Goal: Transaction & Acquisition: Purchase product/service

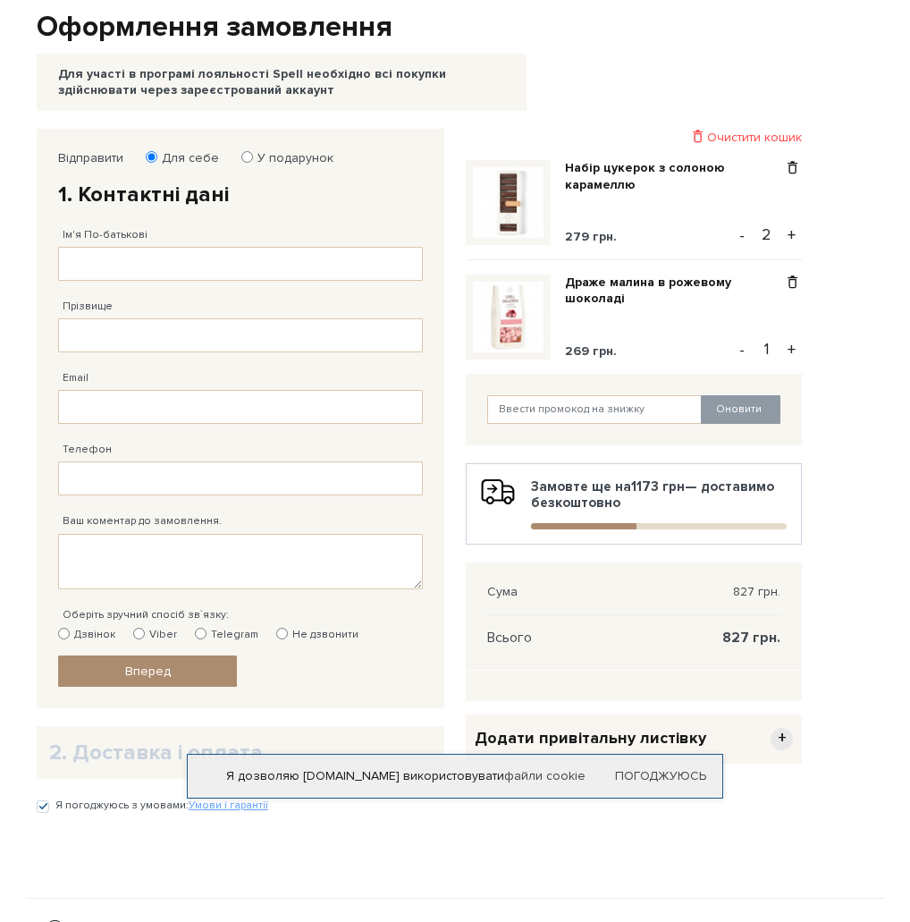
scroll to position [89, 0]
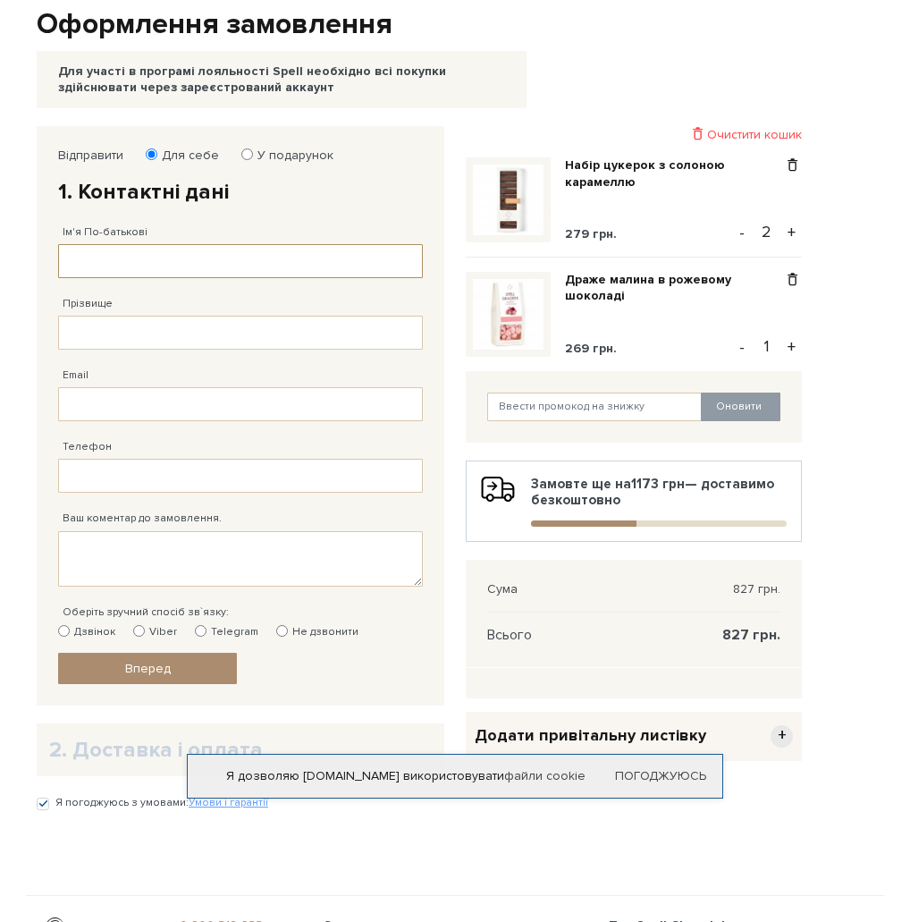
click at [247, 276] on input "Ім'я По-батькові" at bounding box center [240, 261] width 365 height 34
type input "тест"
click at [170, 329] on input "Прізвище" at bounding box center [240, 333] width 365 height 34
type input "тест"
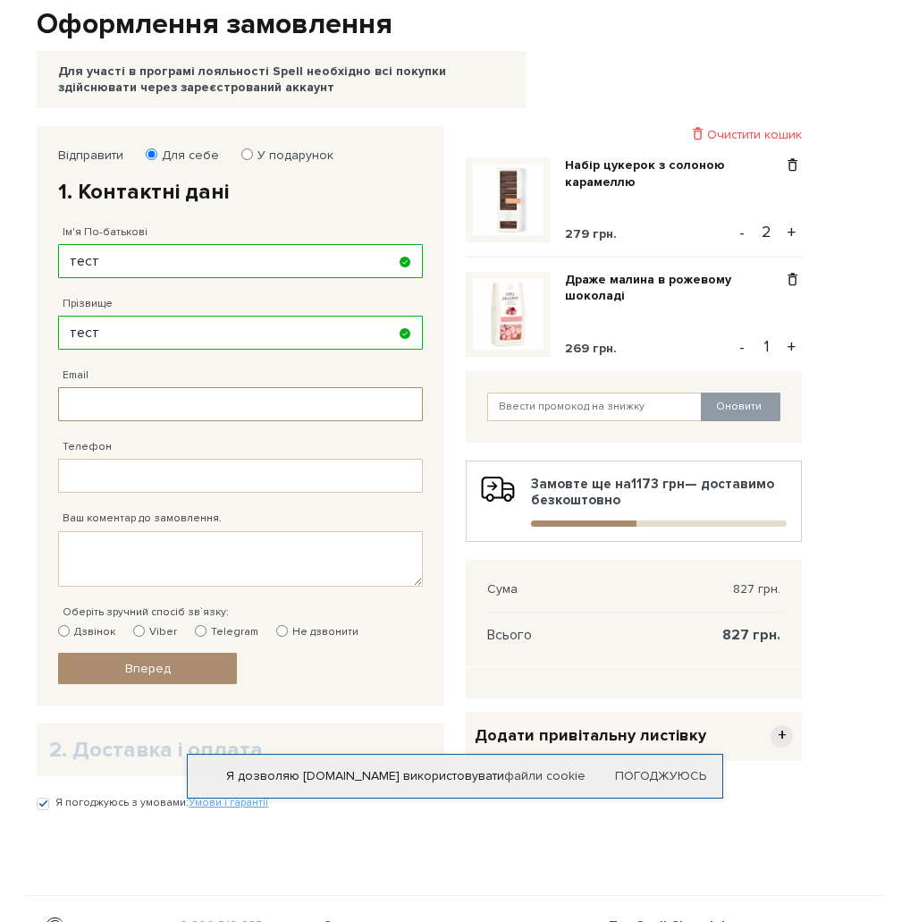
click at [168, 399] on input "Email" at bounding box center [240, 404] width 365 height 34
type input "[EMAIL_ADDRESS][DOMAIN_NAME]"
click at [160, 473] on input "Телефон" at bounding box center [240, 476] width 365 height 34
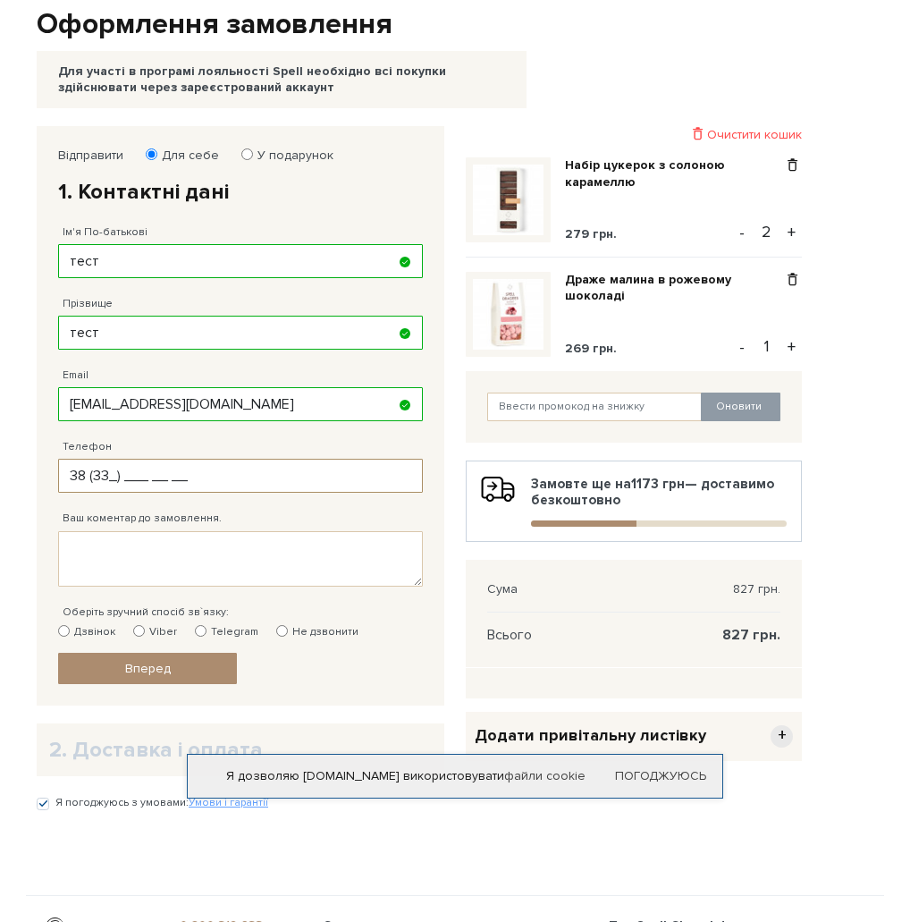
type input "38 (3__) ___ __ __"
type input "38 (666) 666 66 66"
click at [195, 565] on textarea "Ваш коментар до замовлення." at bounding box center [240, 558] width 365 height 55
type textarea "е"
type textarea "test"
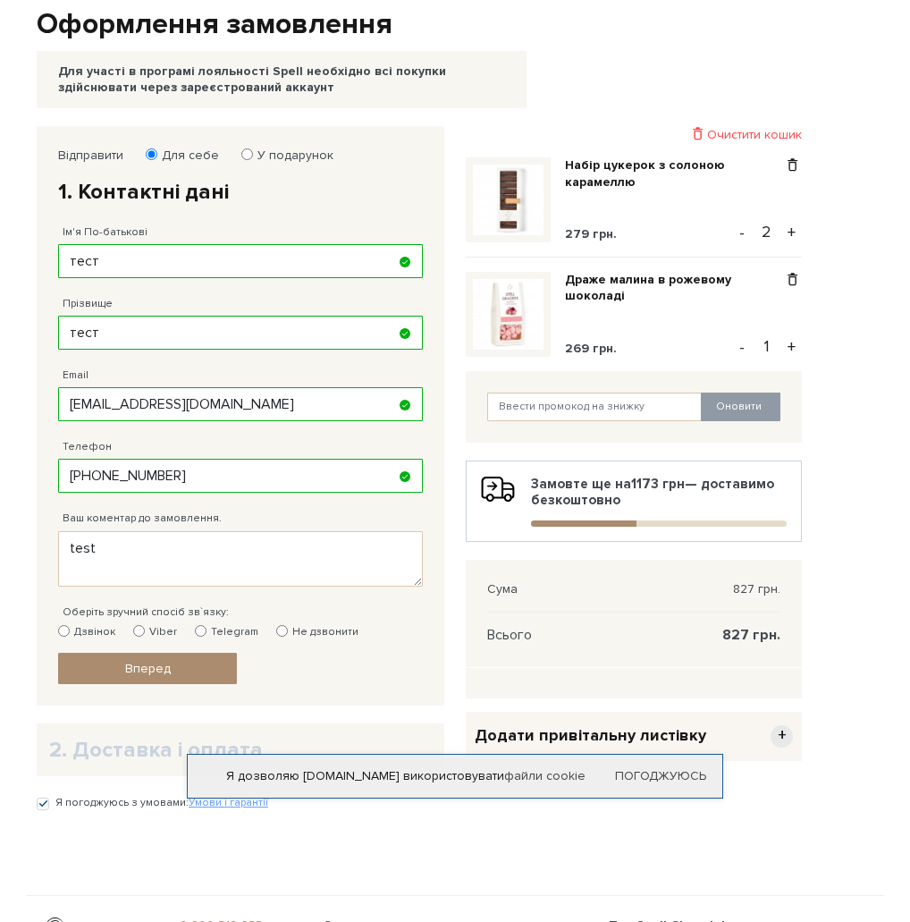
click at [276, 629] on input "Не дзвонити" at bounding box center [282, 631] width 12 height 12
radio input "true"
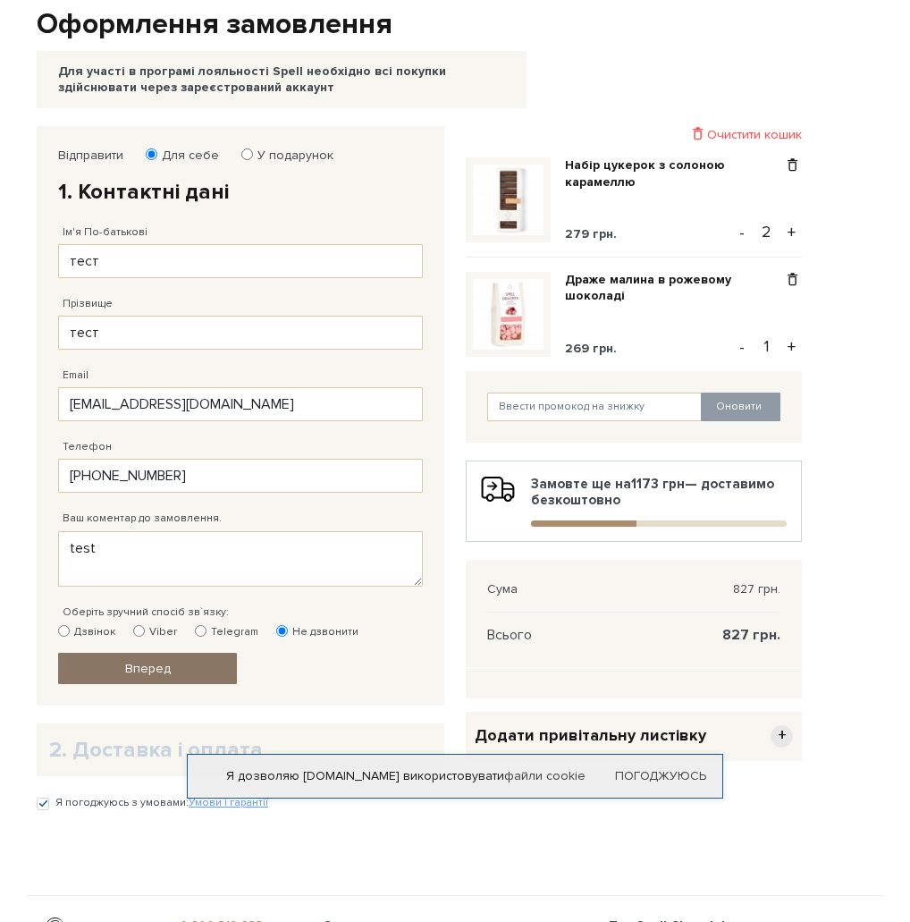
click at [168, 672] on span "Вперед" at bounding box center [148, 668] width 46 height 15
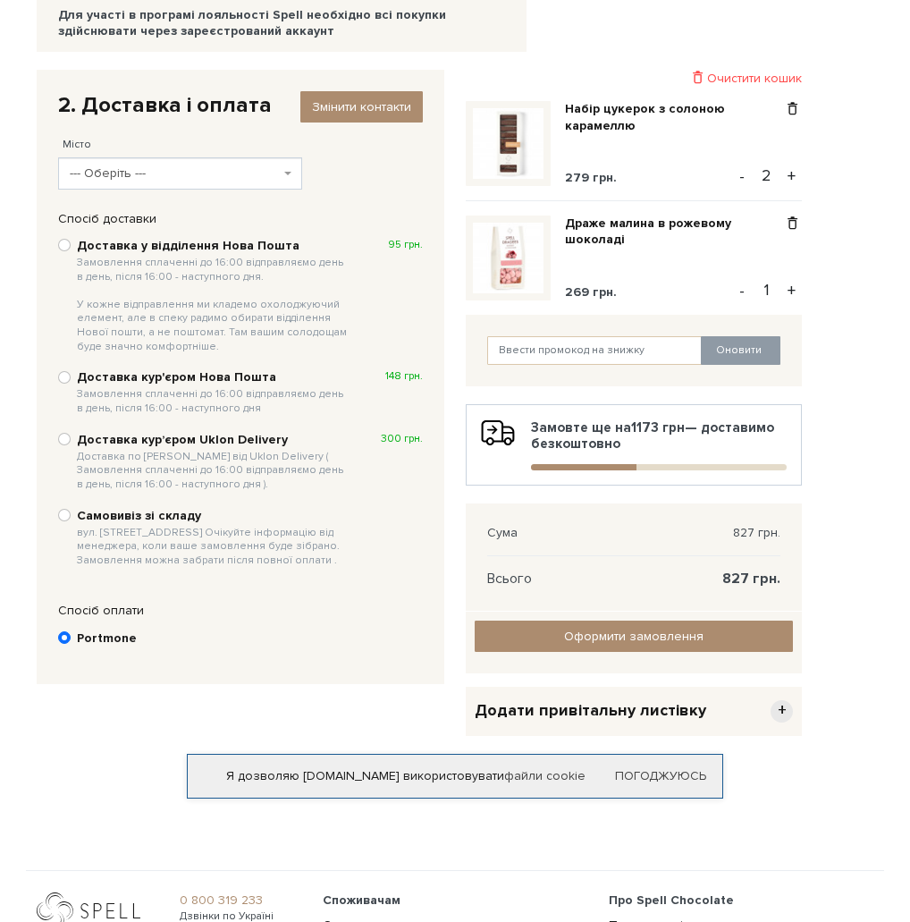
scroll to position [179, 0]
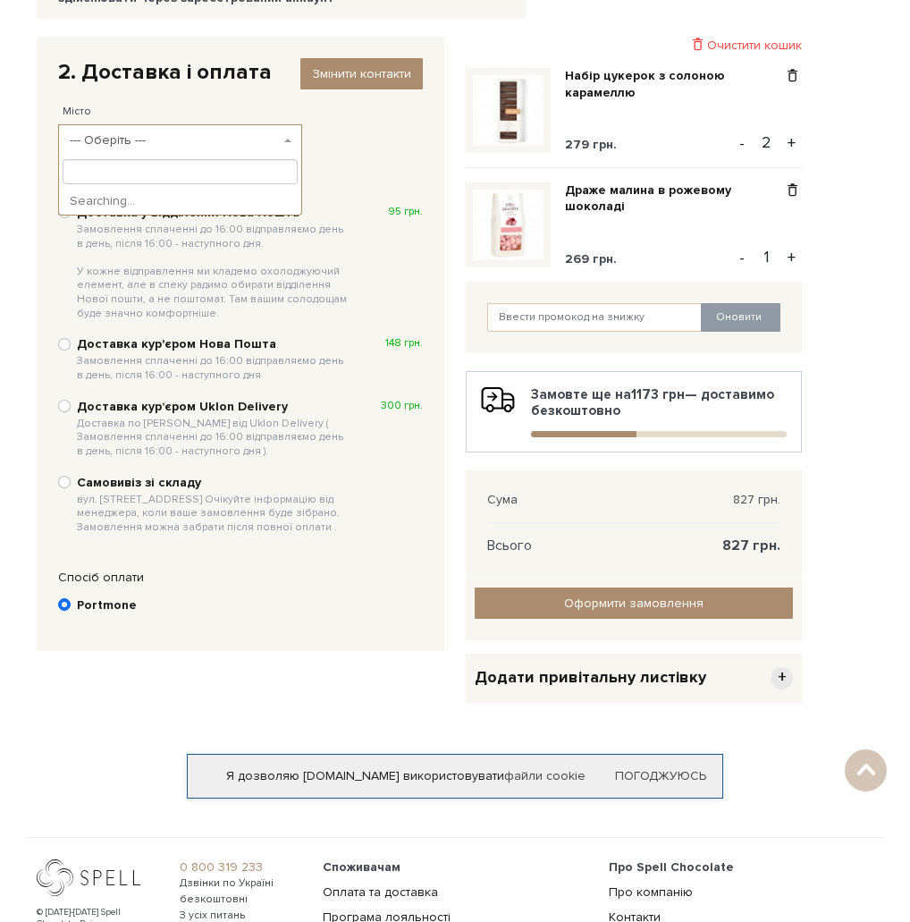
click at [179, 138] on span "--- Оберіть ---" at bounding box center [175, 140] width 210 height 18
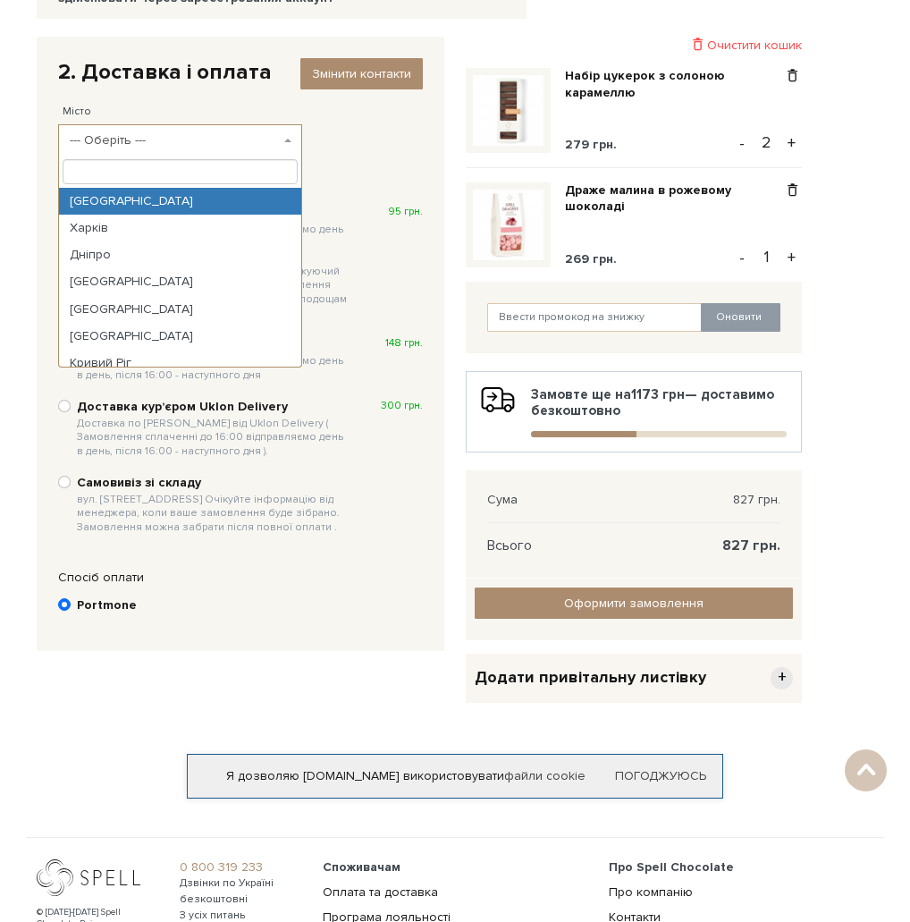
click at [179, 138] on span "--- Оберіть ---" at bounding box center [175, 140] width 210 height 18
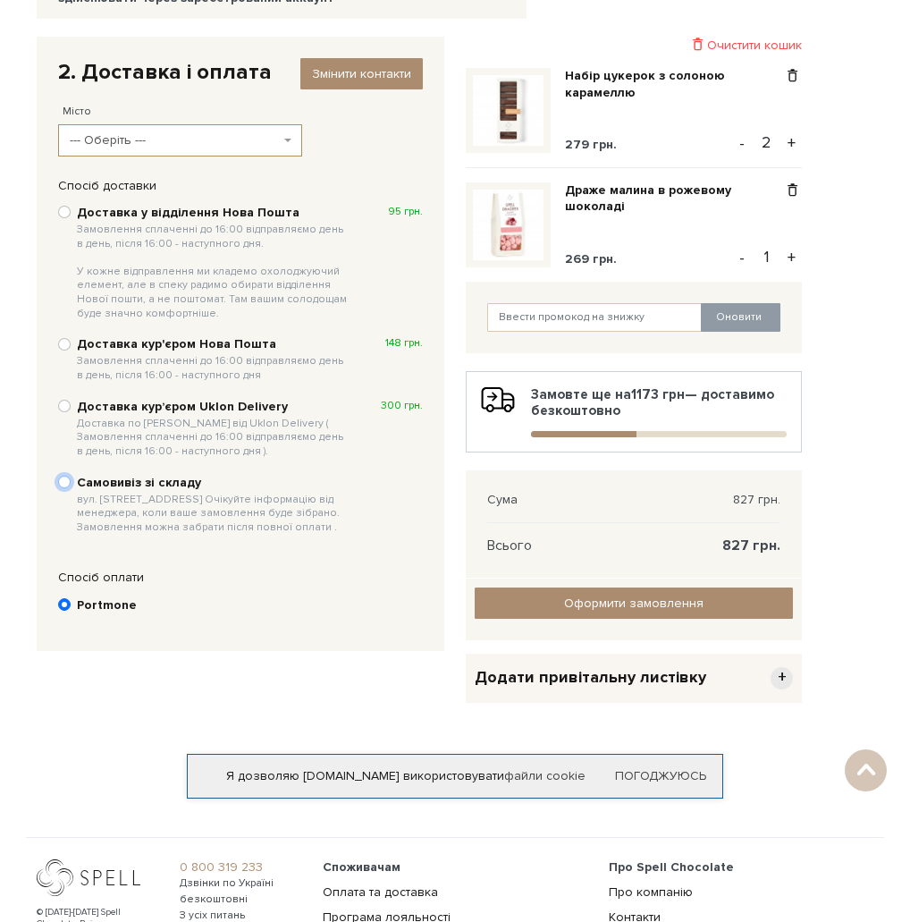
click at [66, 482] on input "Самовивіз зі складу вул. [STREET_ADDRESS] Очікуйте інформацію від менеджера, ко…" at bounding box center [64, 482] width 13 height 13
radio input "true"
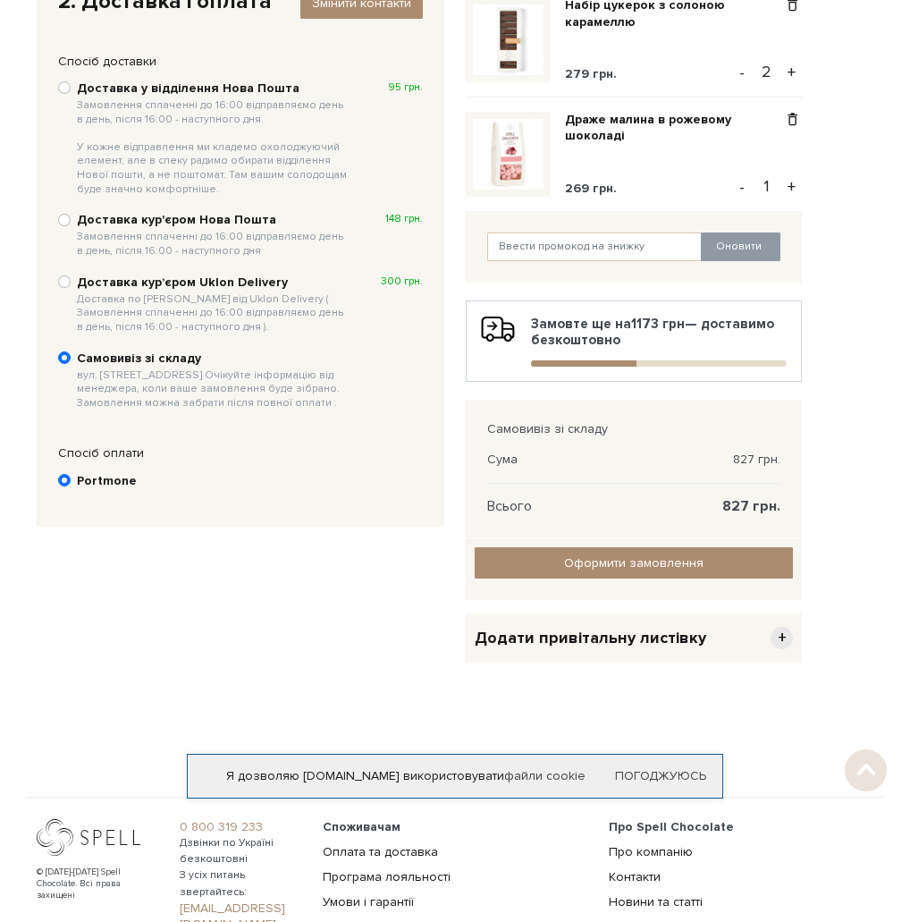
scroll to position [268, 0]
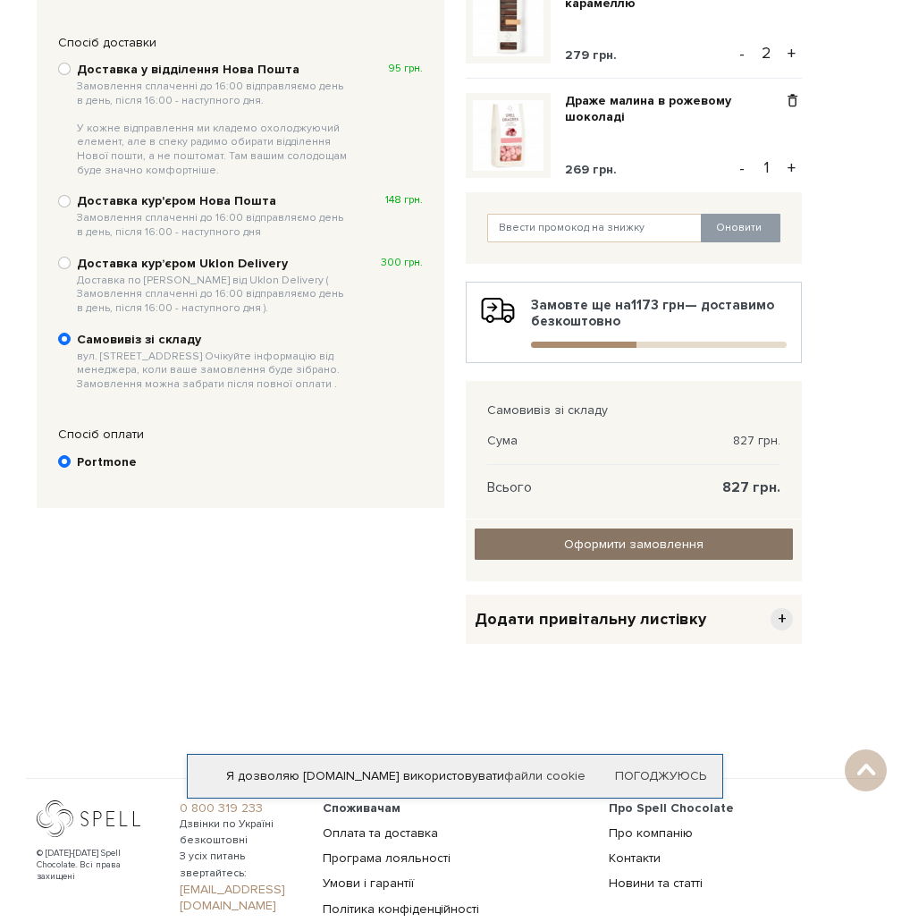
click at [678, 545] on input "Оформити замовлення" at bounding box center [634, 543] width 318 height 31
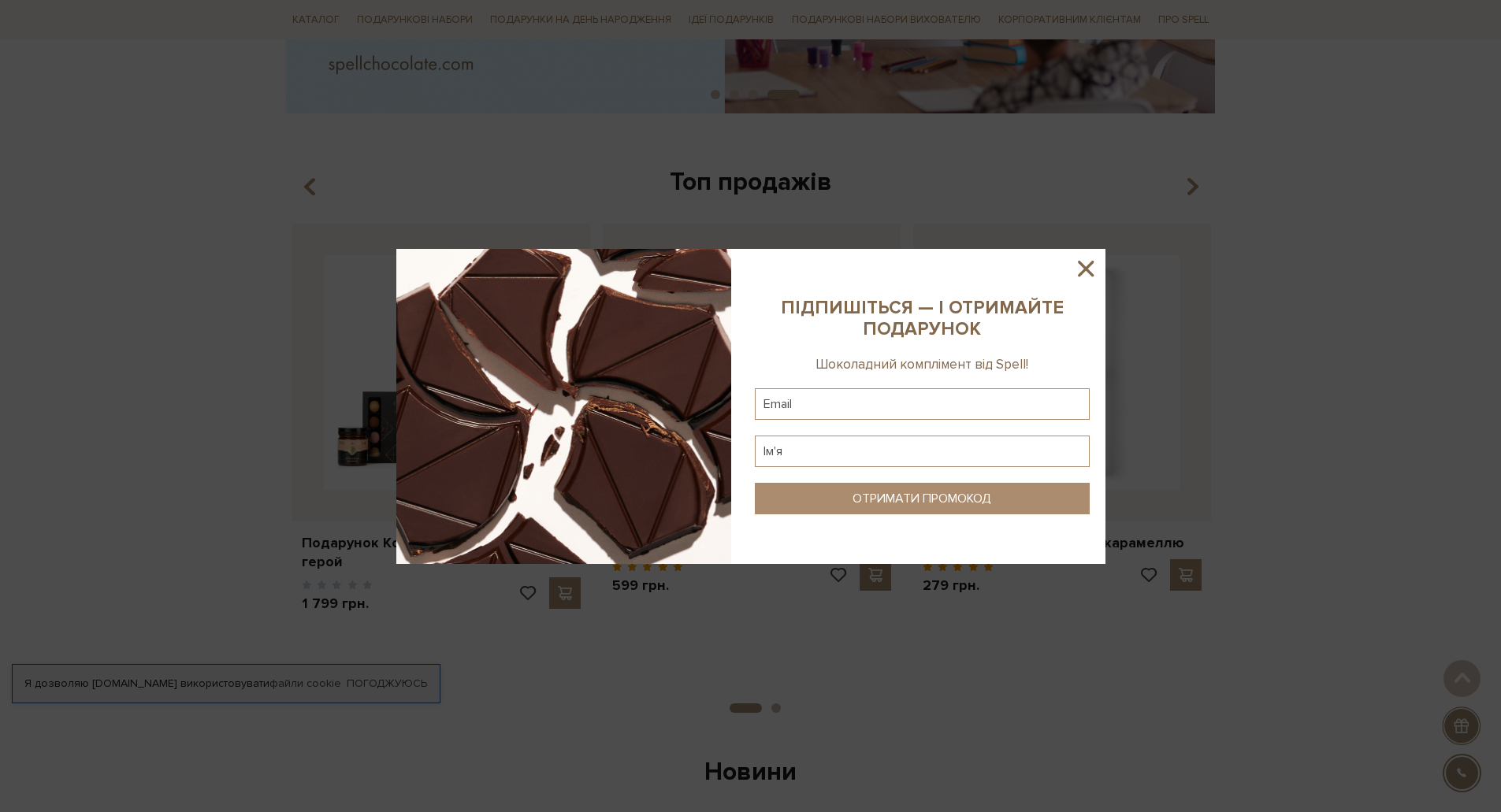
click at [572, 142] on div at bounding box center [750, 406] width 1501 height 812
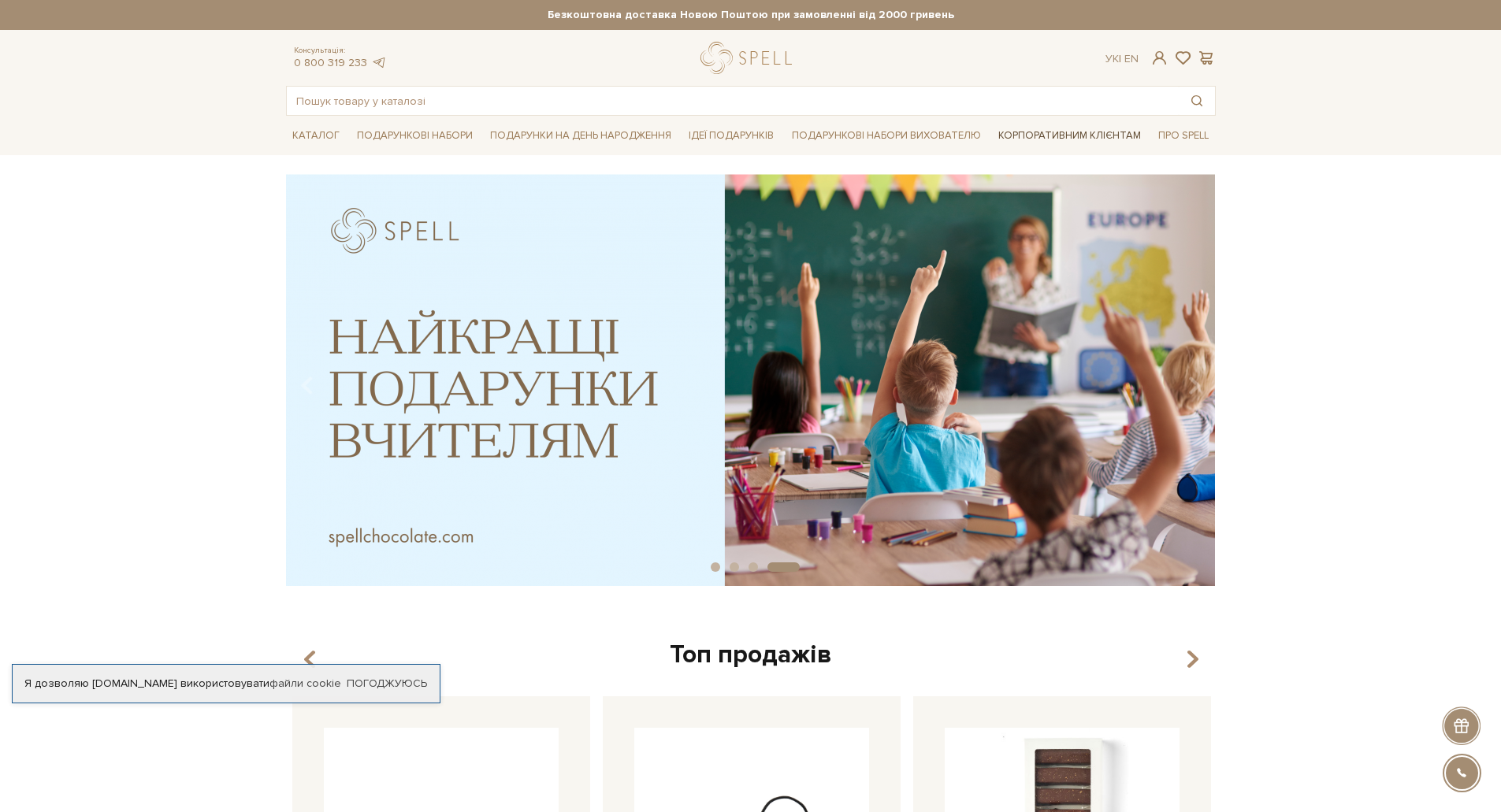
click at [1061, 137] on link "Корпоративним клієнтам" at bounding box center [1069, 136] width 155 height 26
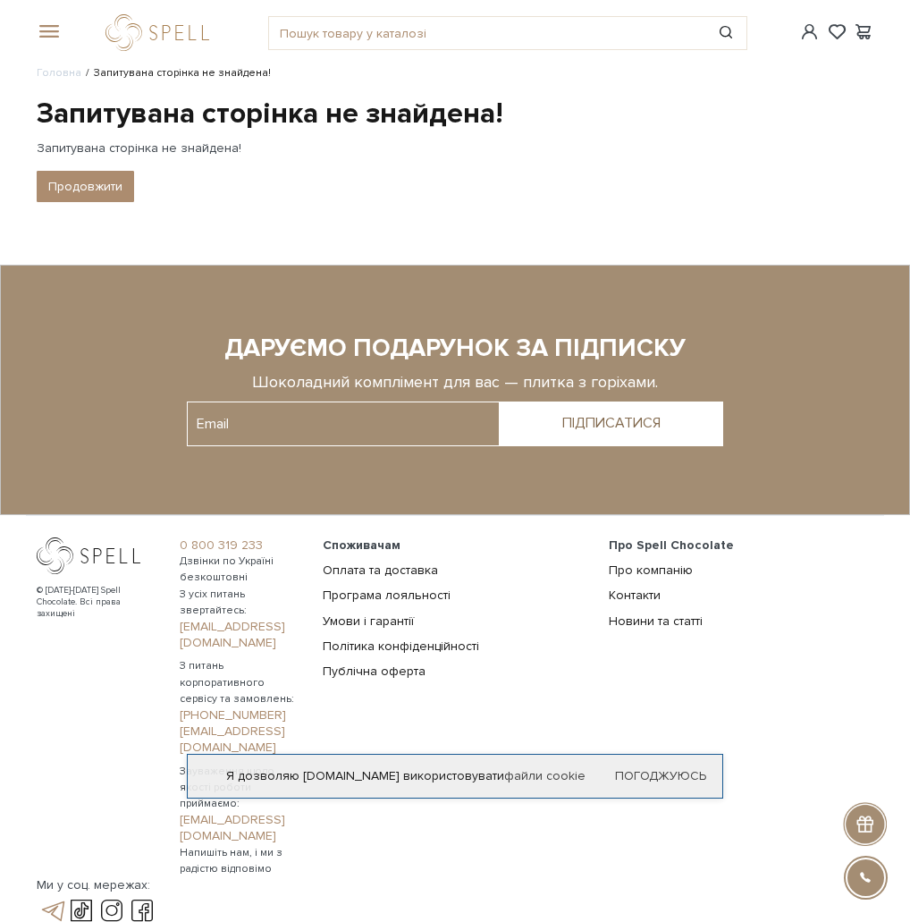
click at [52, 900] on link at bounding box center [52, 910] width 30 height 21
drag, startPoint x: 674, startPoint y: 342, endPoint x: 565, endPoint y: 351, distance: 109.4
click at [565, 351] on div "ДАРУЄМО ПОДАРУНОК ЗА ПІДПИСКУ" at bounding box center [455, 349] width 537 height 30
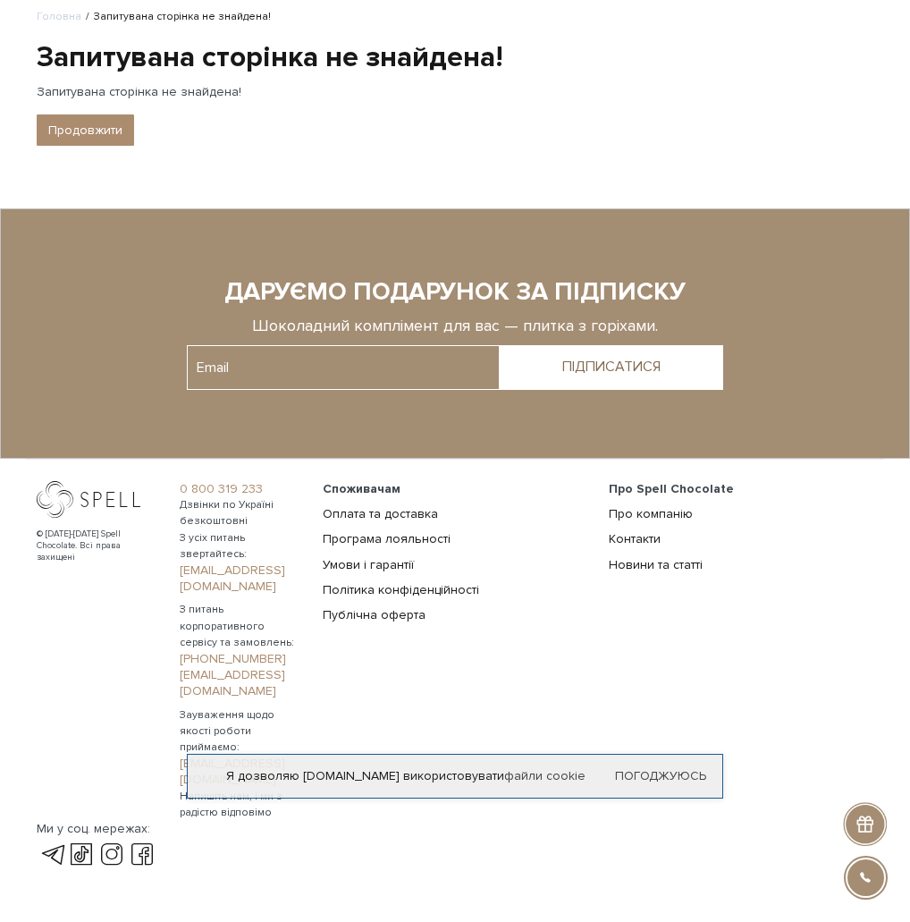
scroll to position [58, 0]
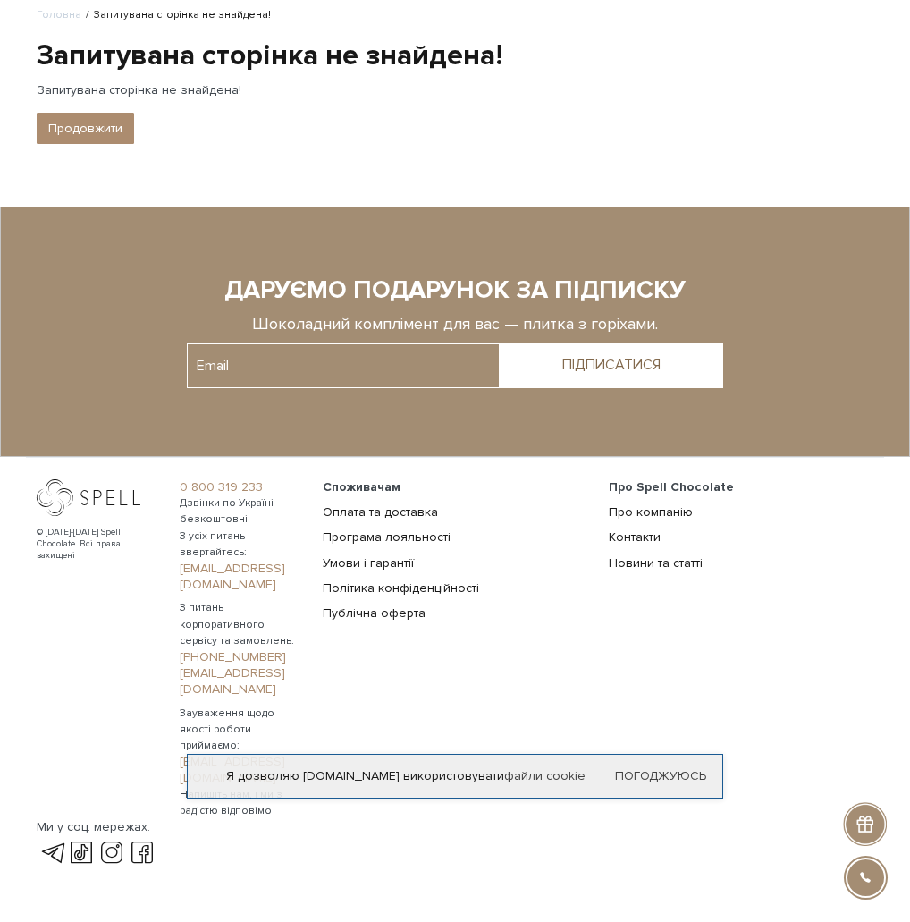
click at [301, 481] on link "0 800 319 233" at bounding box center [241, 487] width 122 height 16
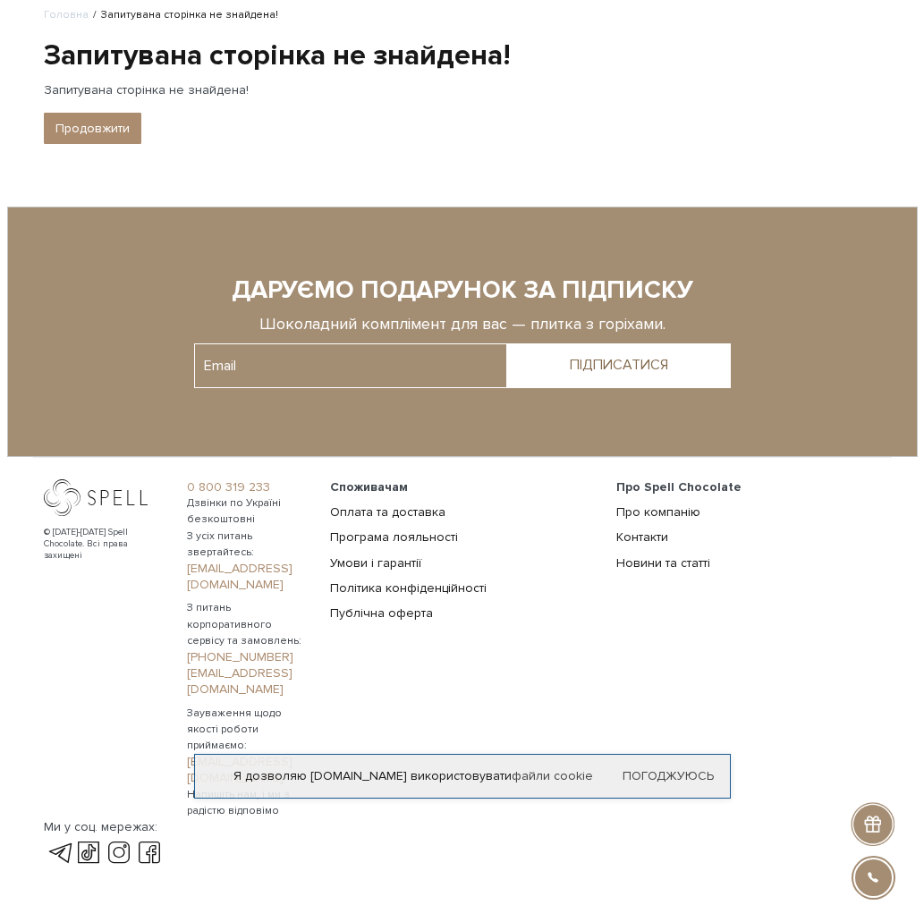
scroll to position [0, 0]
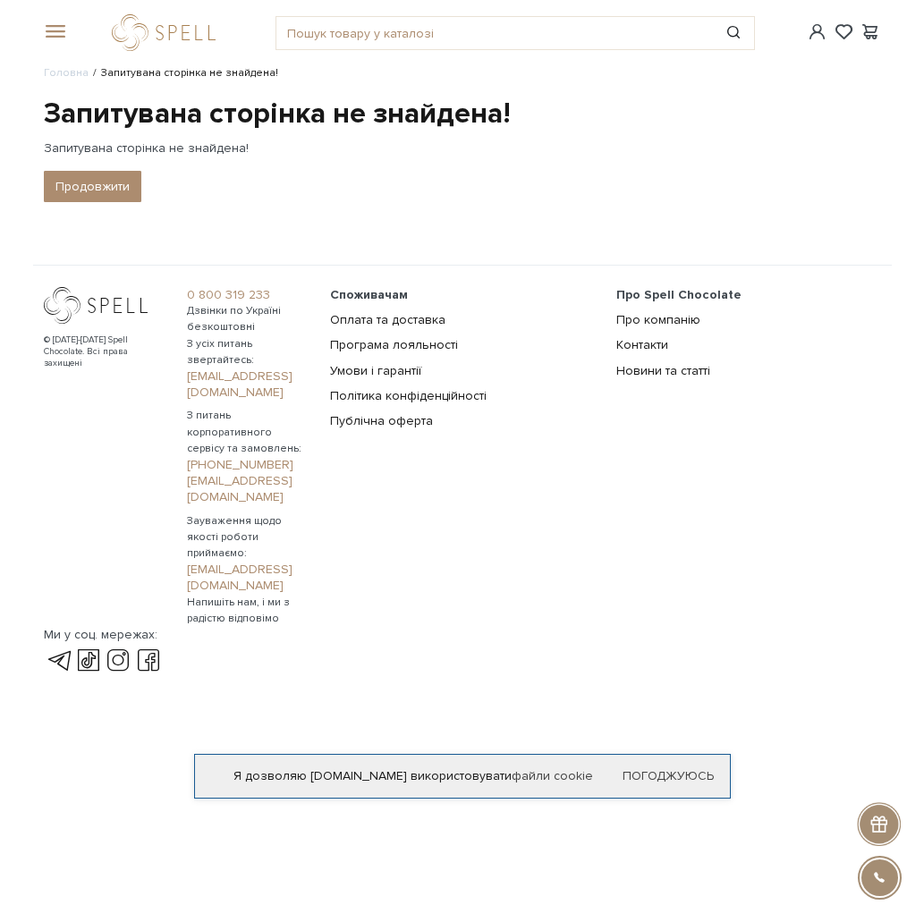
click at [309, 457] on link "[PHONE_NUMBER]" at bounding box center [248, 465] width 122 height 16
click at [73, 28] on div "#подарунок #карамель #набір цукерок" at bounding box center [462, 32] width 858 height 65
click at [59, 40] on span at bounding box center [53, 32] width 18 height 16
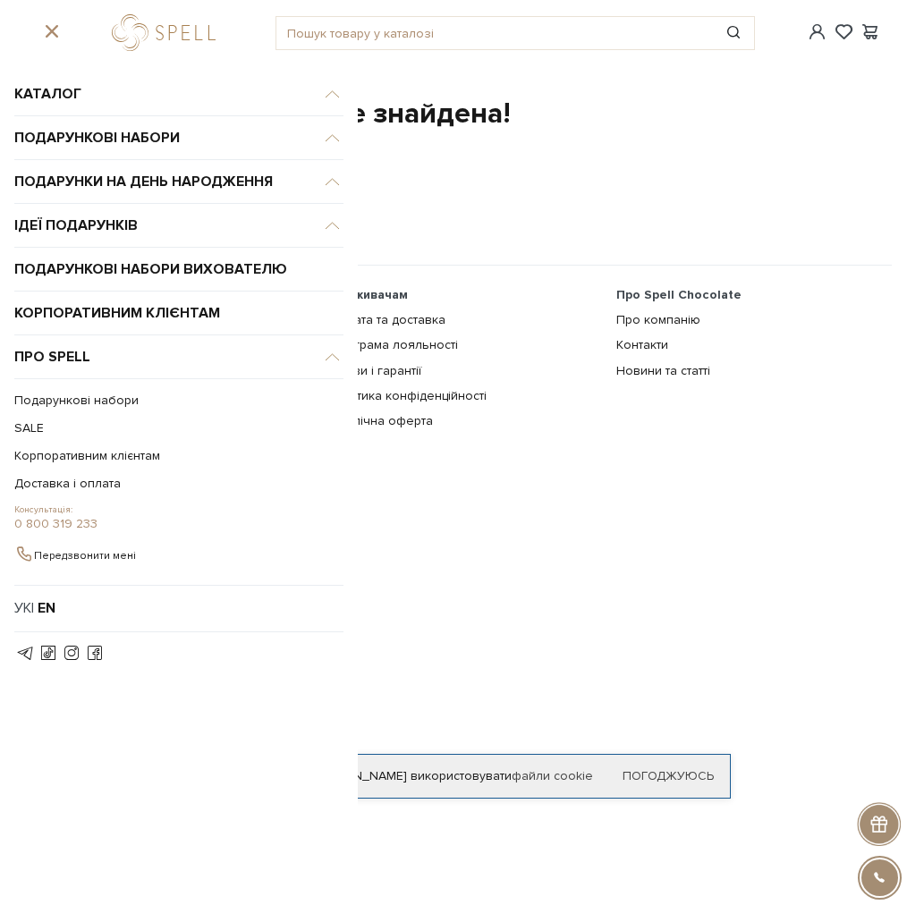
click at [66, 523] on link "Консультація: 0 800 319 233" at bounding box center [178, 517] width 329 height 27
click at [167, 312] on link "Корпоративним клієнтам" at bounding box center [178, 314] width 329 height 44
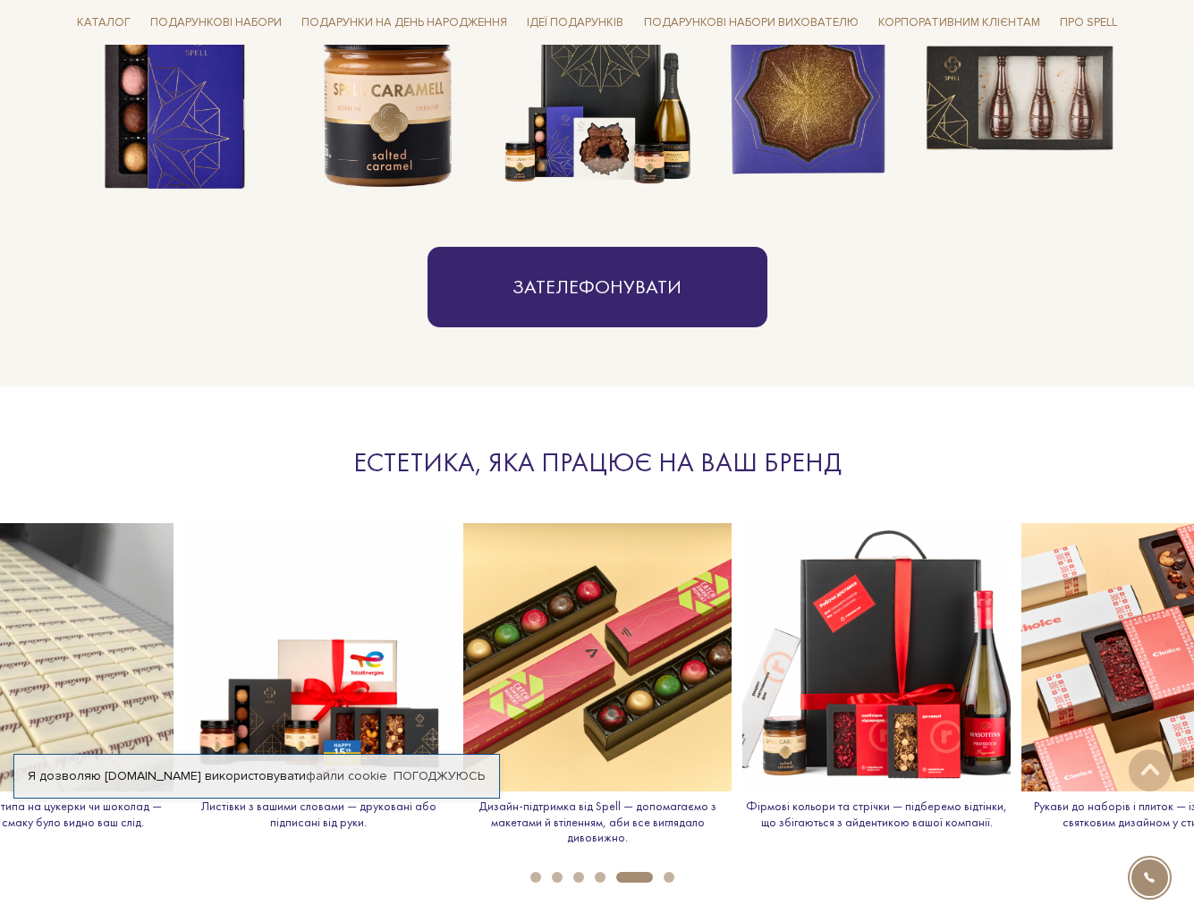
scroll to position [1610, 0]
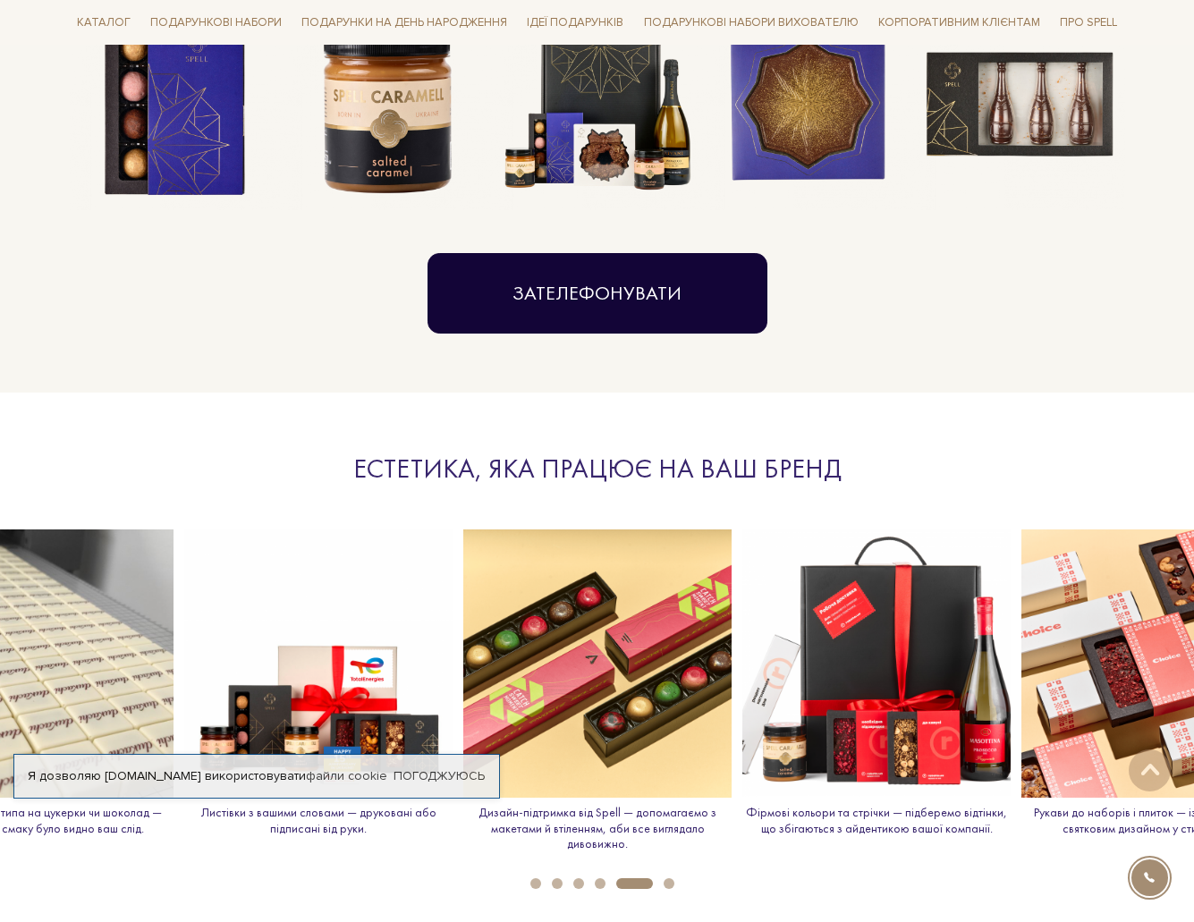
click at [591, 297] on link "Зателефонувати" at bounding box center [597, 293] width 340 height 80
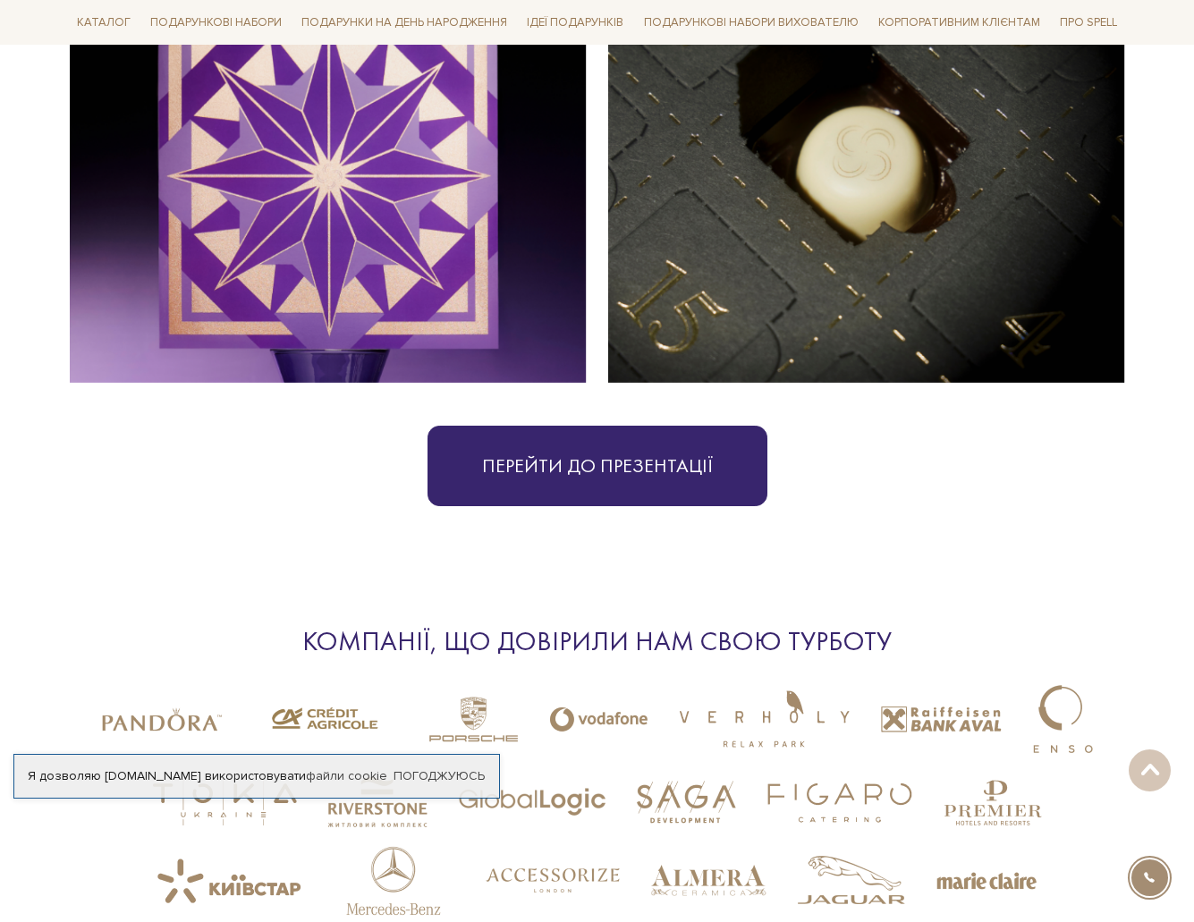
scroll to position [3973, 0]
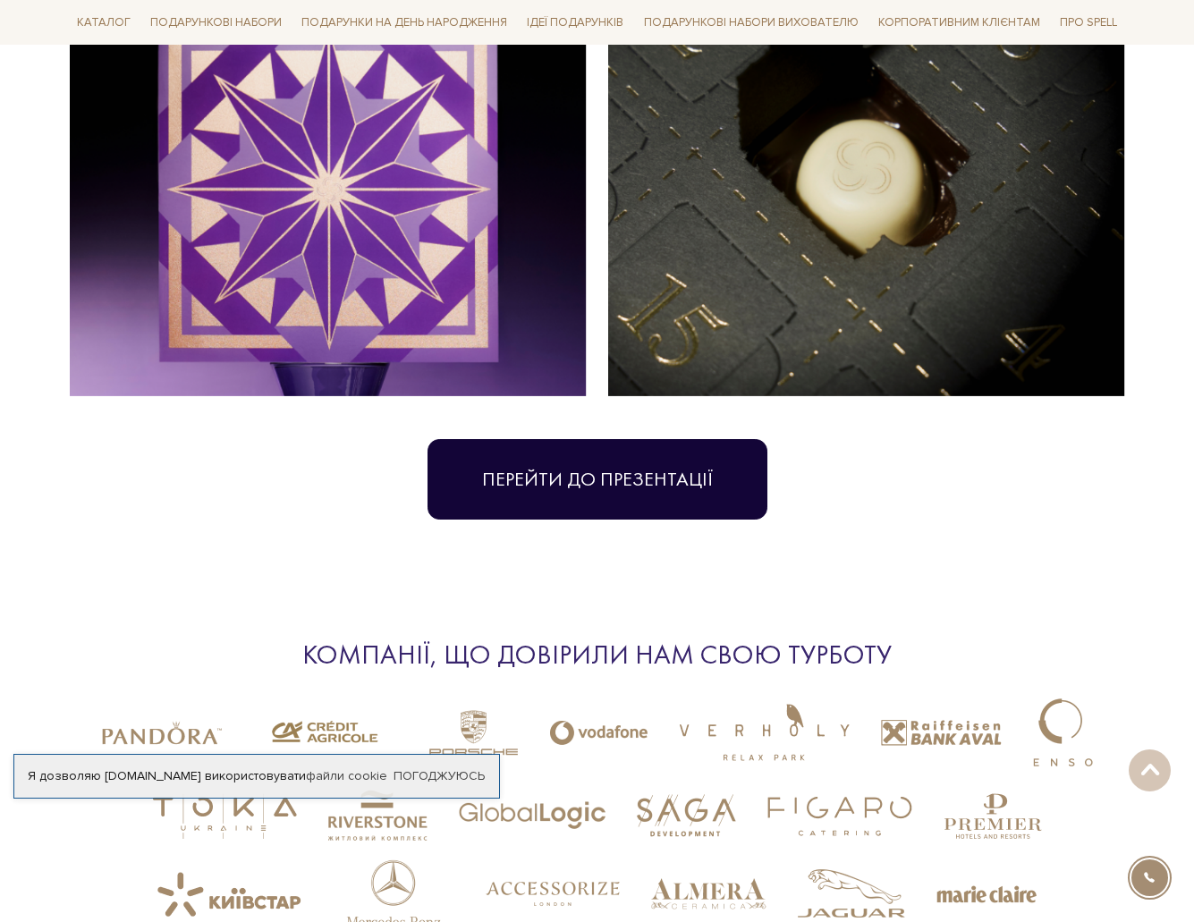
click at [667, 440] on link "Перейти до презентації" at bounding box center [597, 479] width 340 height 80
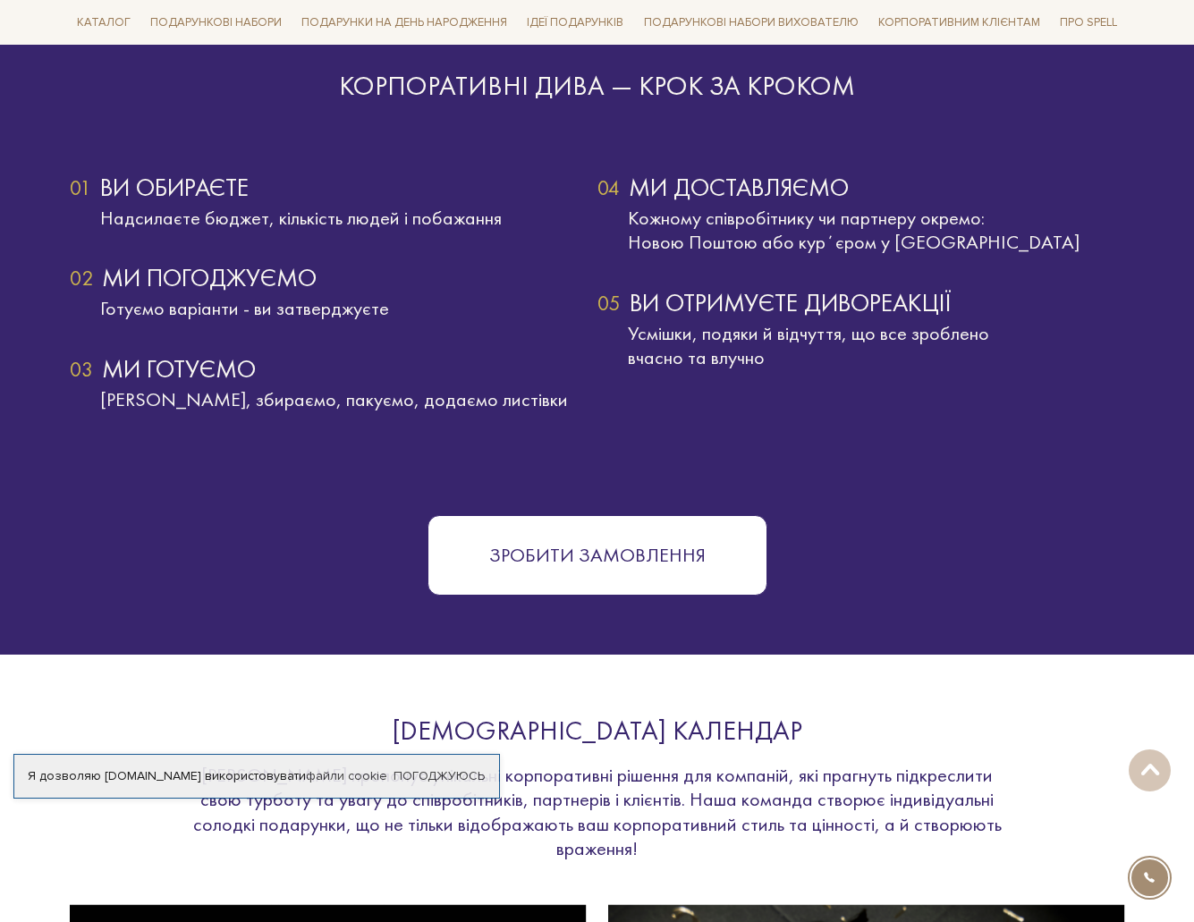
scroll to position [3130, 0]
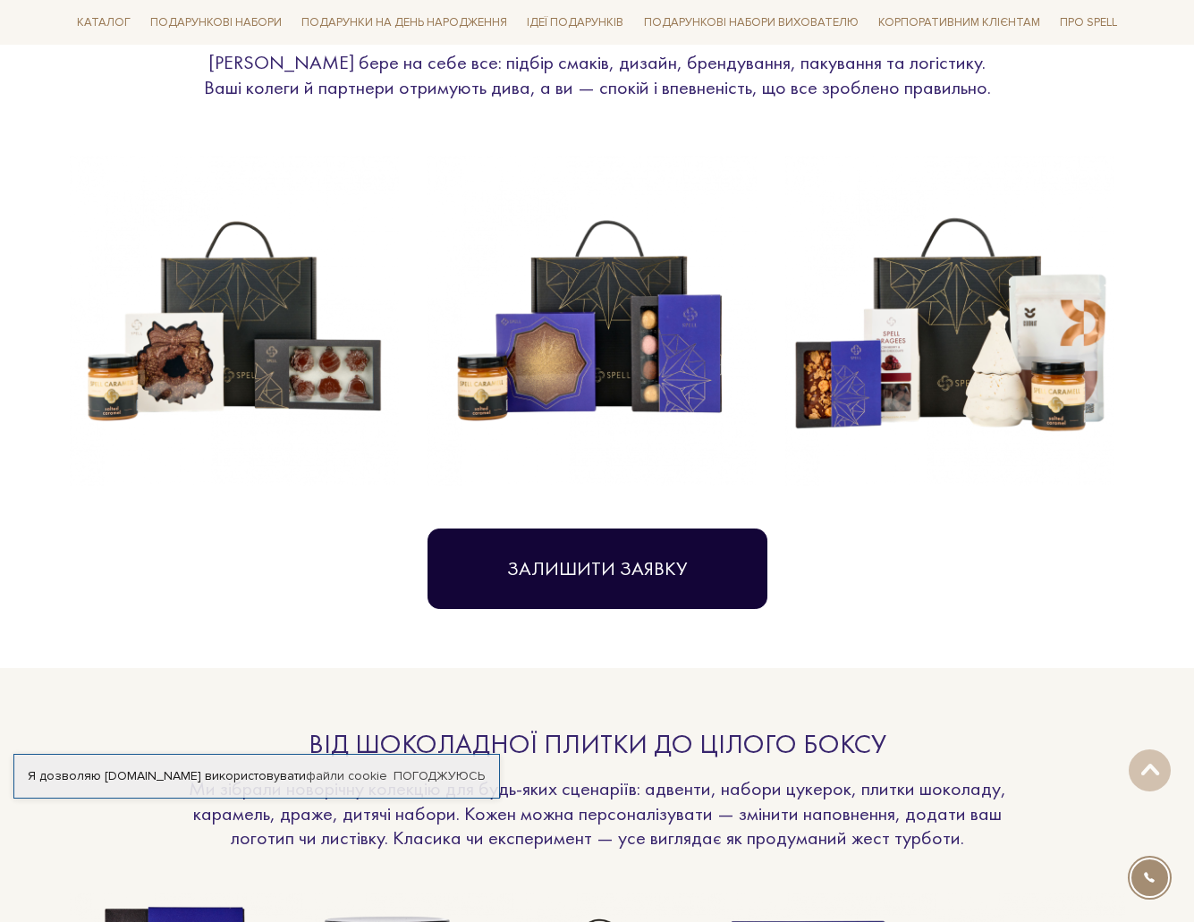
click at [626, 571] on button "Залишити заявку" at bounding box center [597, 568] width 340 height 80
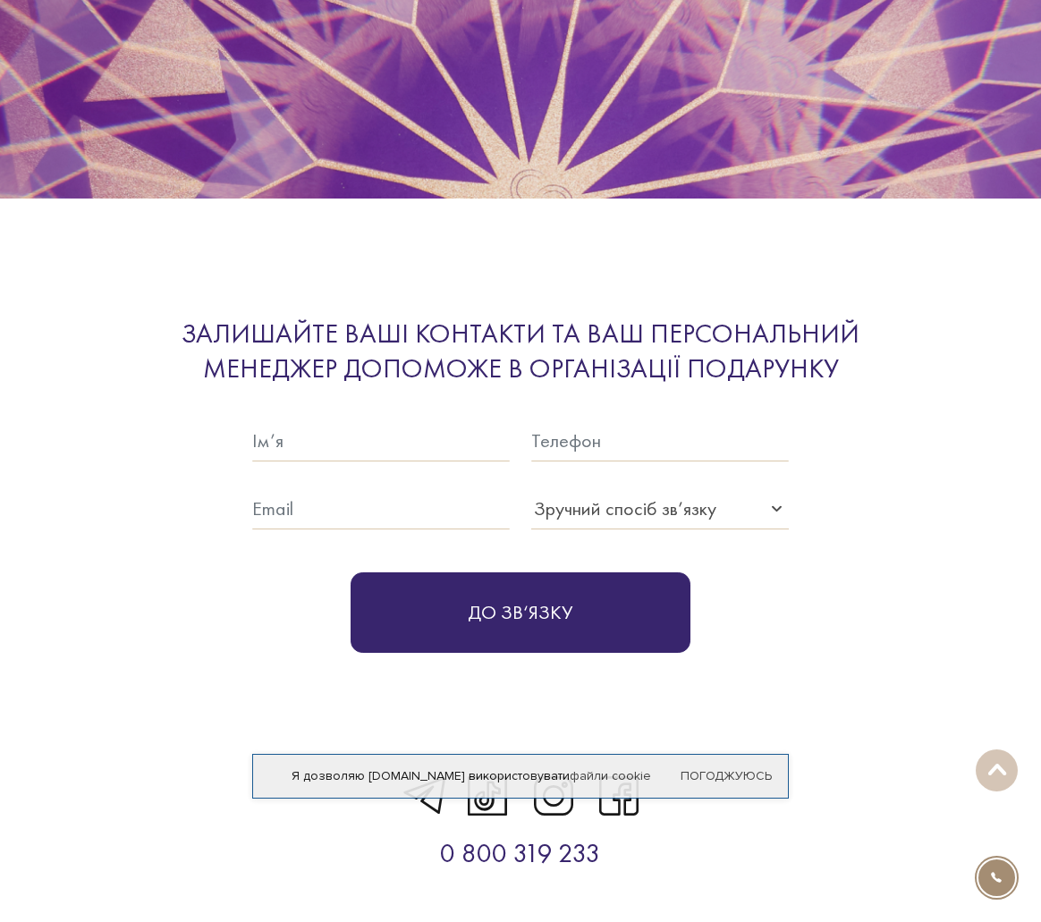
scroll to position [5032, 0]
click at [323, 420] on input "text" at bounding box center [381, 440] width 258 height 41
type input "тест"
click at [356, 490] on input "text" at bounding box center [381, 508] width 258 height 41
type input "test@test.com"
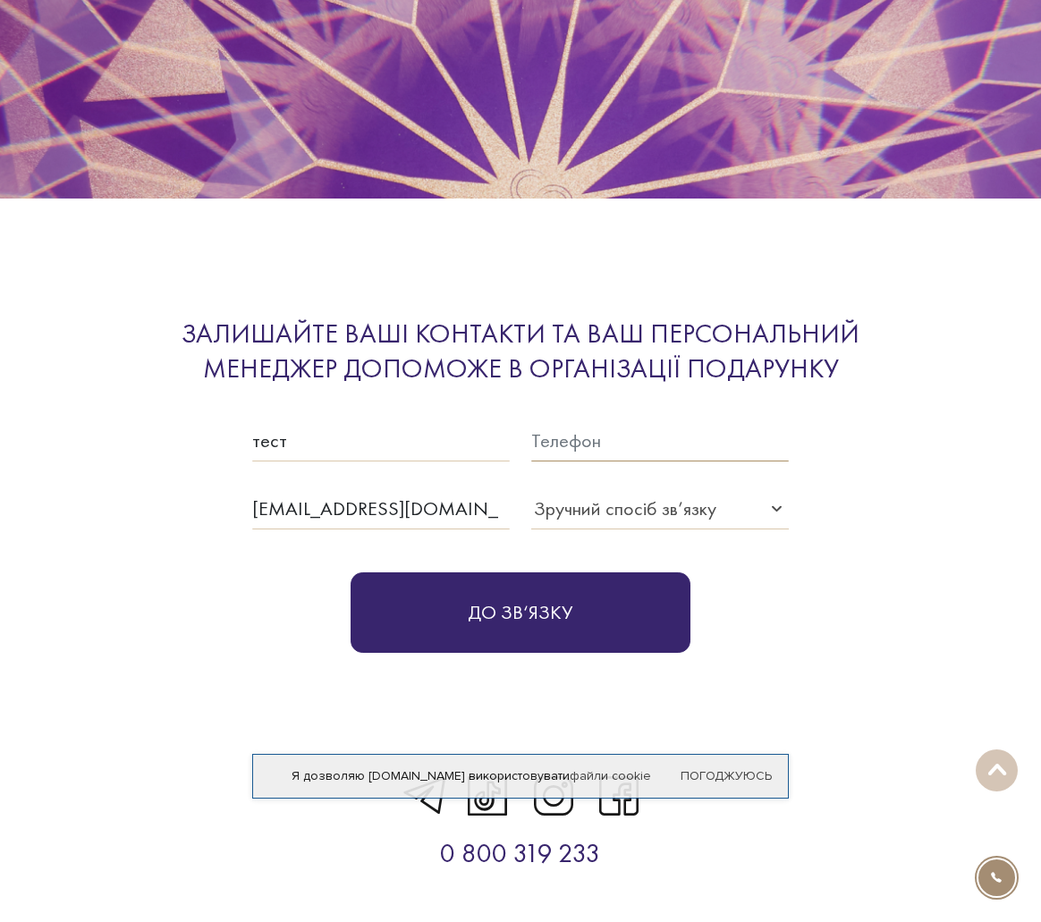
click at [564, 430] on input "text" at bounding box center [660, 440] width 258 height 41
type input "38-033-333-333-3"
click at [688, 488] on div "Зручний спосіб зв’язку" at bounding box center [660, 508] width 258 height 41
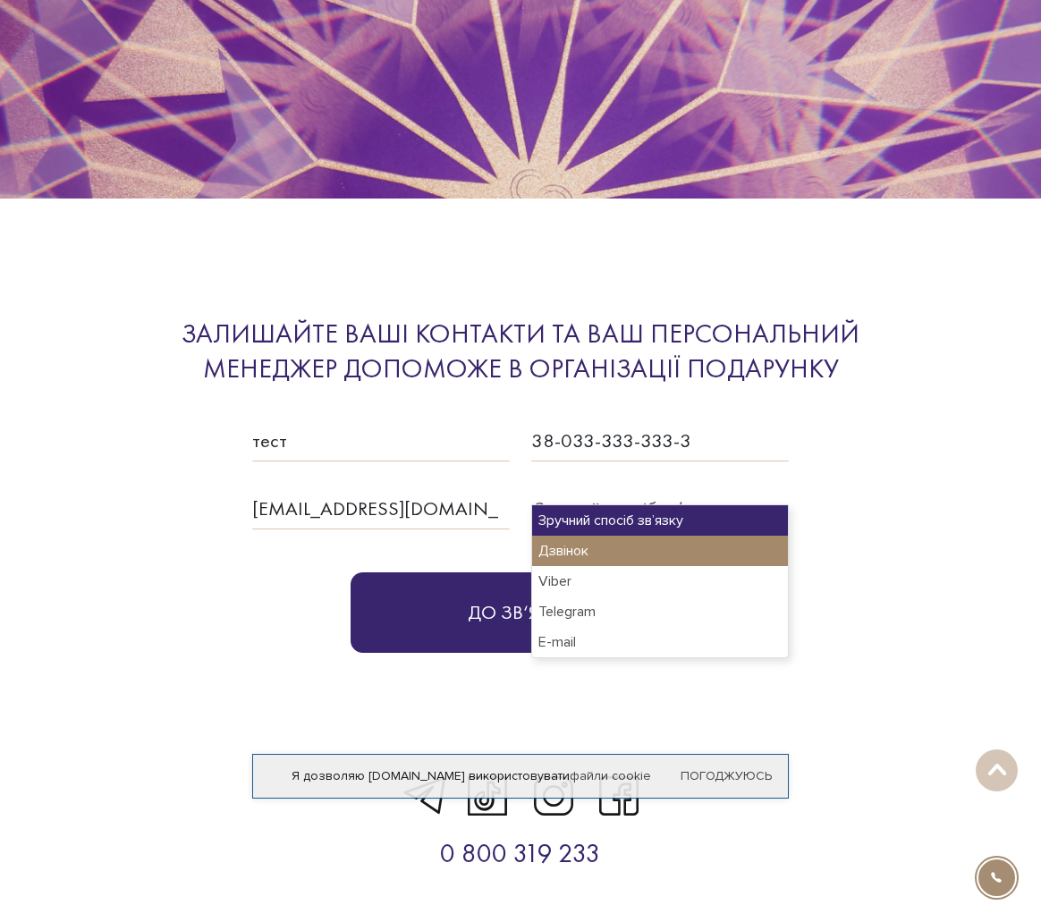
click at [678, 539] on div "Дзвінок" at bounding box center [660, 551] width 256 height 30
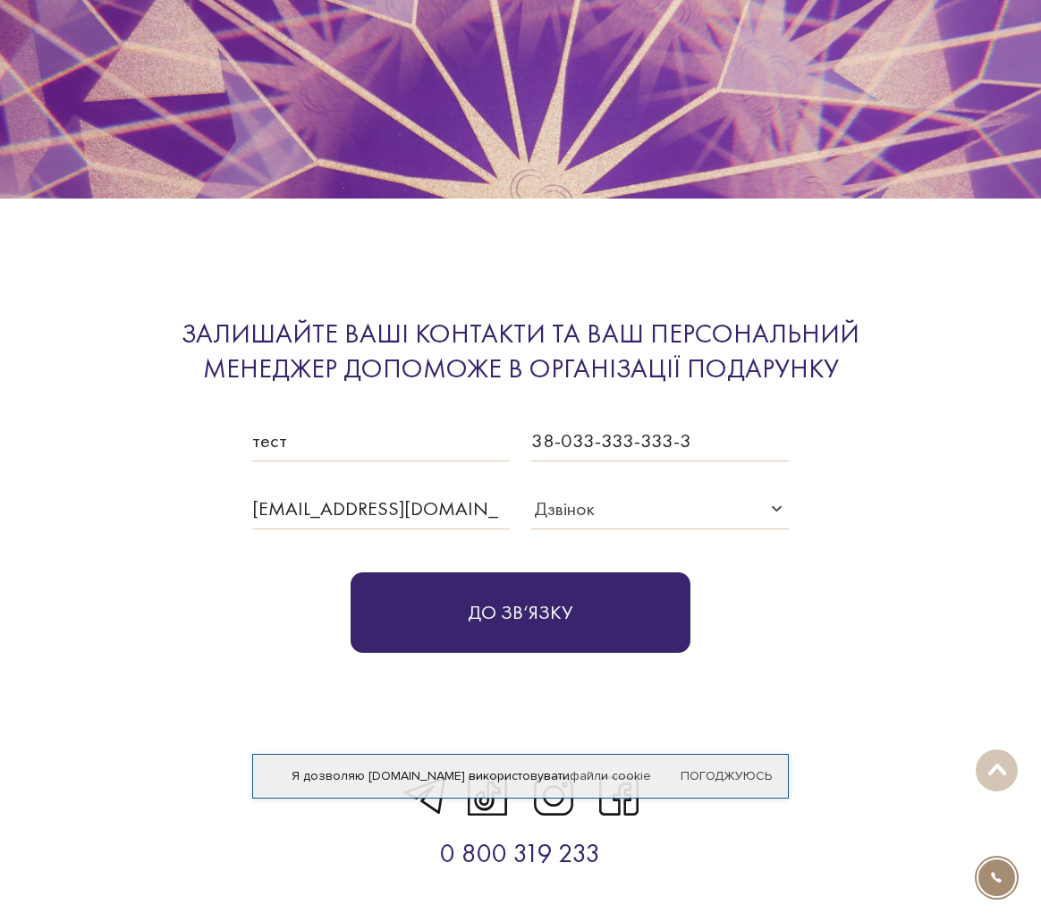
click at [611, 599] on button "До зв‘язку" at bounding box center [521, 612] width 340 height 80
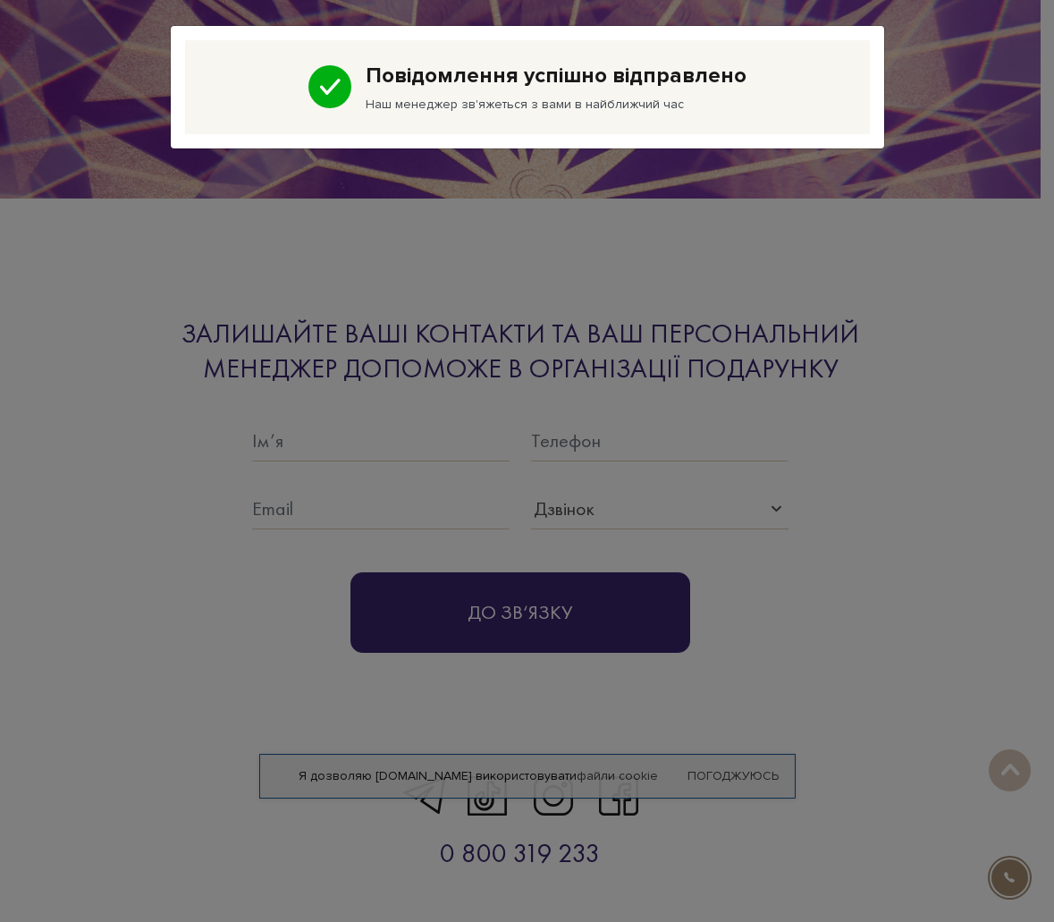
click at [657, 249] on div "Повідомлення успішно відправлено Наш менеджер зв'яжеться з вами в найближчий час" at bounding box center [527, 461] width 1054 height 922
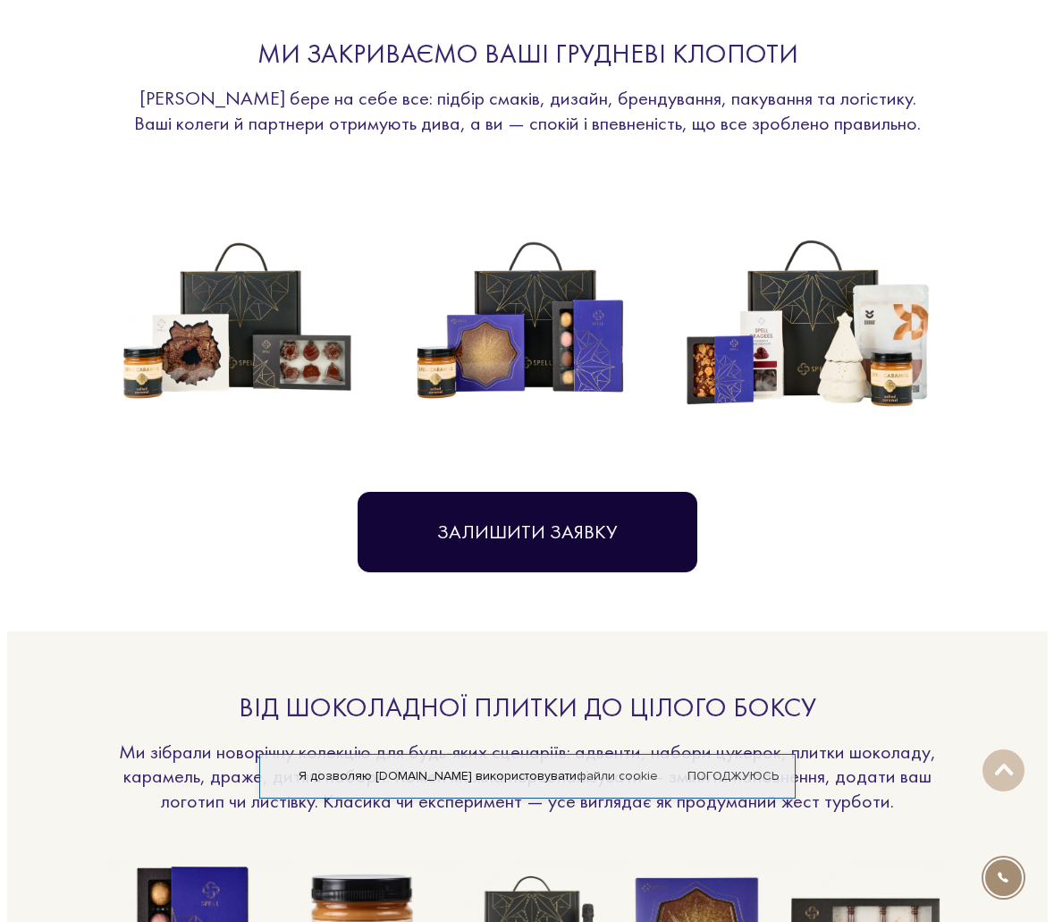
scroll to position [0, 0]
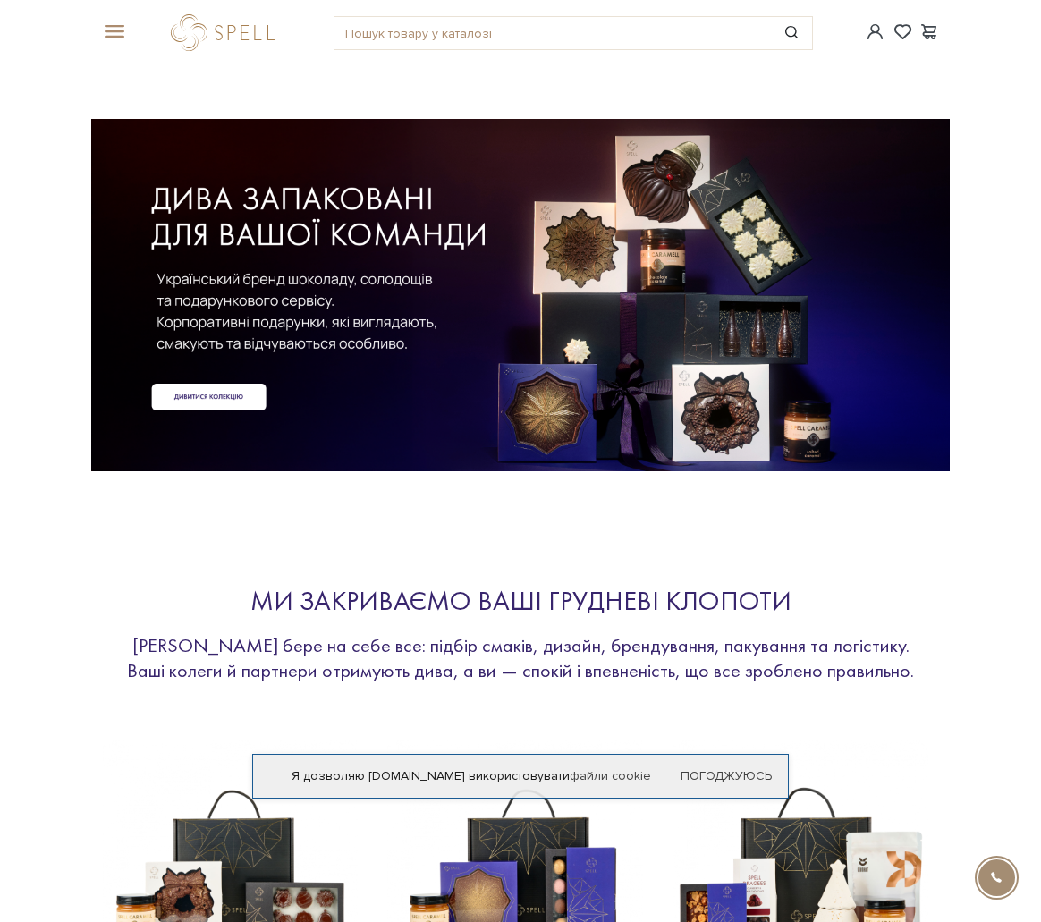
click at [119, 35] on span at bounding box center [111, 32] width 18 height 16
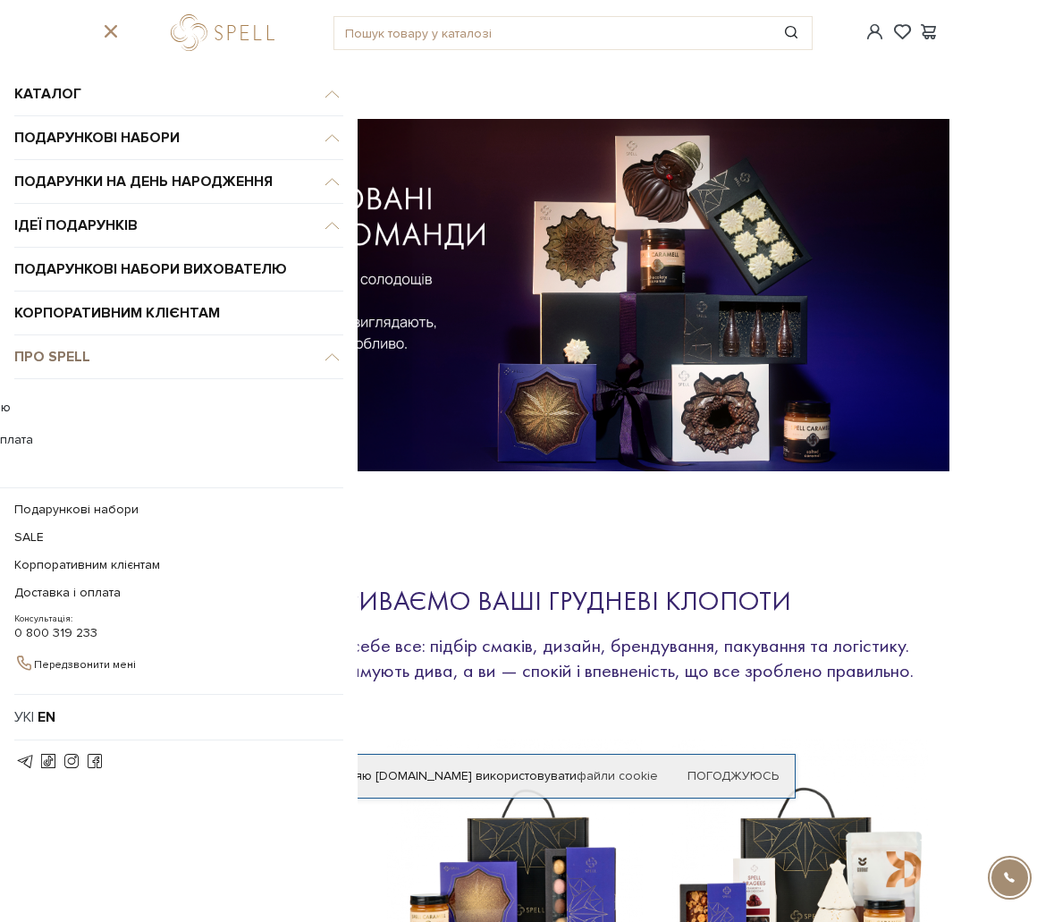
click at [172, 347] on link "Про Spell" at bounding box center [178, 357] width 329 height 44
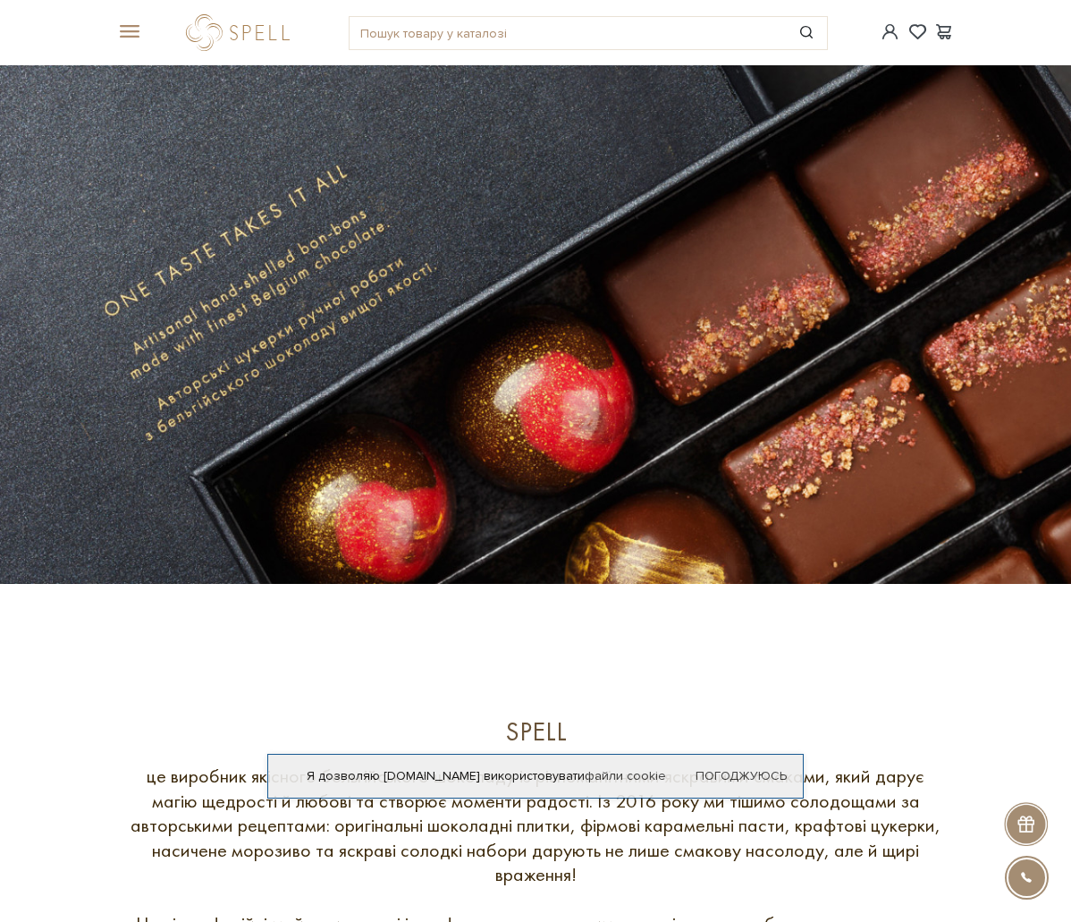
click at [0, 0] on link "0 800 319 233" at bounding box center [0, 0] width 0 height 0
click at [0, 0] on link "logo" at bounding box center [0, 0] width 0 height 0
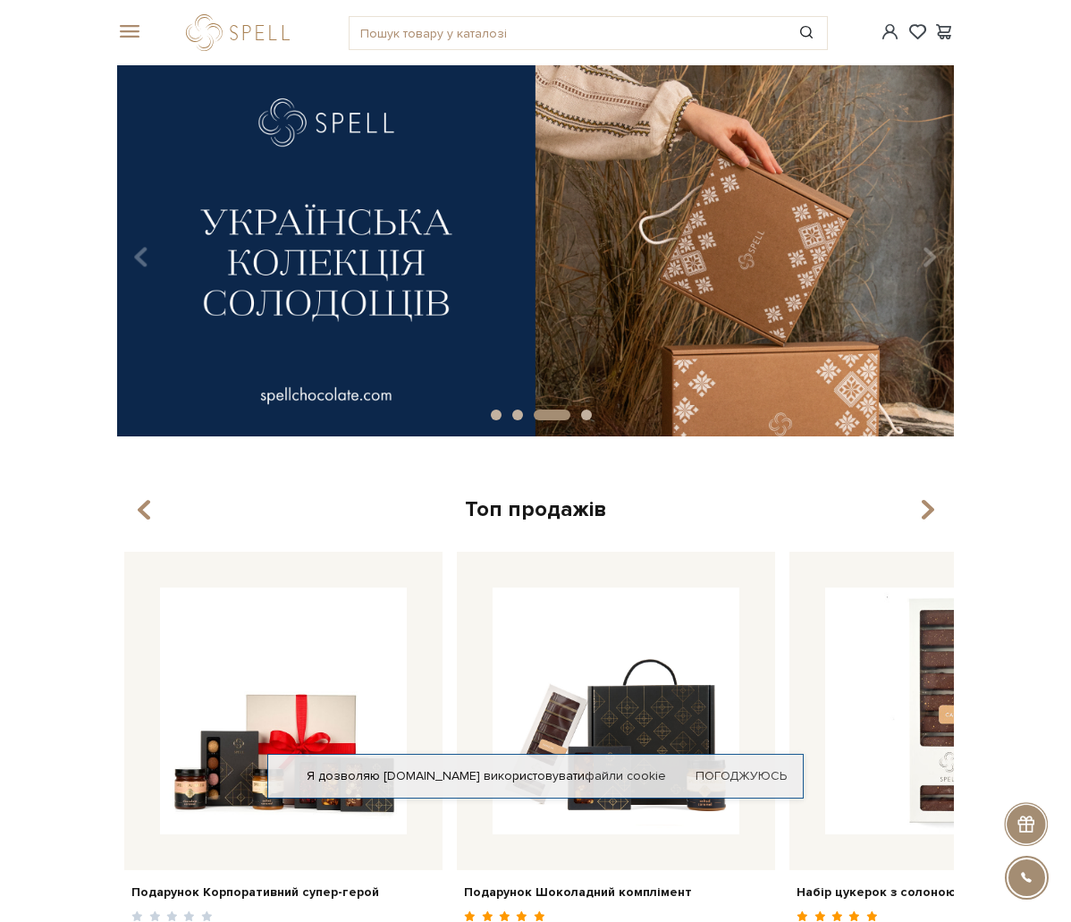
click at [0, 0] on span at bounding box center [0, 0] width 0 height 0
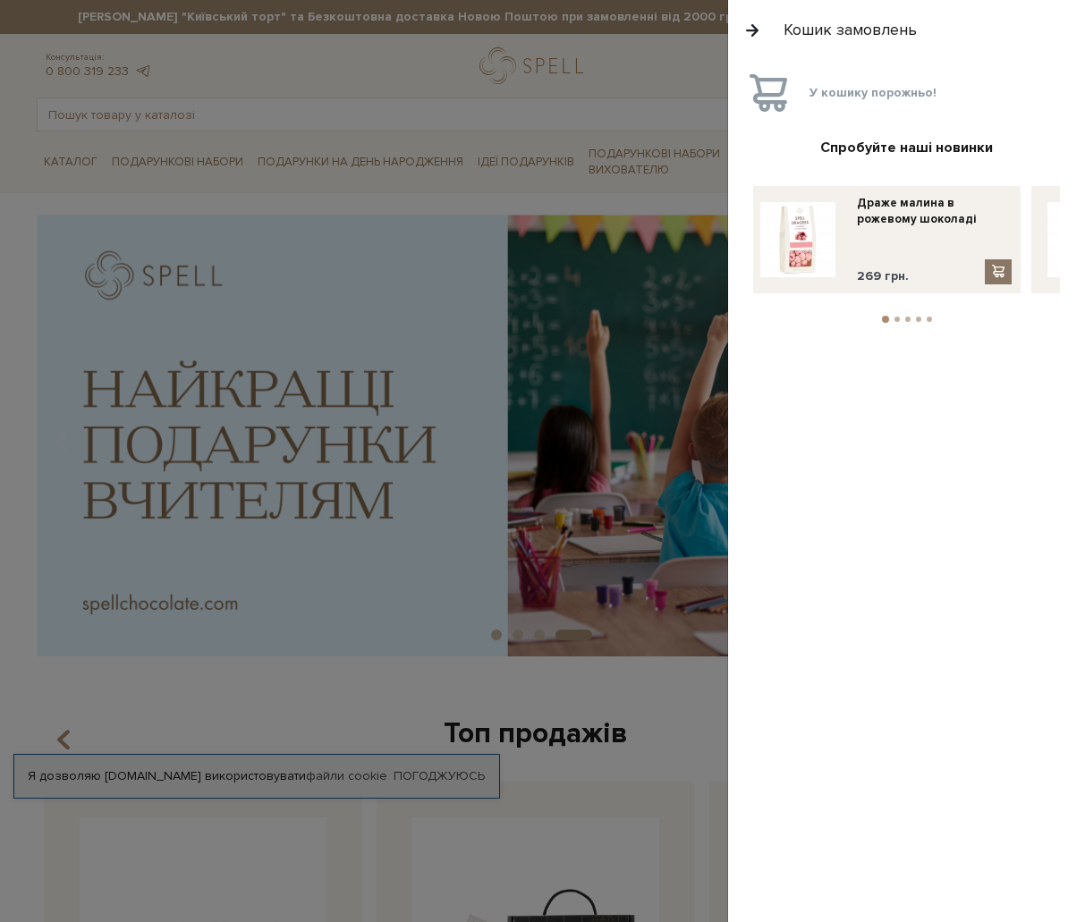
click at [999, 273] on span at bounding box center [998, 271] width 18 height 15
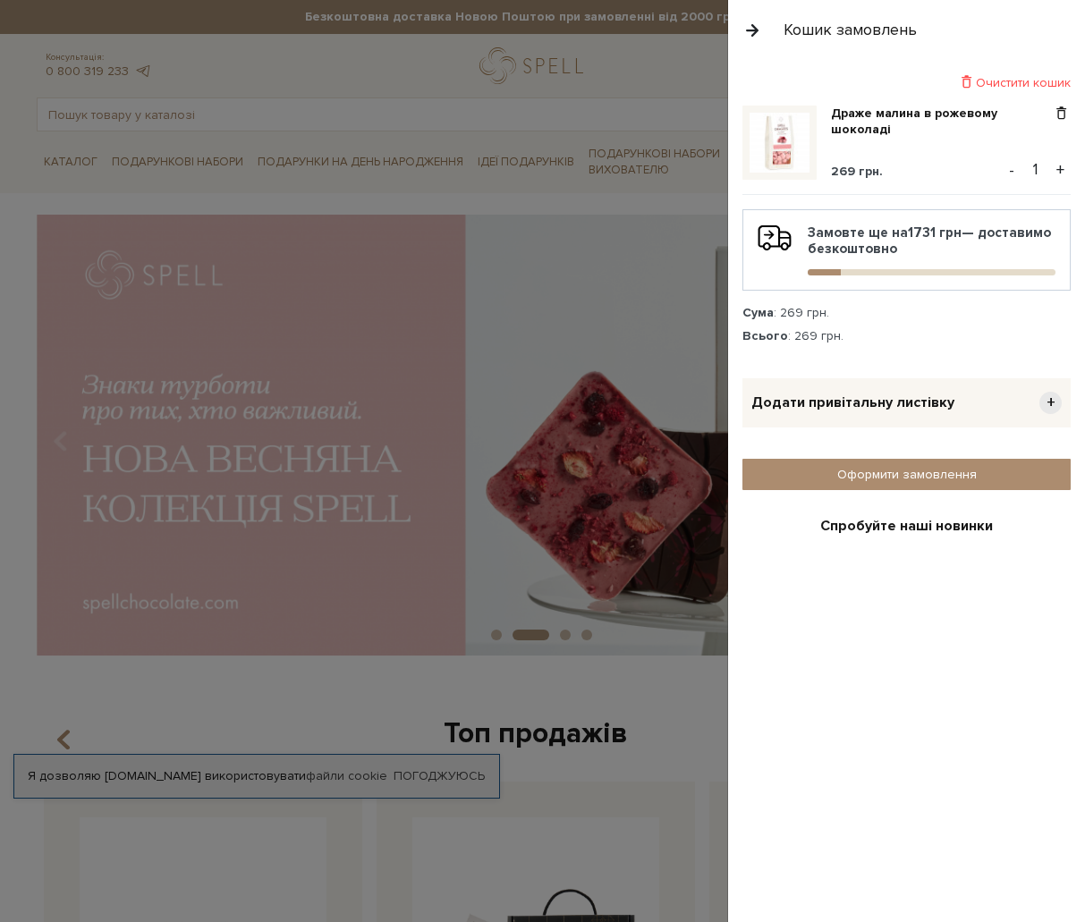
click at [1039, 402] on span "+" at bounding box center [1050, 403] width 22 height 22
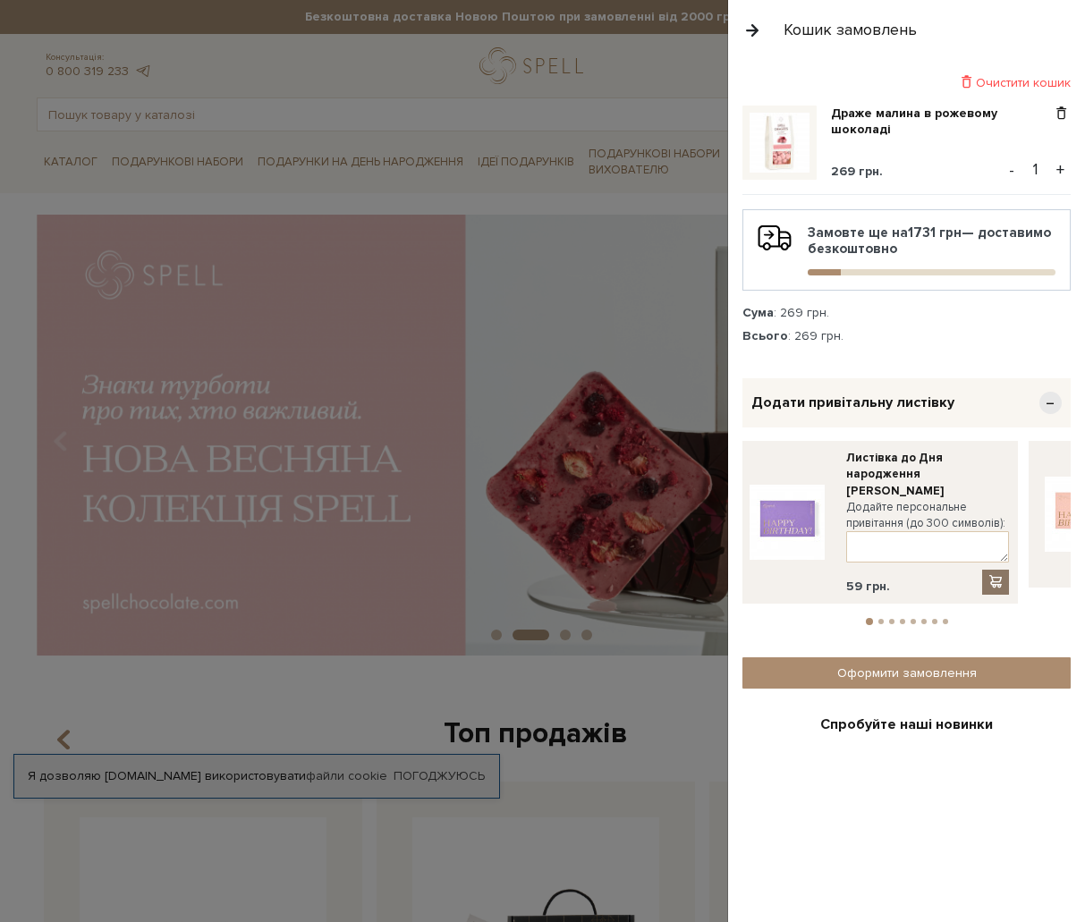
click at [1002, 574] on span at bounding box center [995, 581] width 18 height 15
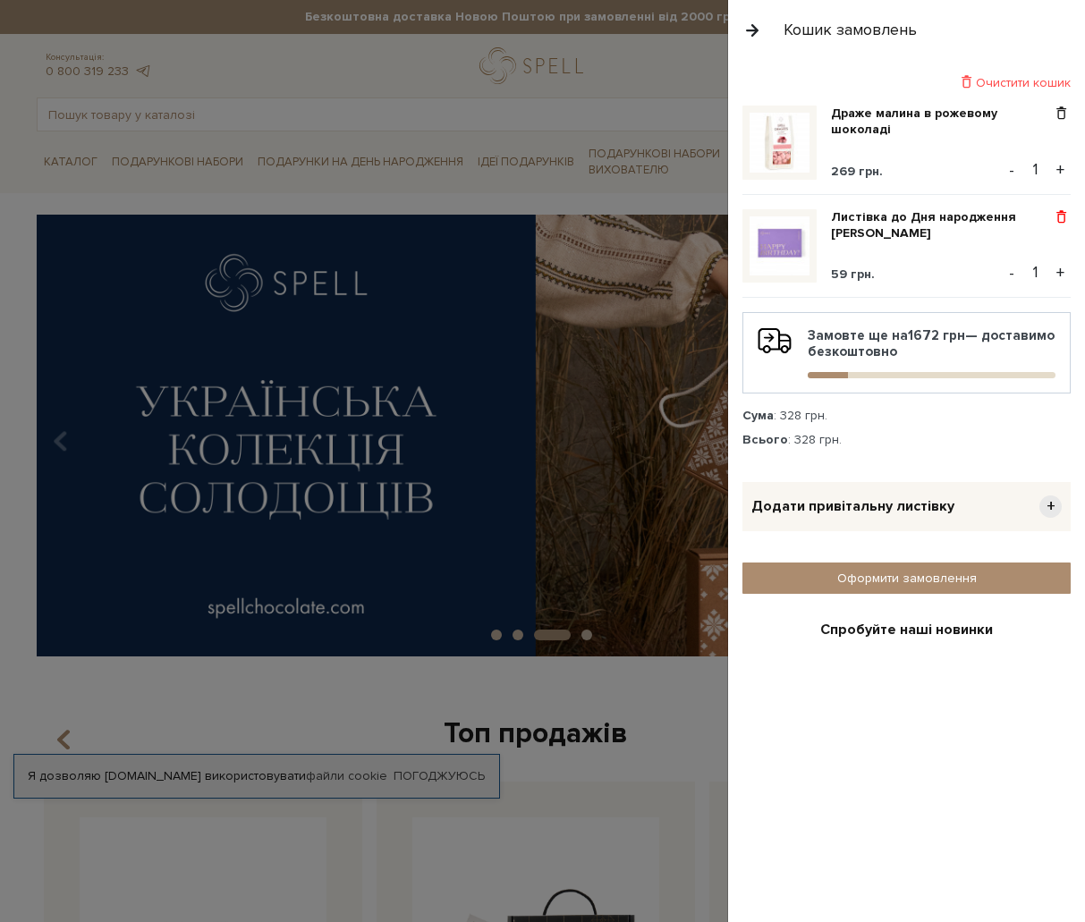
click at [1054, 213] on span at bounding box center [1061, 217] width 19 height 16
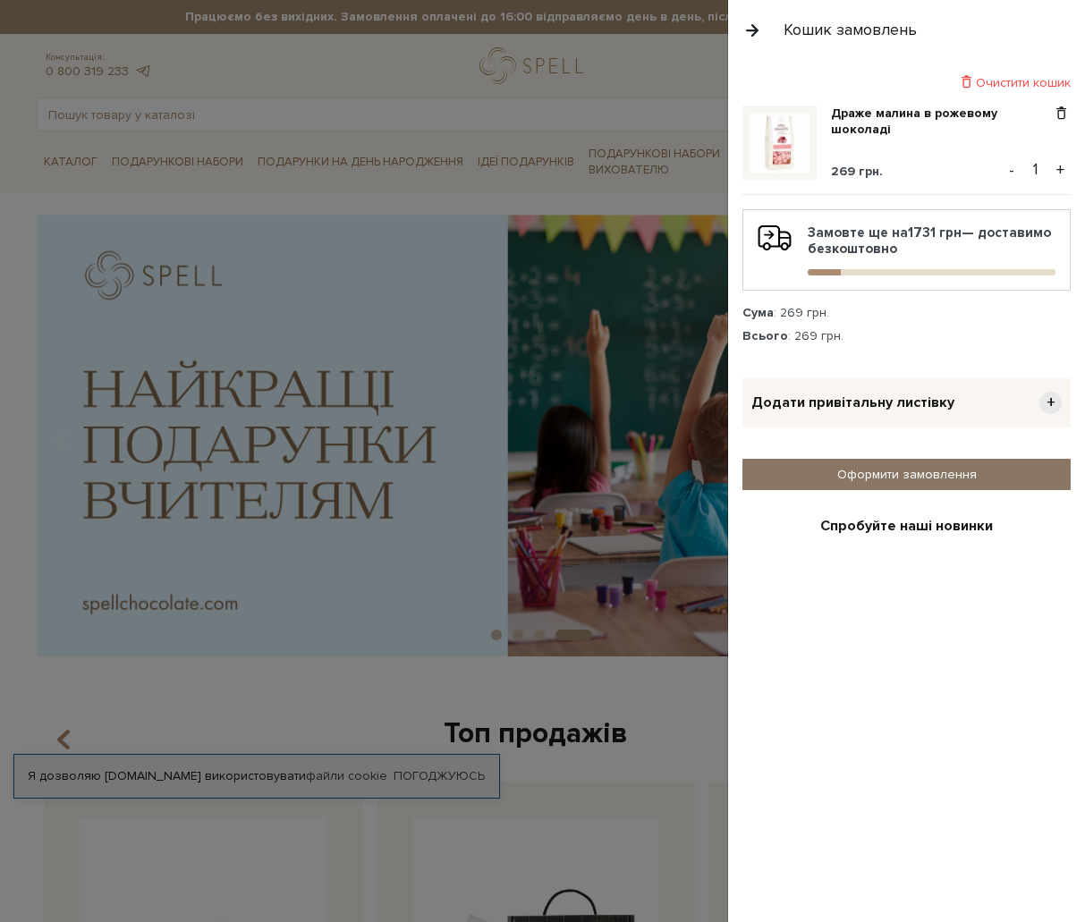
click at [905, 471] on link "Оформити замовлення" at bounding box center [906, 474] width 328 height 31
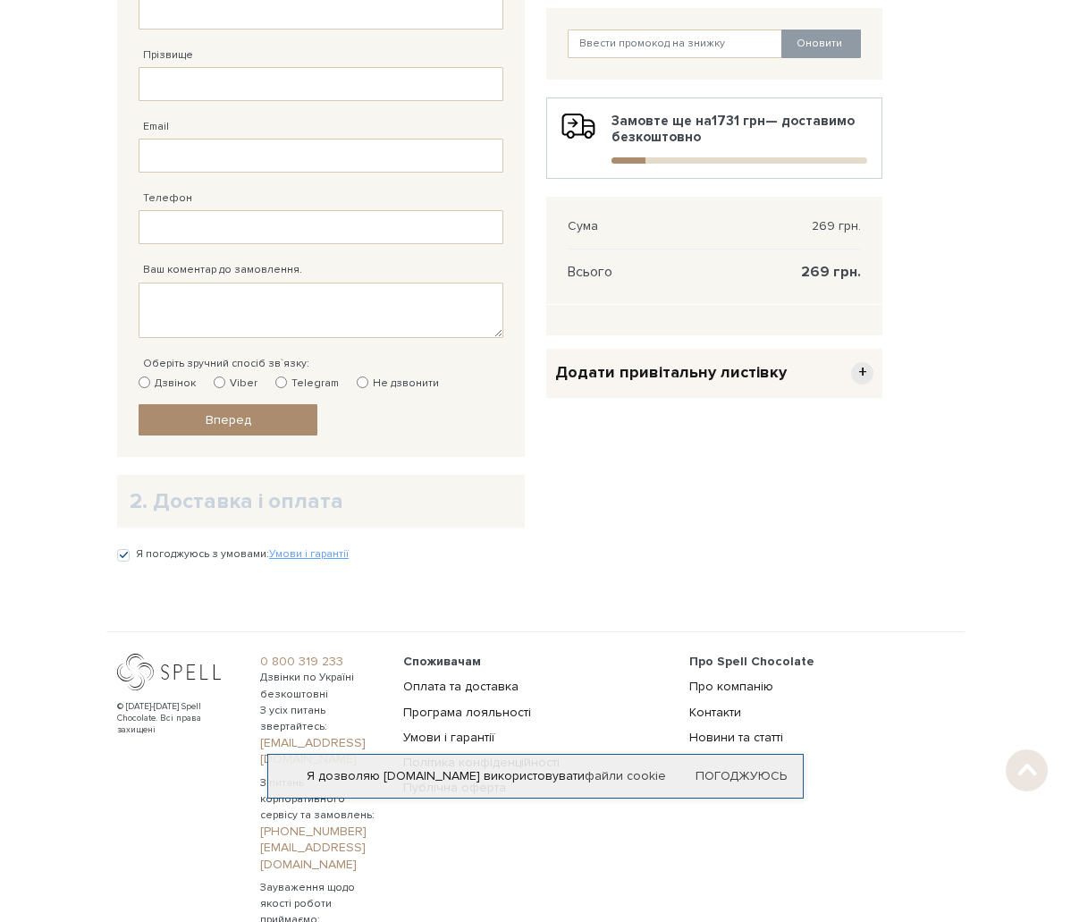
scroll to position [358, 0]
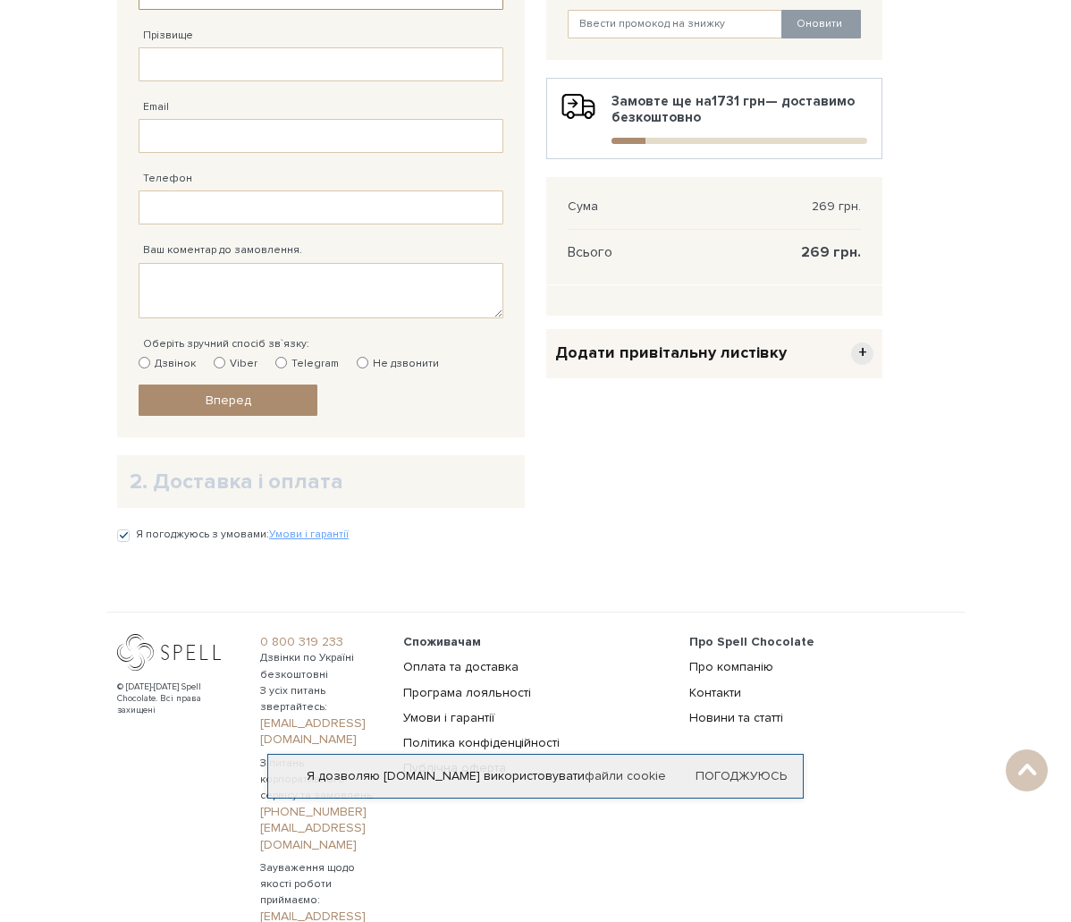
type input "тест"
click at [159, 81] on input "Прізвище" at bounding box center [321, 64] width 365 height 34
click at [158, 153] on input "Email" at bounding box center [321, 136] width 365 height 34
type input "[EMAIL_ADDRESS][DOMAIN_NAME]"
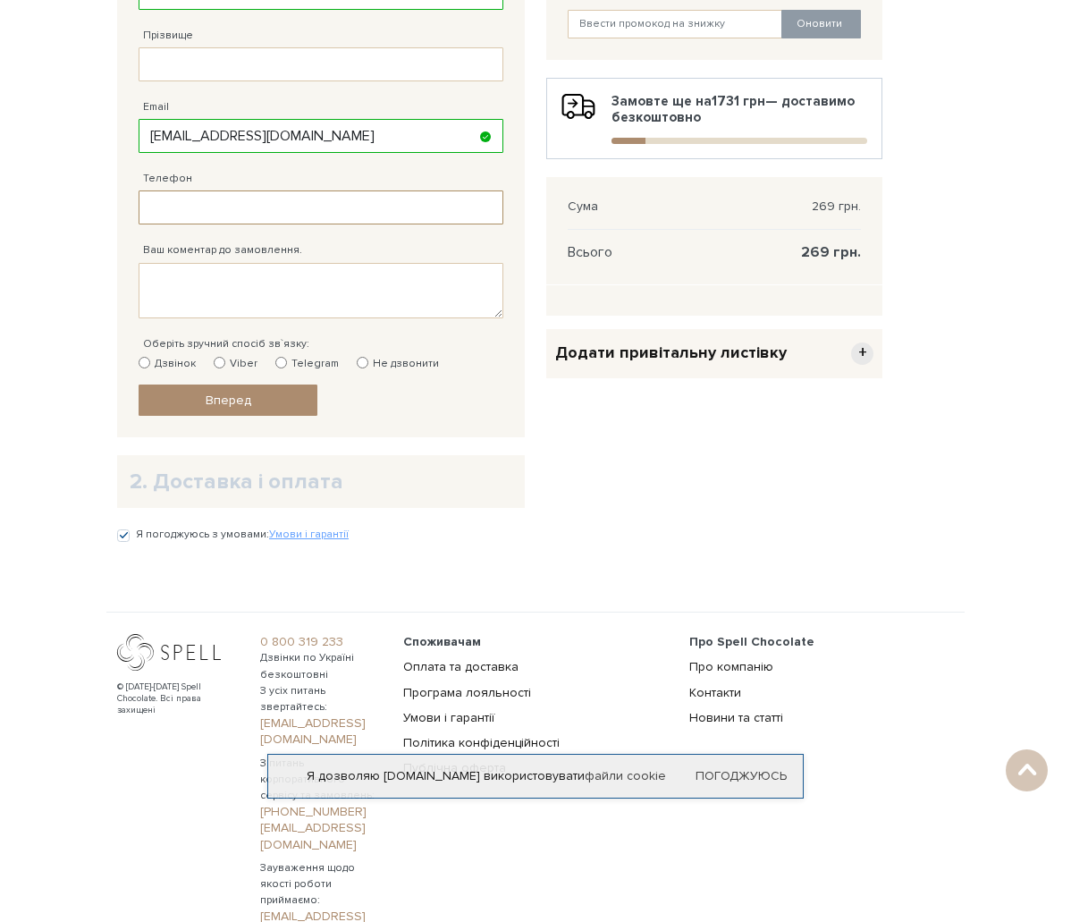
click at [170, 224] on input "Телефон" at bounding box center [321, 207] width 365 height 34
type input "[PHONE_NUMBER]"
click at [170, 318] on textarea "Ваш коментар до замовлення." at bounding box center [321, 290] width 365 height 55
type textarea "е"
type textarea "т"
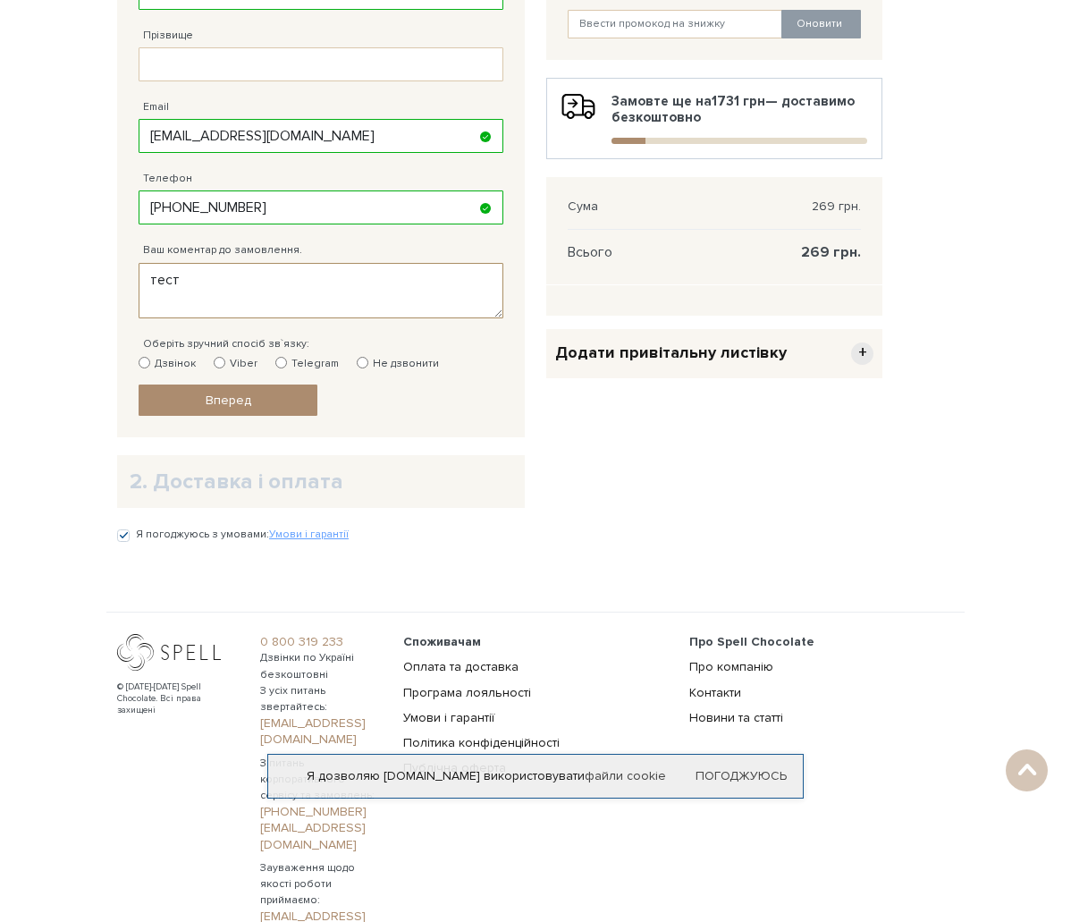
type textarea "тест"
click at [357, 372] on label "Не дзвонити" at bounding box center [398, 364] width 82 height 16
click at [357, 368] on input "Не дзвонити" at bounding box center [363, 363] width 12 height 12
radio input "true"
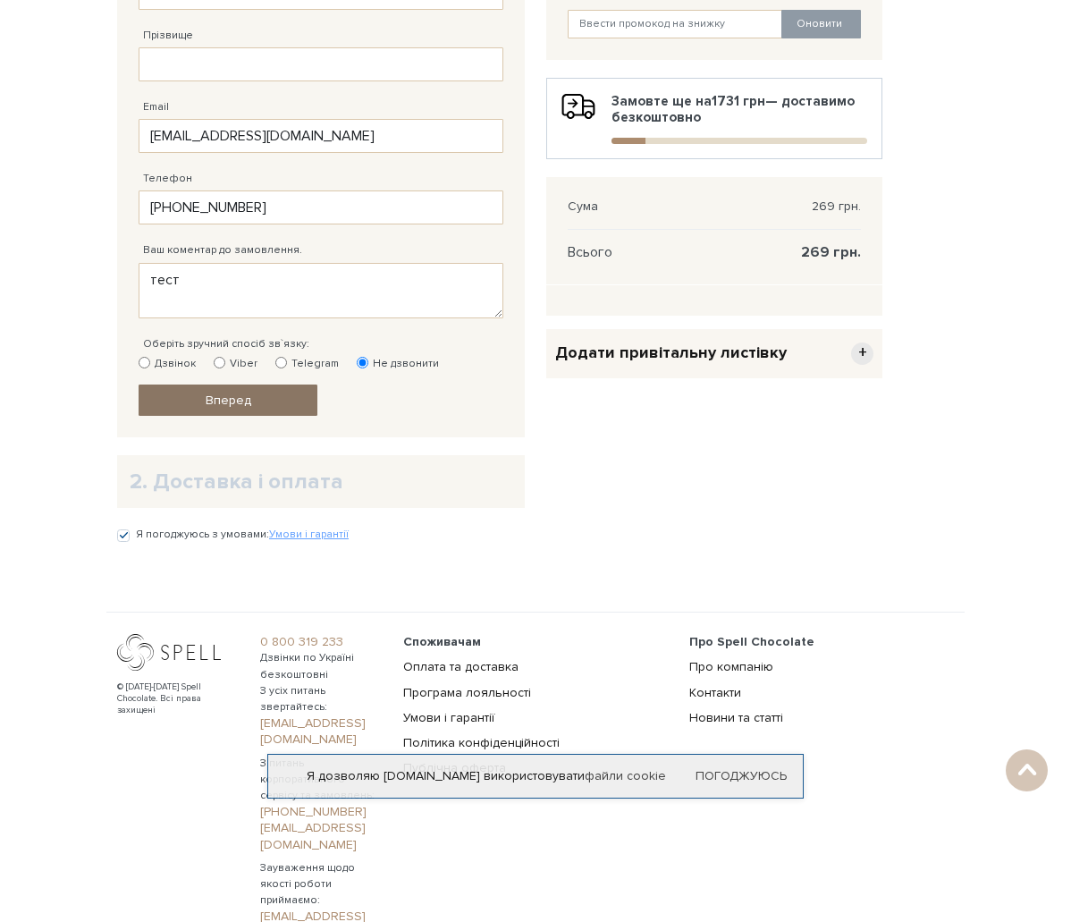
click at [206, 408] on span "Вперед" at bounding box center [229, 400] width 46 height 15
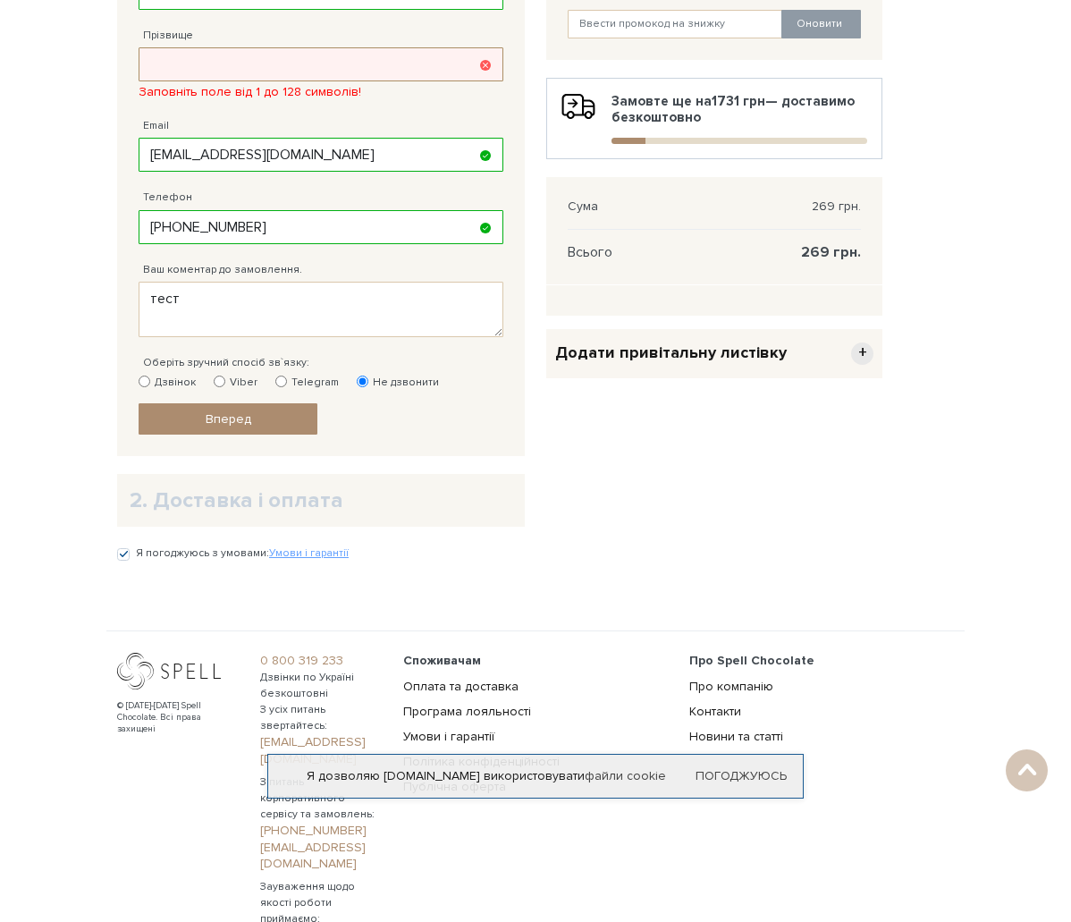
click at [266, 81] on input "Прізвище" at bounding box center [321, 64] width 365 height 34
type input "тест"
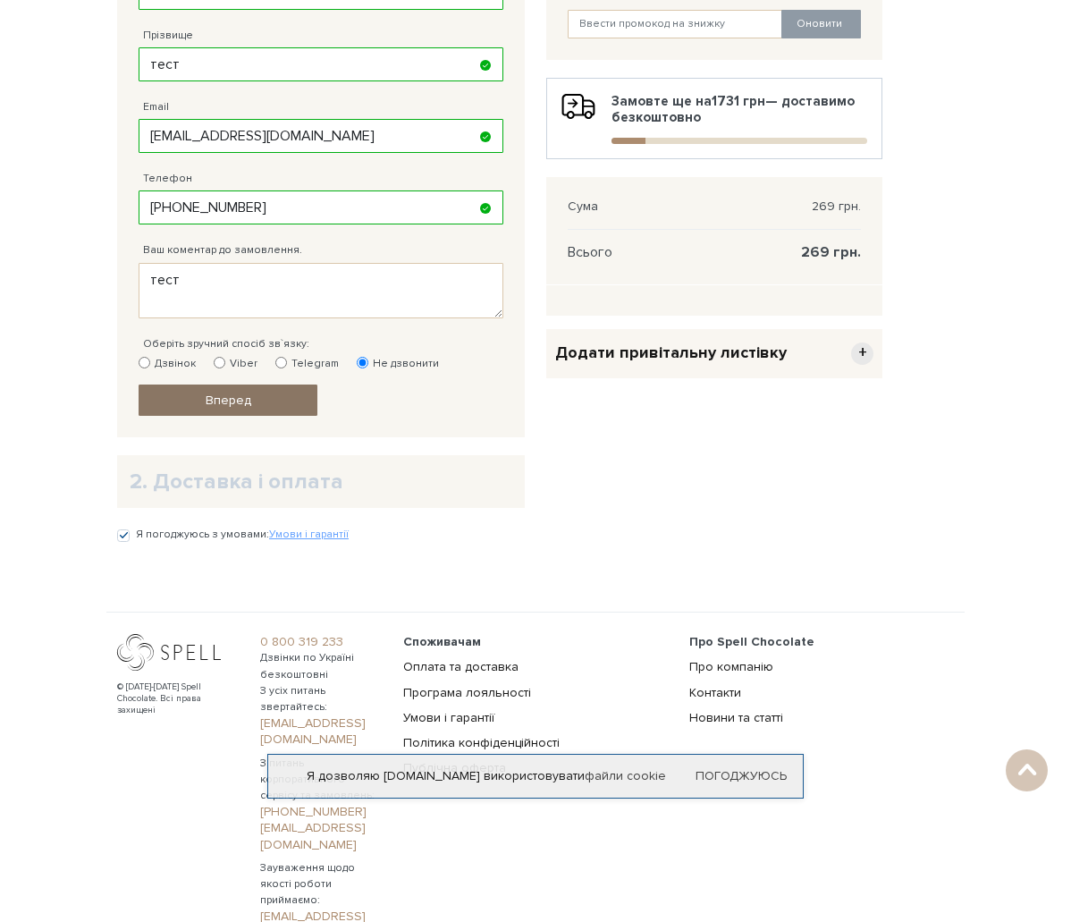
click at [179, 416] on link "Вперед" at bounding box center [228, 400] width 179 height 31
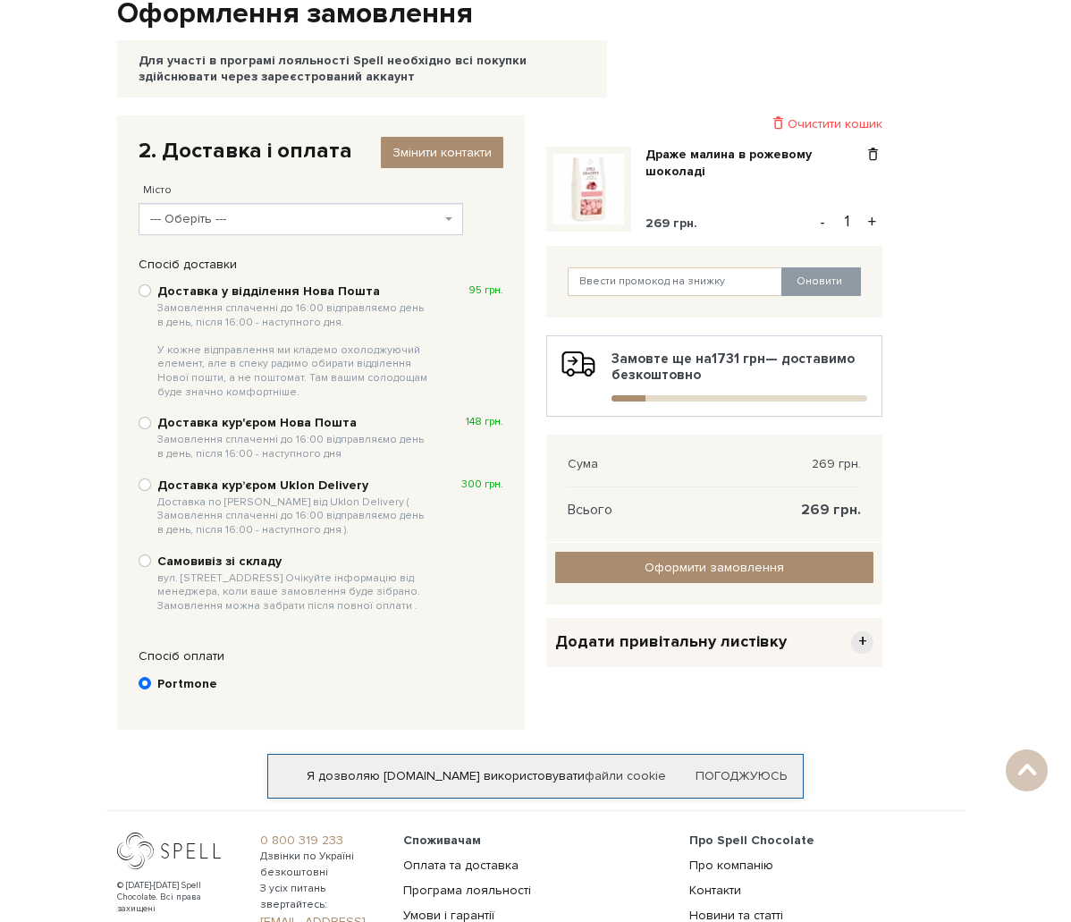
scroll to position [97, 0]
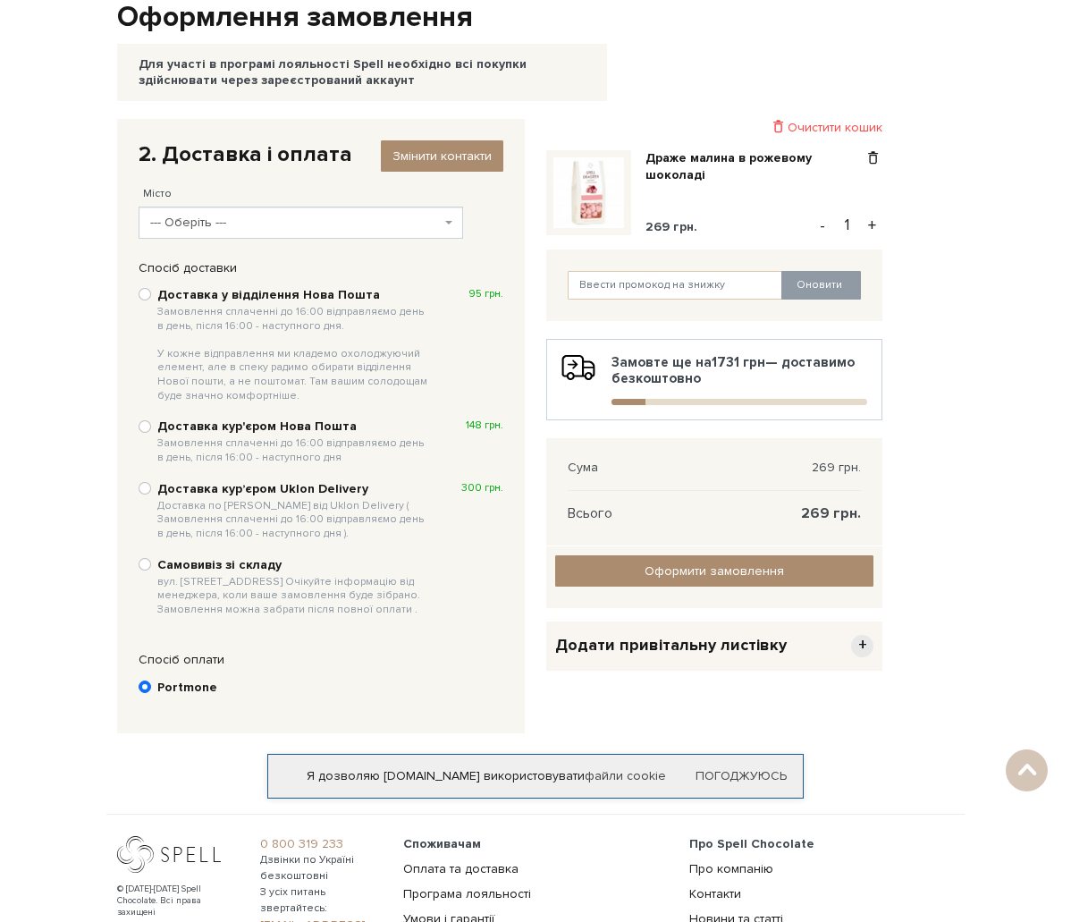
click at [157, 617] on b "Самовивіз зі складу вул. [STREET_ADDRESS] Очікуйте інформацію від менеджера, ко…" at bounding box center [294, 587] width 275 height 60
click at [139, 571] on input "Самовивіз зі складу вул. [STREET_ADDRESS] Очікуйте інформацію від менеджера, ко…" at bounding box center [145, 564] width 13 height 13
radio input "true"
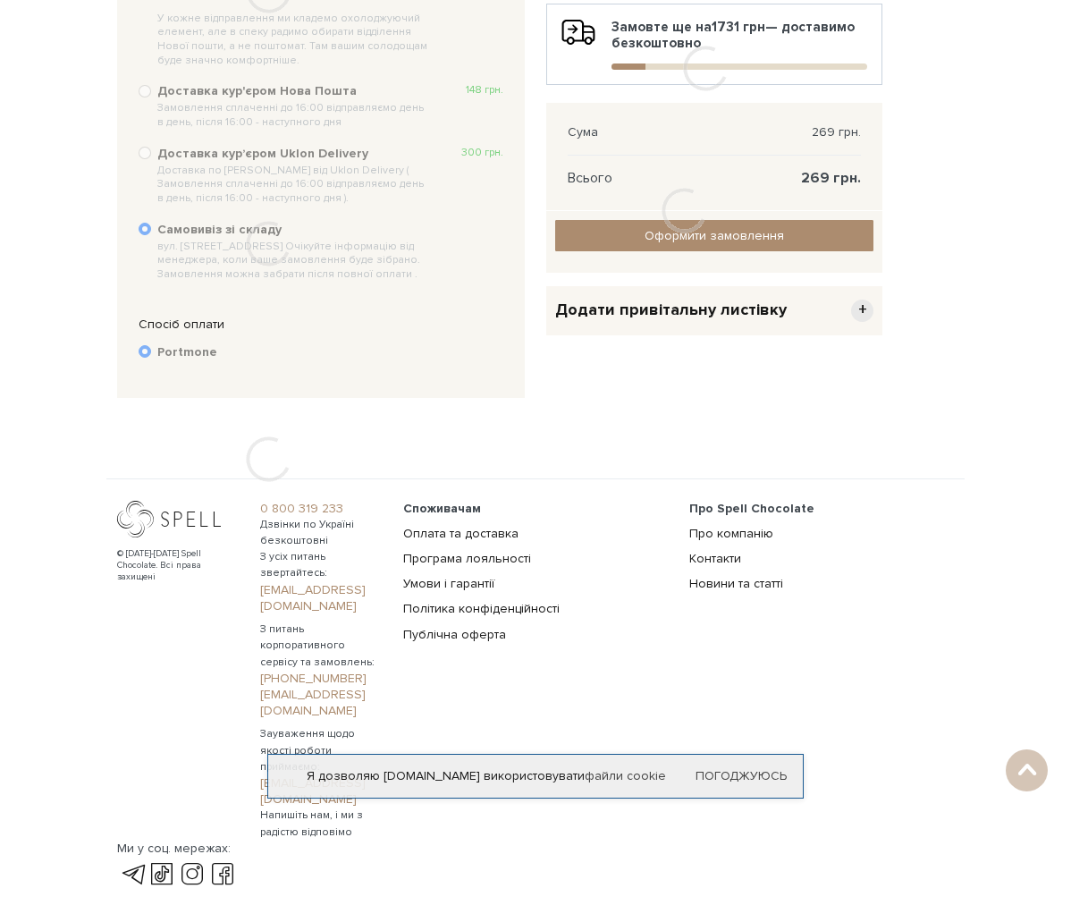
scroll to position [402, 0]
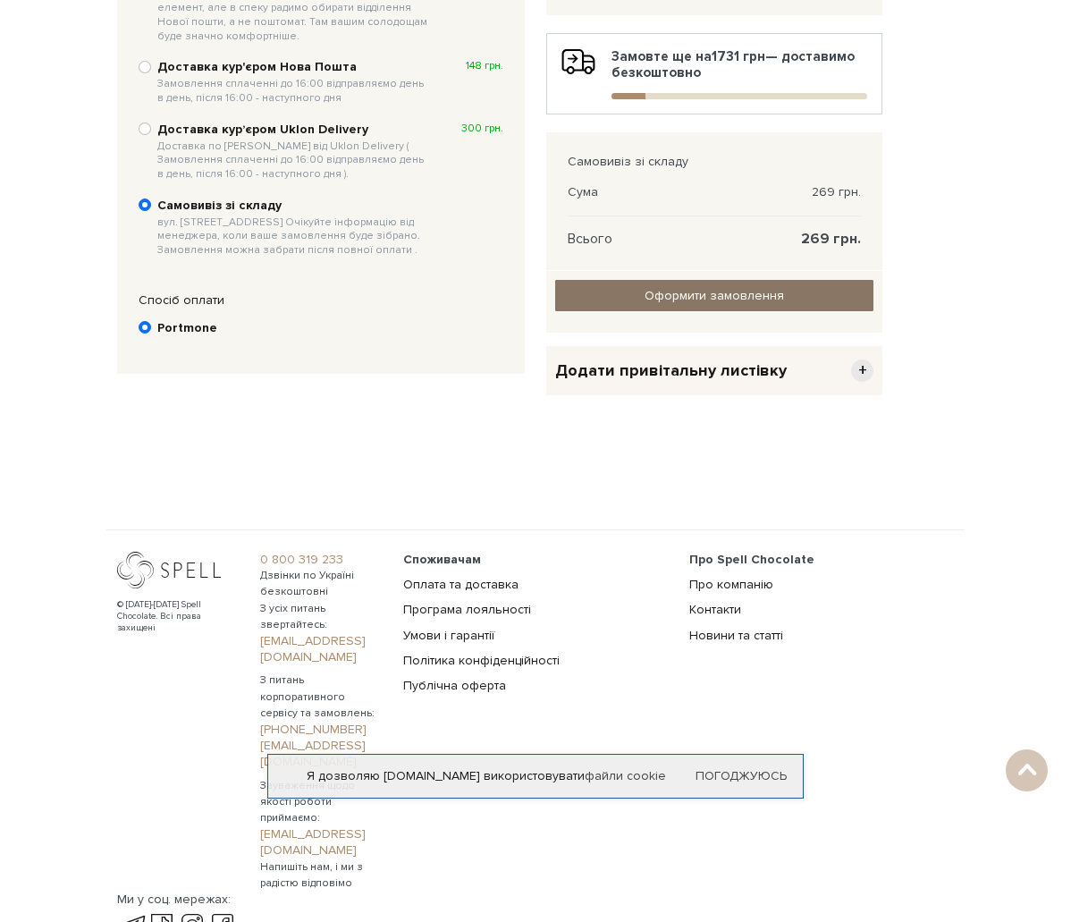
click at [700, 311] on input "Оформити замовлення" at bounding box center [714, 295] width 318 height 31
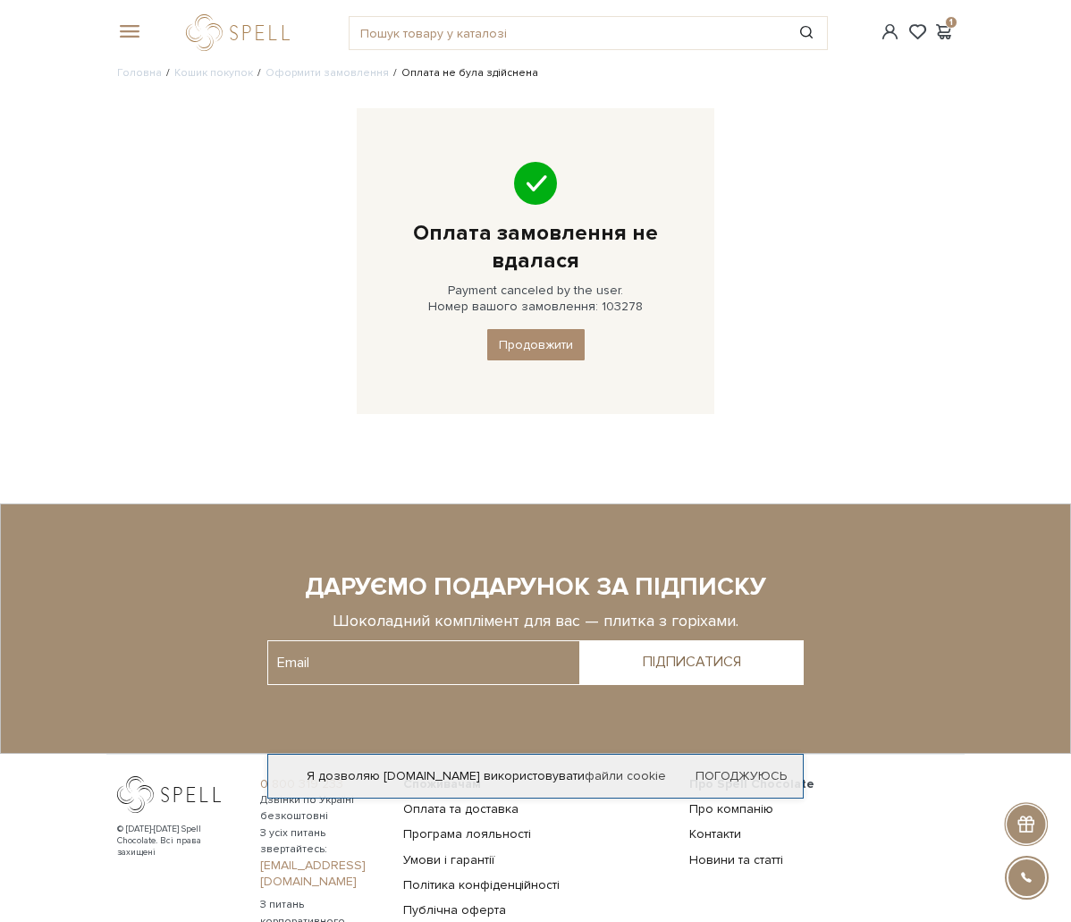
click at [280, 441] on div "Головна Кошик покупок Оформити замовлення Оплата не була здійснена Оплата замов…" at bounding box center [535, 253] width 858 height 376
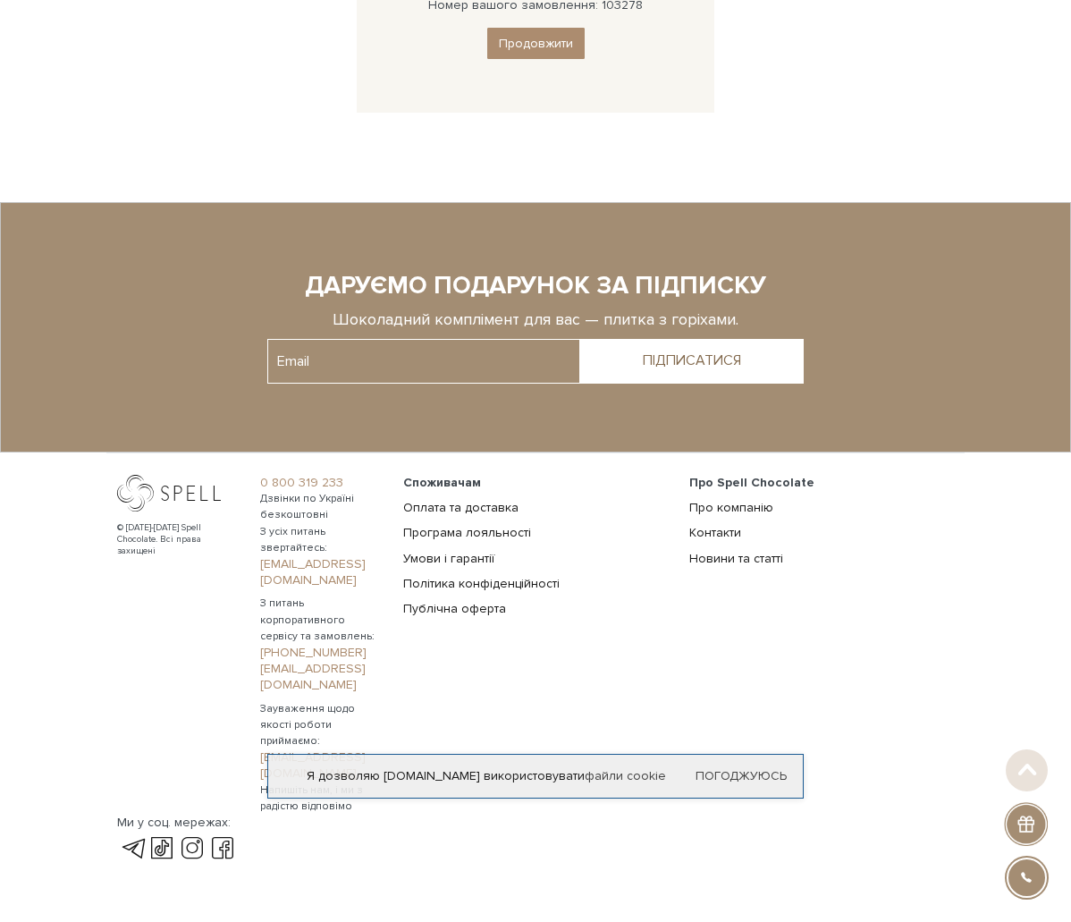
scroll to position [304, 0]
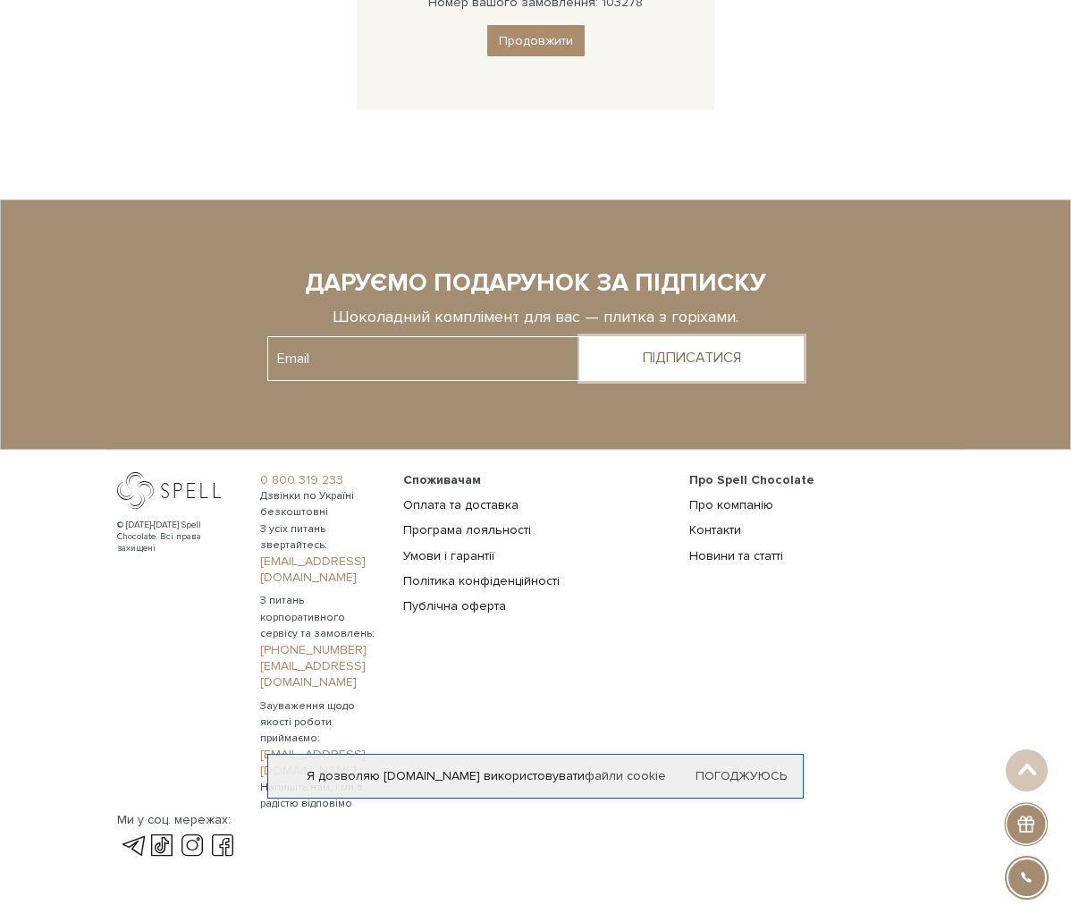
click at [682, 367] on div "ПІДПИСАТИСЯ" at bounding box center [692, 358] width 98 height 17
click at [487, 381] on input "text" at bounding box center [423, 358] width 313 height 45
type input "[EMAIL_ADDRESS][DOMAIN_NAME]"
click at [668, 367] on div "ПІДПИСАТИСЯ" at bounding box center [692, 358] width 98 height 17
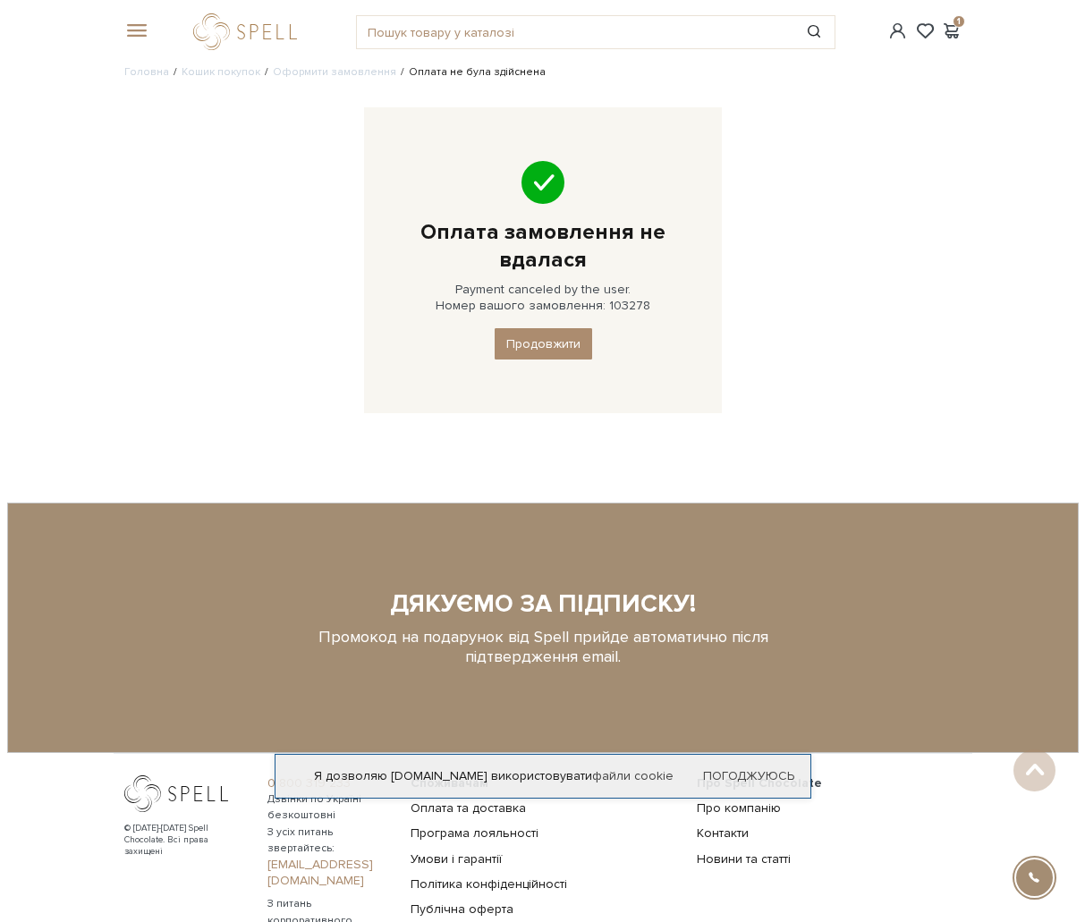
scroll to position [0, 0]
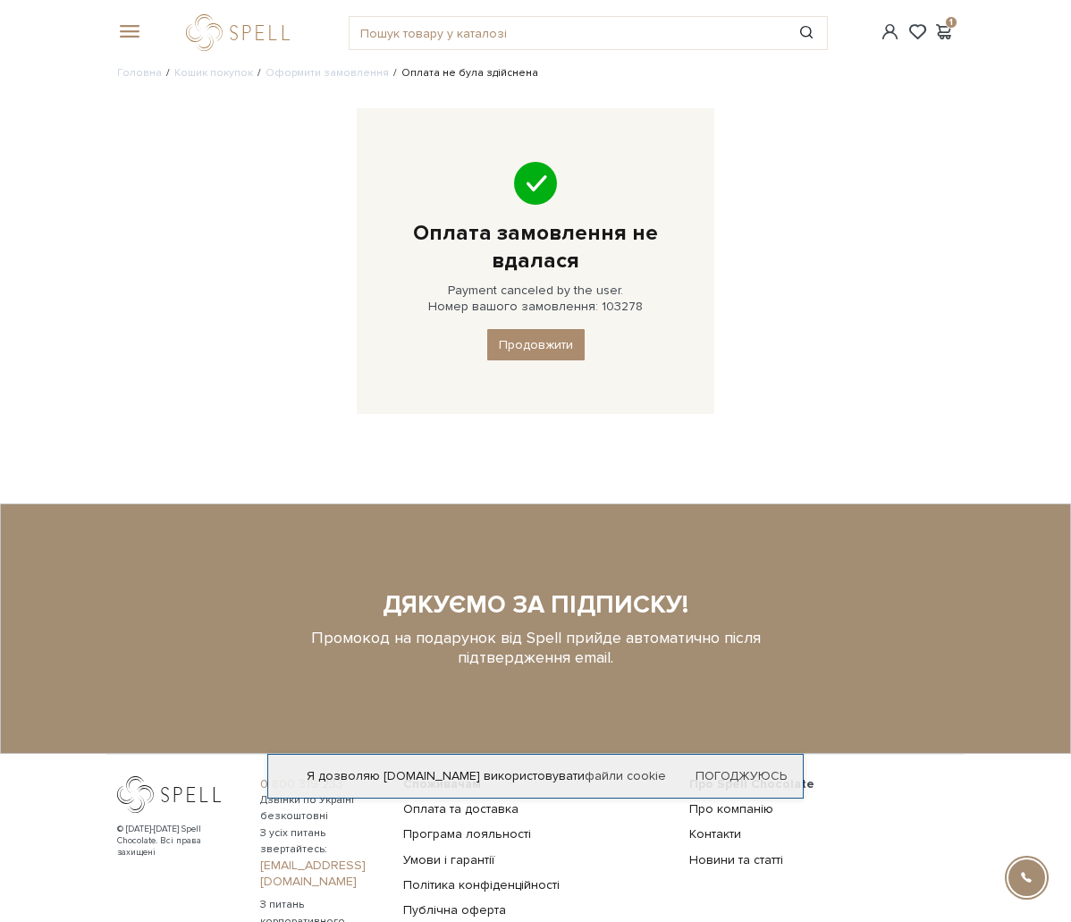
click at [0, 0] on span at bounding box center [0, 0] width 0 height 0
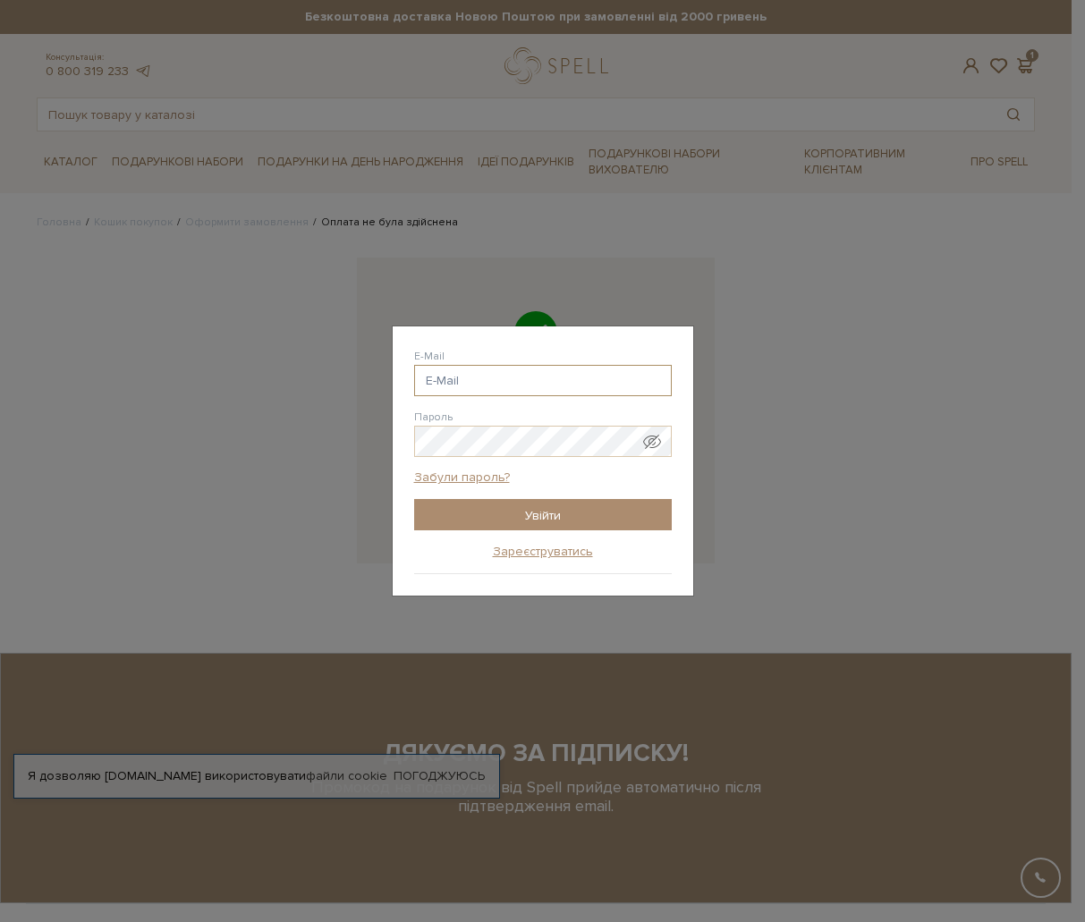
click at [528, 389] on input "E-Mail" at bounding box center [543, 380] width 258 height 31
click at [525, 552] on link "Зареєструватись" at bounding box center [543, 552] width 100 height 16
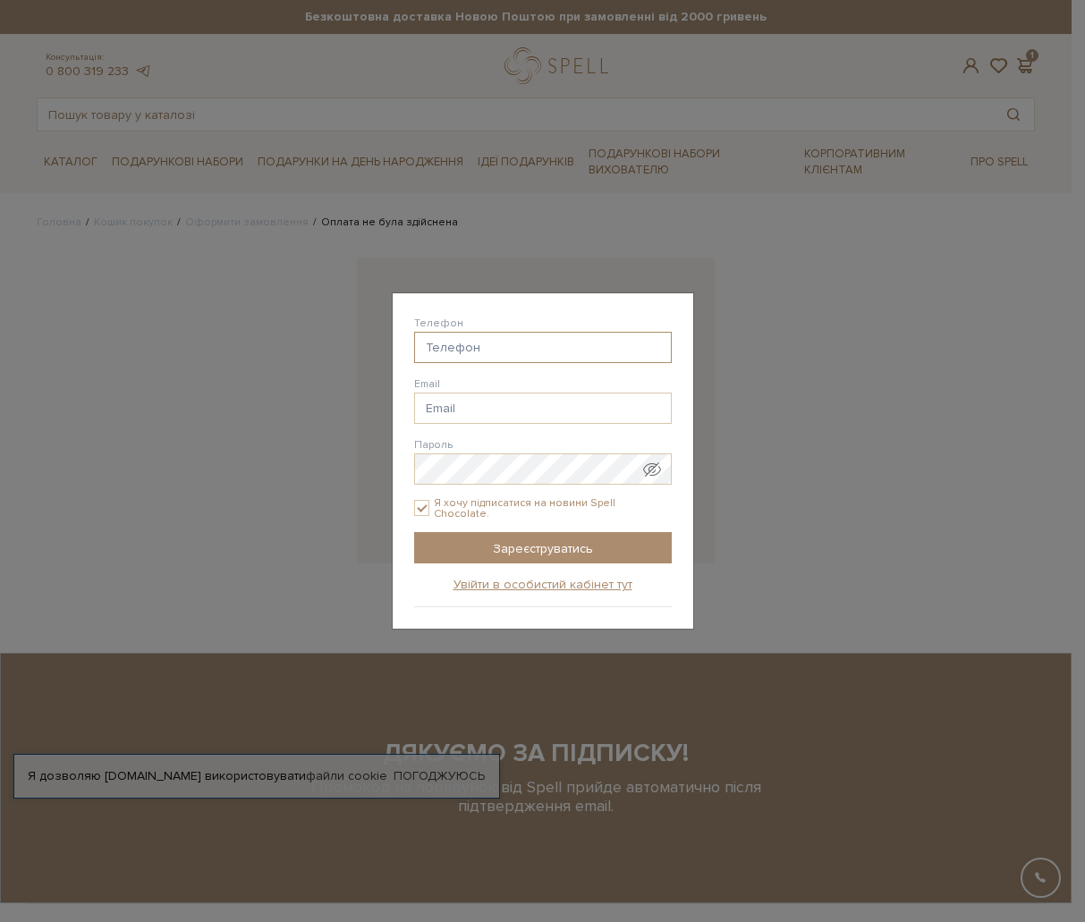
click at [588, 360] on input "Телефон" at bounding box center [543, 347] width 258 height 31
click at [554, 401] on input "Email" at bounding box center [543, 408] width 258 height 31
type input "test@test.com"
click at [495, 423] on input "test@test.com" at bounding box center [543, 408] width 258 height 31
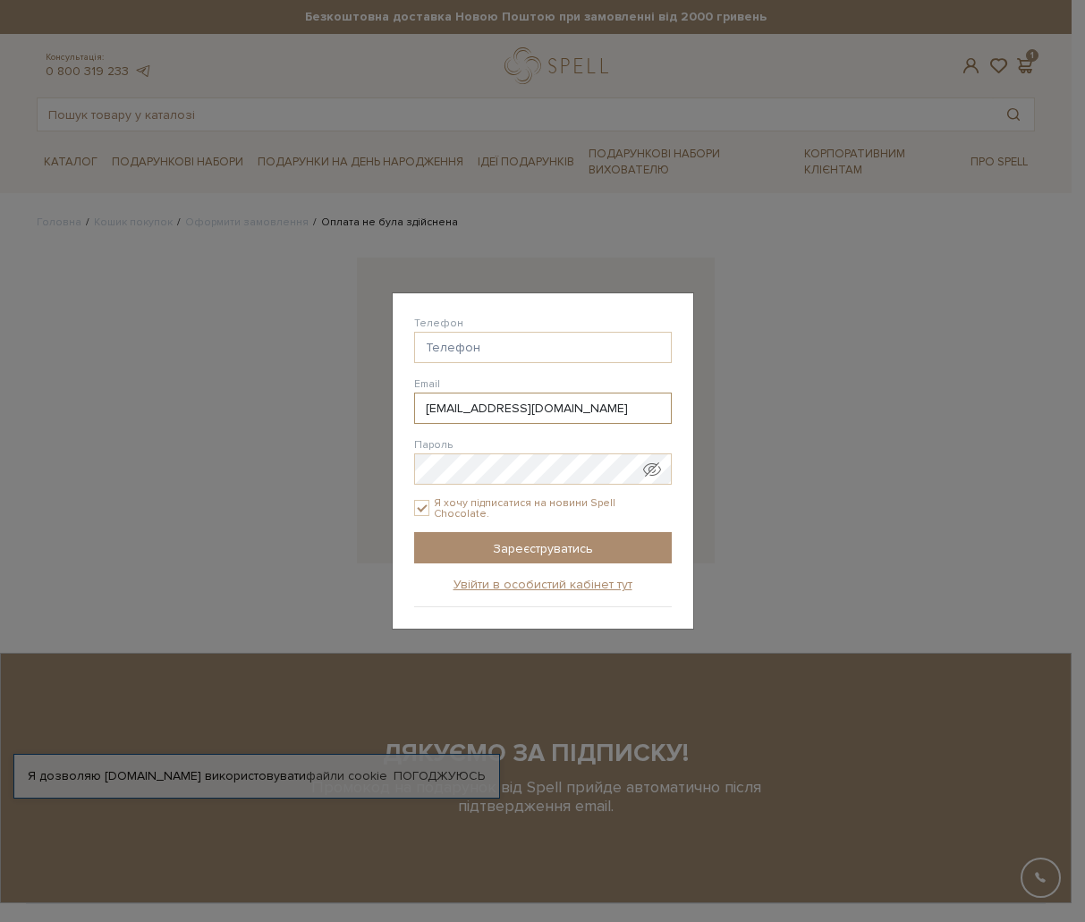
click at [495, 423] on input "test@test.com" at bounding box center [543, 408] width 258 height 31
click at [421, 511] on input "Я хочу підписатися на новини Spell Chocolate." at bounding box center [422, 508] width 16 height 16
checkbox input "false"
click at [533, 548] on input "Зареєструватись" at bounding box center [543, 547] width 258 height 31
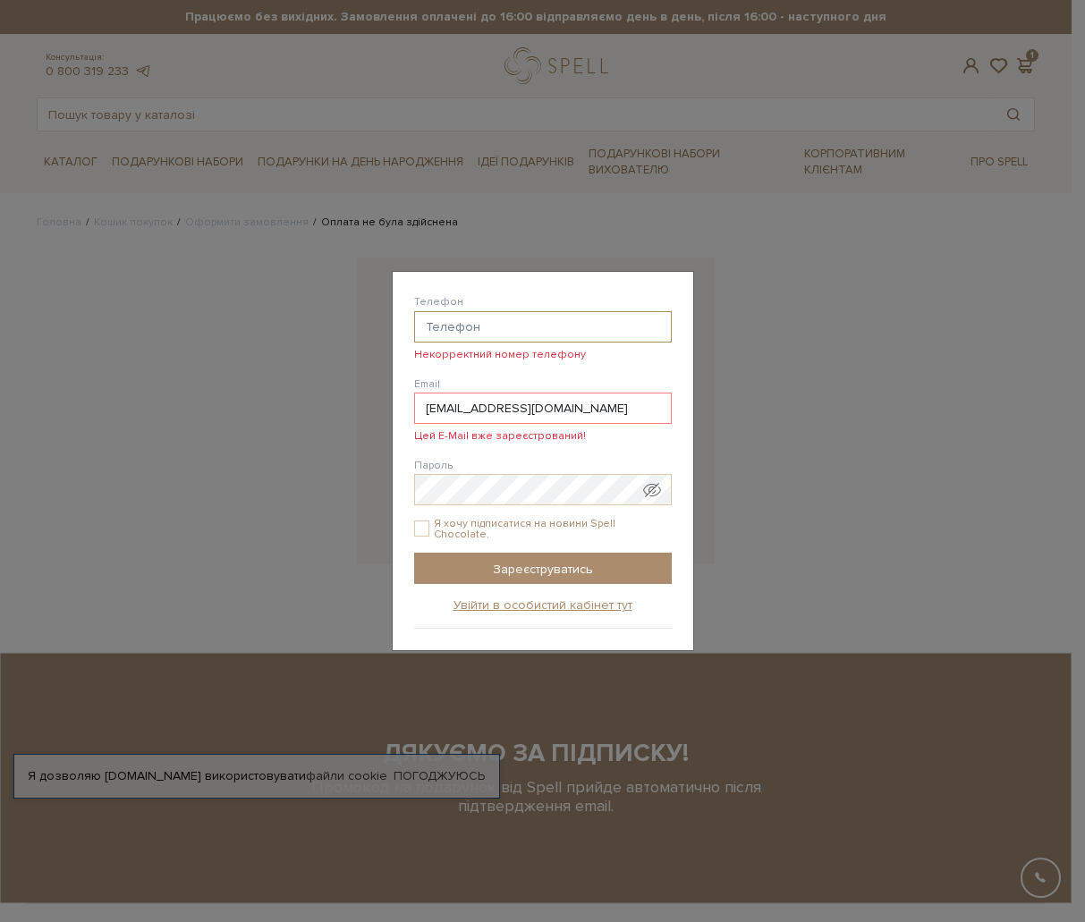
click at [456, 325] on input "Телефон" at bounding box center [543, 326] width 258 height 31
type input "38(444) 444-44-44"
click at [545, 562] on input "Зареєструватись" at bounding box center [543, 568] width 258 height 31
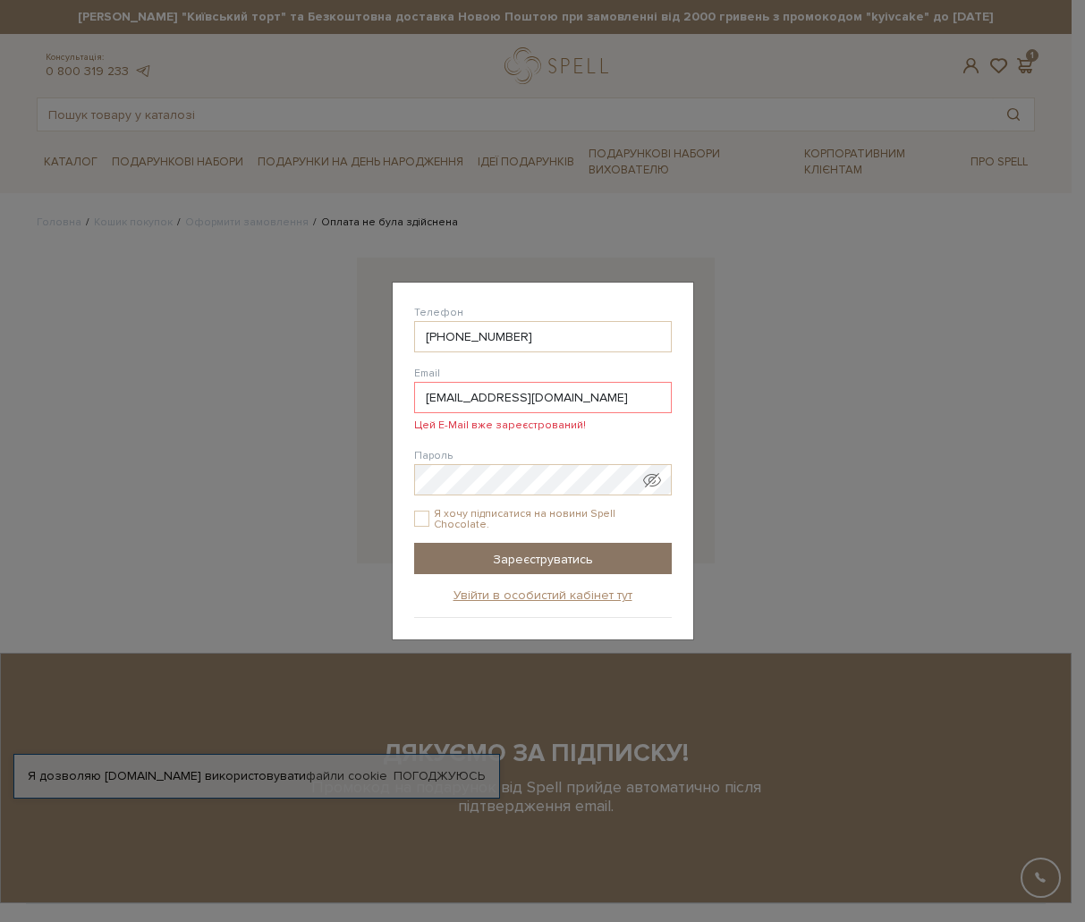
click at [525, 557] on input "Зареєструватись" at bounding box center [543, 558] width 258 height 31
click at [526, 397] on input "test@test.com" at bounding box center [543, 397] width 258 height 31
click at [532, 397] on input "test@test.com" at bounding box center [543, 397] width 258 height 31
click at [448, 395] on input "test@test.com" at bounding box center [543, 397] width 258 height 31
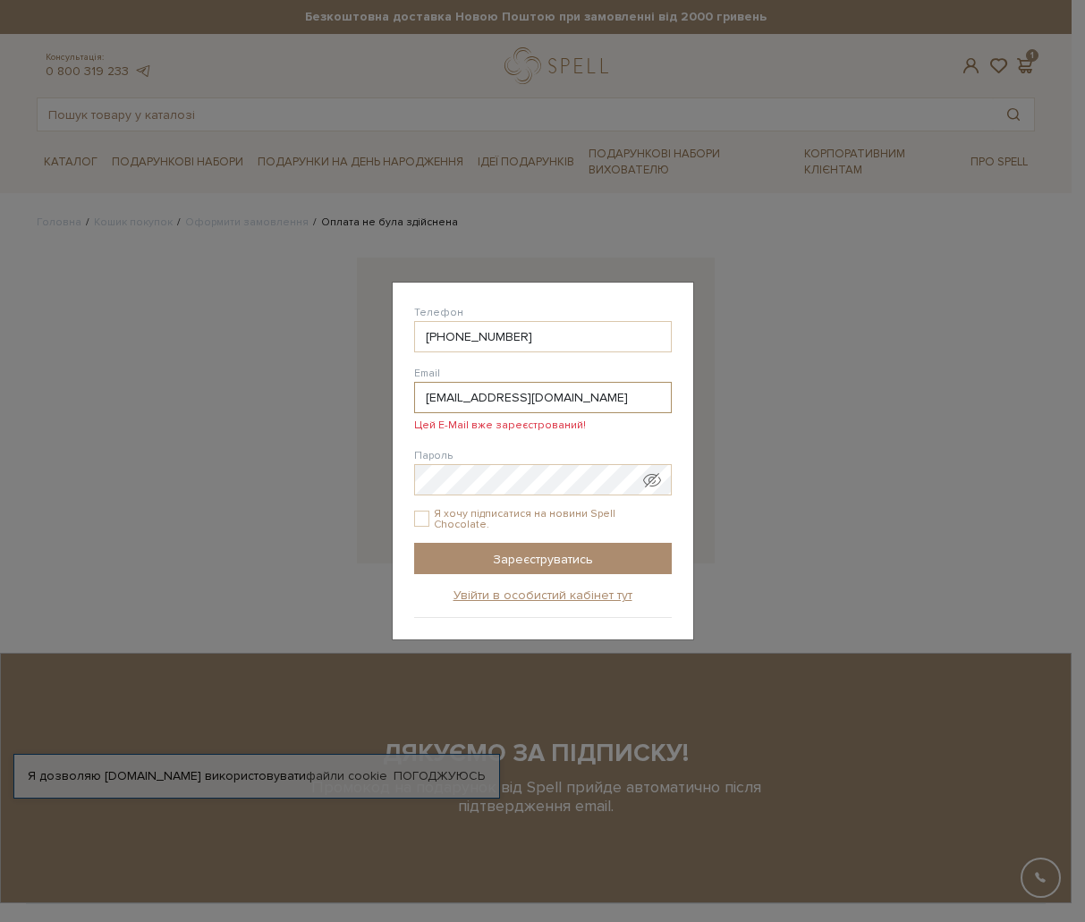
drag, startPoint x: 525, startPoint y: 404, endPoint x: 397, endPoint y: 402, distance: 127.9
click at [398, 402] on div "Реєстрація на сайті Телефон 38(444) 444-44-44 Email test444@test.com Цей E-Mail…" at bounding box center [543, 461] width 300 height 357
type input "test444@test.com"
click at [387, 473] on div "Авторизація E-Mail Пароль Забули пароль? Увійти Зареєструватись Забули пароль? …" at bounding box center [542, 461] width 1085 height 922
drag, startPoint x: 526, startPoint y: 555, endPoint x: 498, endPoint y: 349, distance: 208.4
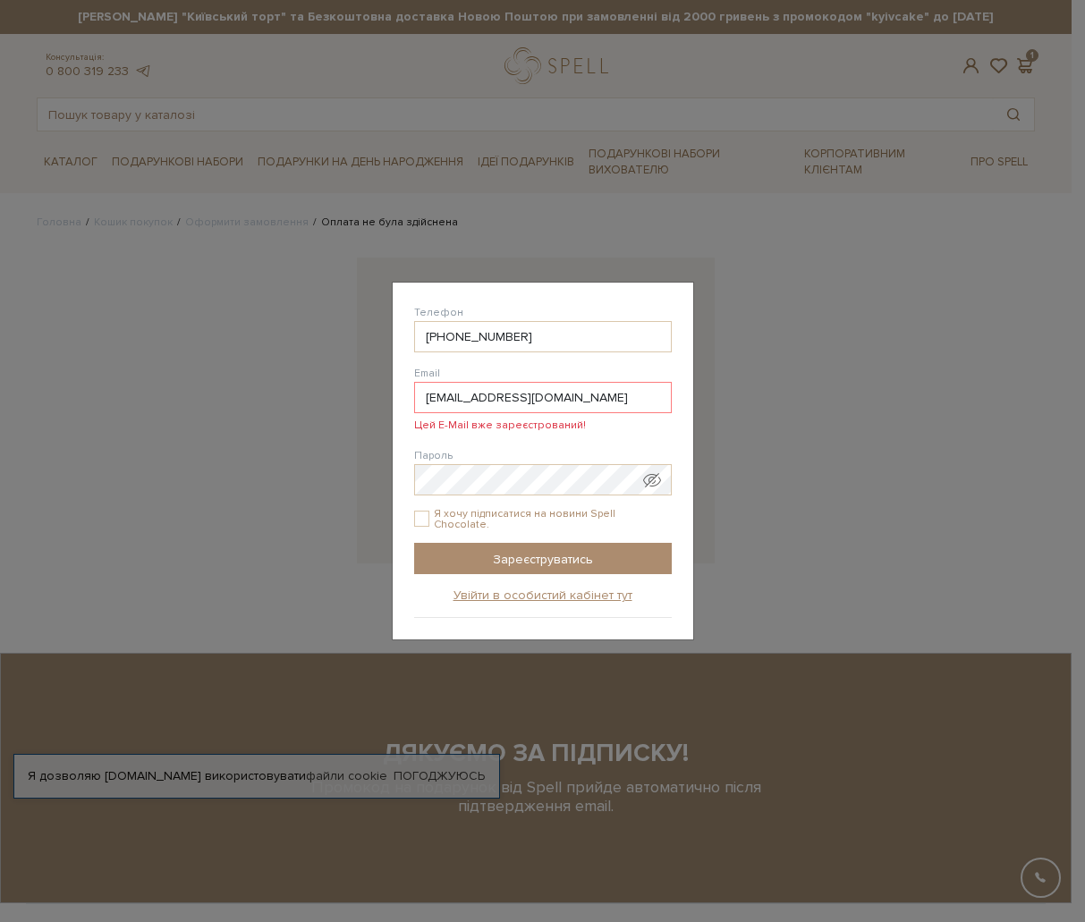
click at [527, 555] on input "Зареєструватись" at bounding box center [543, 558] width 258 height 31
click at [563, 553] on input "Зареєструватись" at bounding box center [543, 558] width 258 height 31
click at [484, 401] on input "[EMAIL_ADDRESS][DOMAIN_NAME]" at bounding box center [543, 397] width 258 height 31
click at [607, 558] on input "Зареєструватись" at bounding box center [543, 558] width 258 height 31
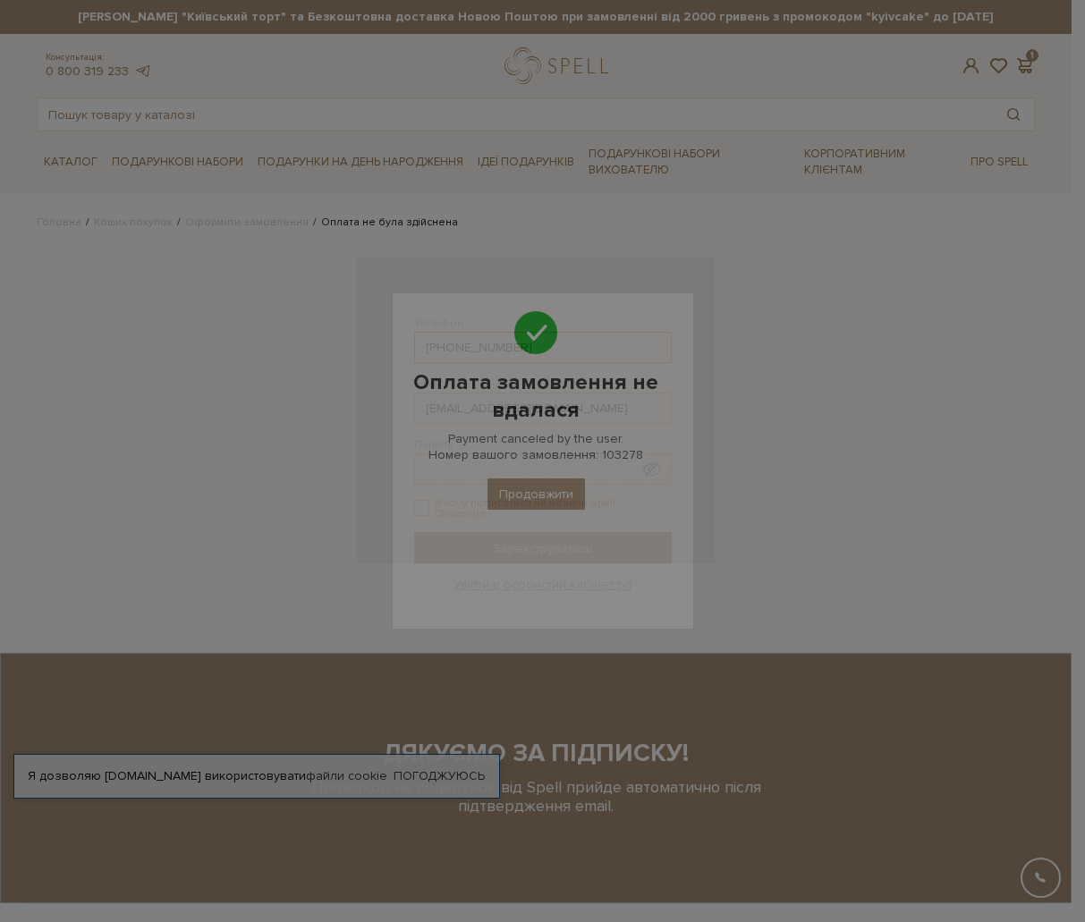
click at [498, 349] on input "38(444) 444-44-44" at bounding box center [543, 347] width 258 height 31
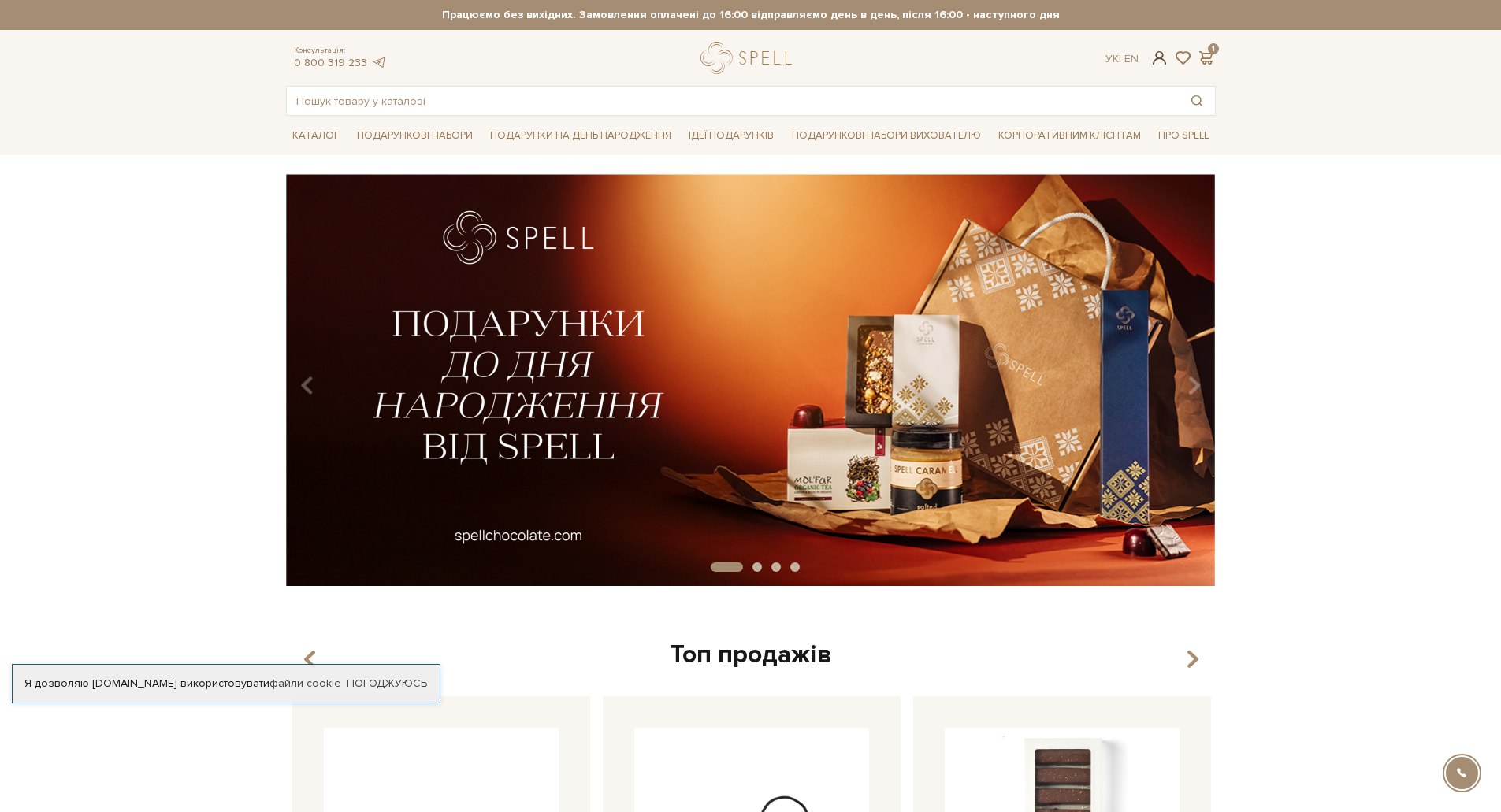
click at [1158, 60] on span at bounding box center [1158, 57] width 18 height 17
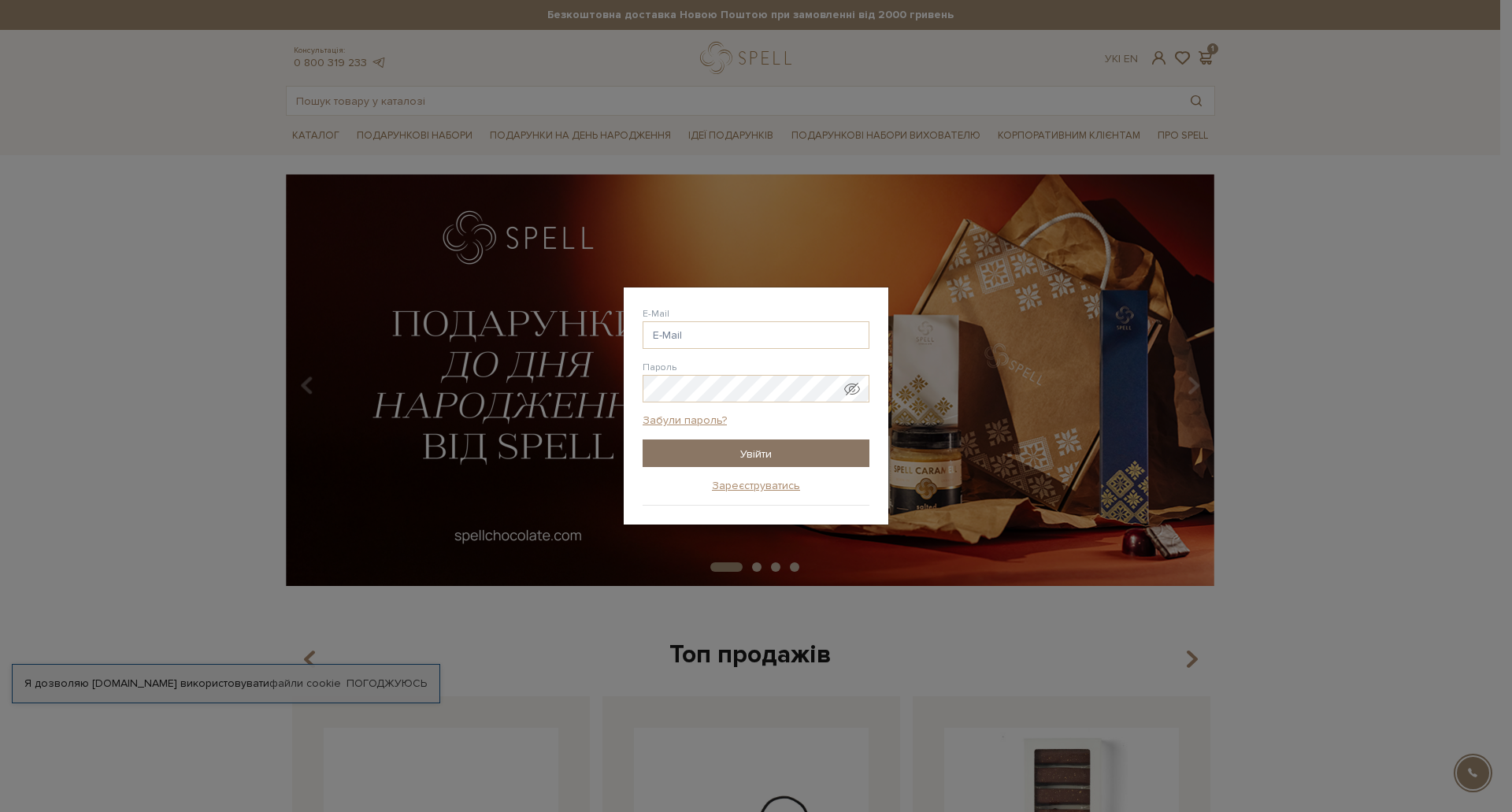
click at [763, 453] on input "Увійти" at bounding box center [756, 453] width 227 height 27
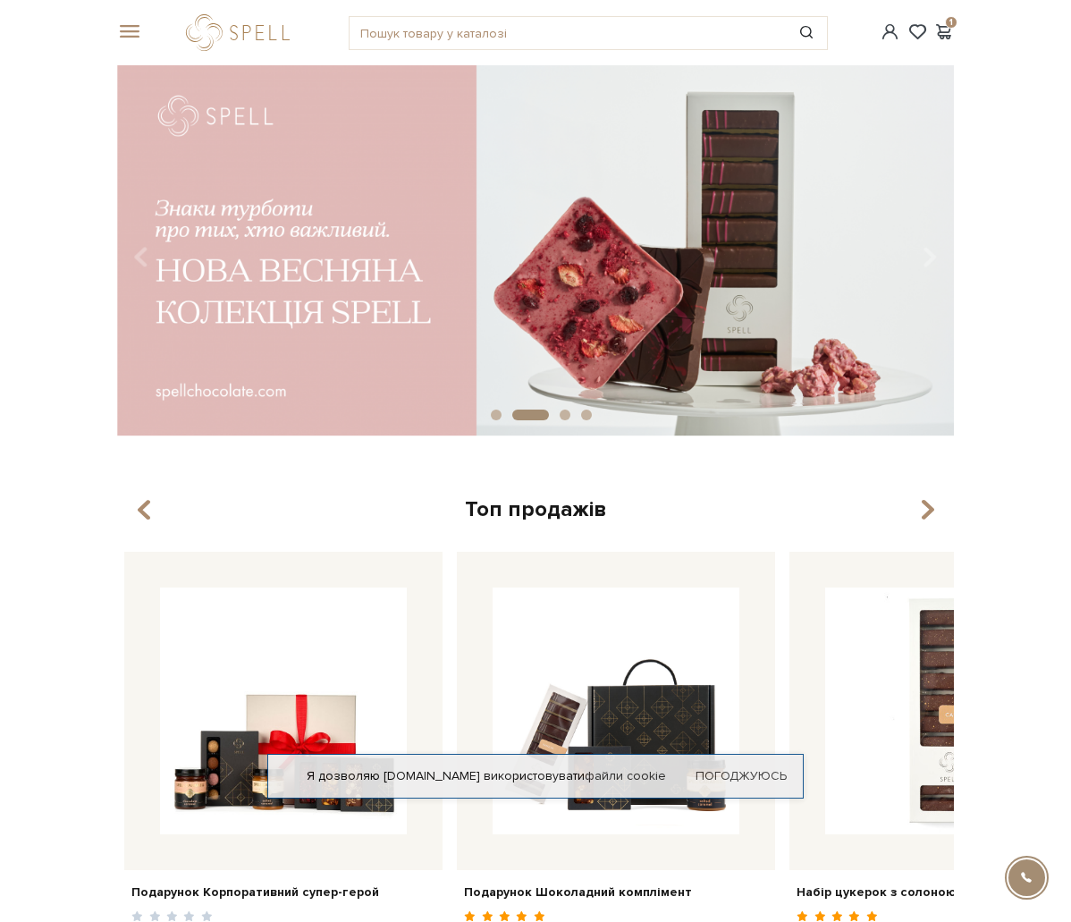
click at [0, 0] on span at bounding box center [0, 0] width 0 height 0
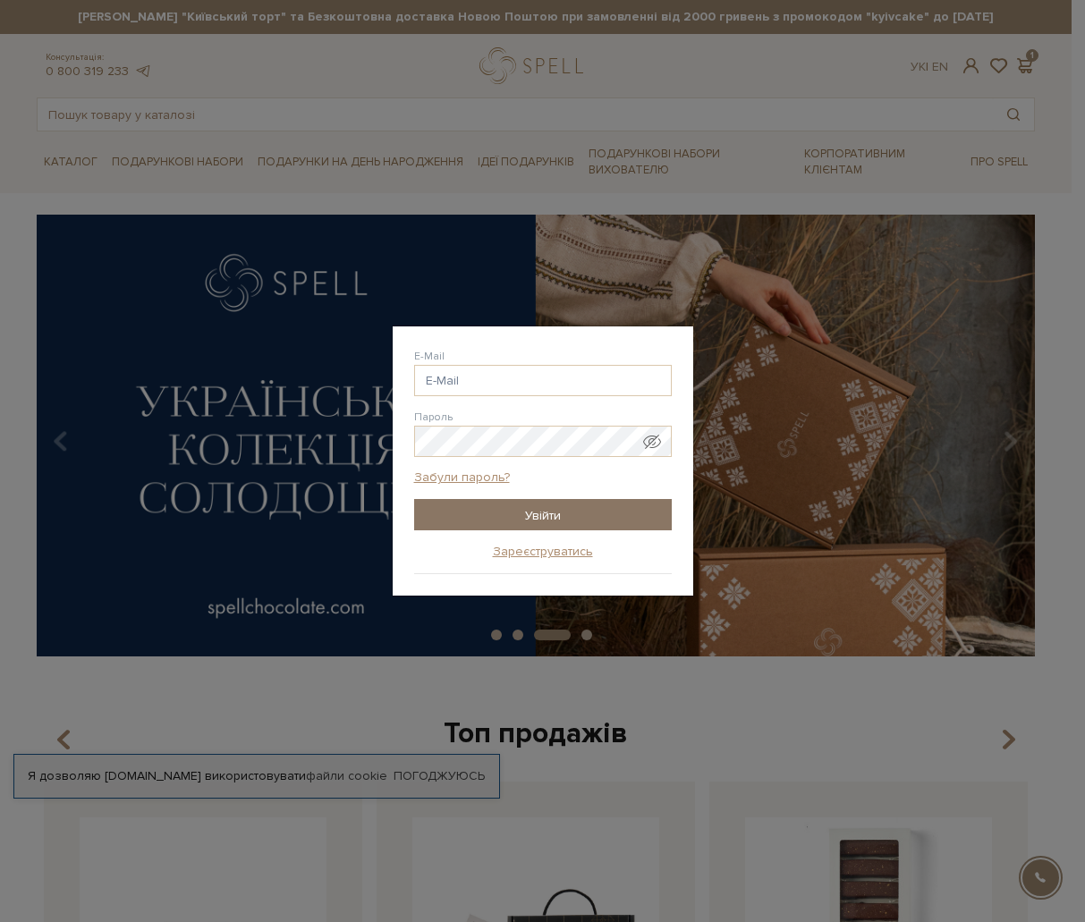
click at [592, 514] on input "Увійти" at bounding box center [543, 514] width 258 height 31
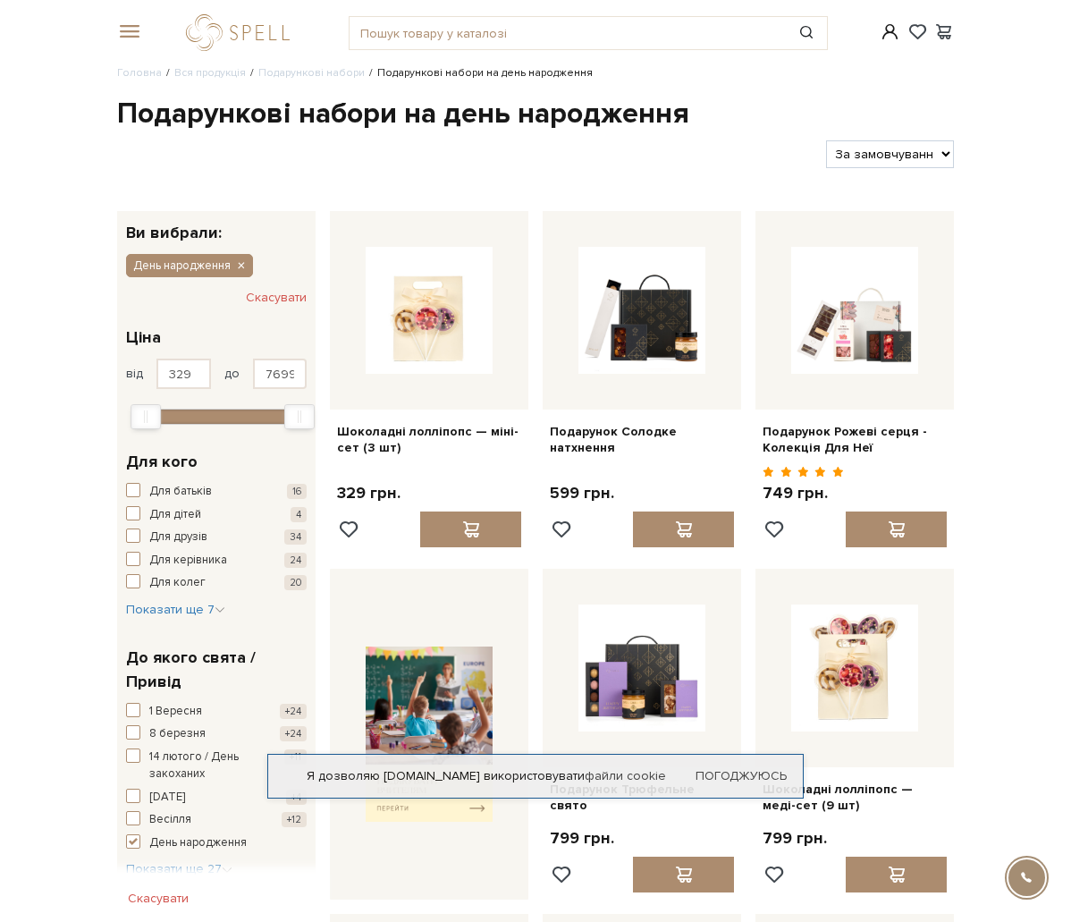
click at [0, 0] on span at bounding box center [0, 0] width 0 height 0
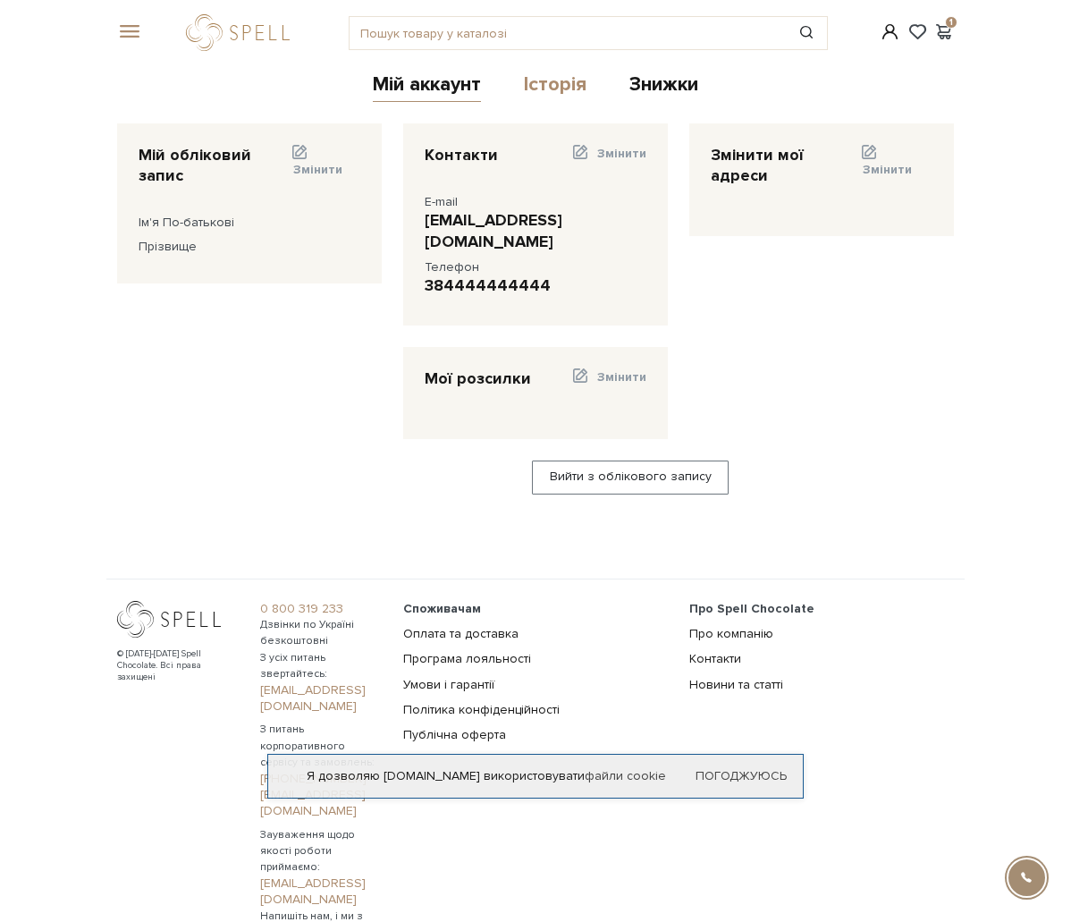
click at [555, 102] on link "Історія" at bounding box center [555, 87] width 63 height 30
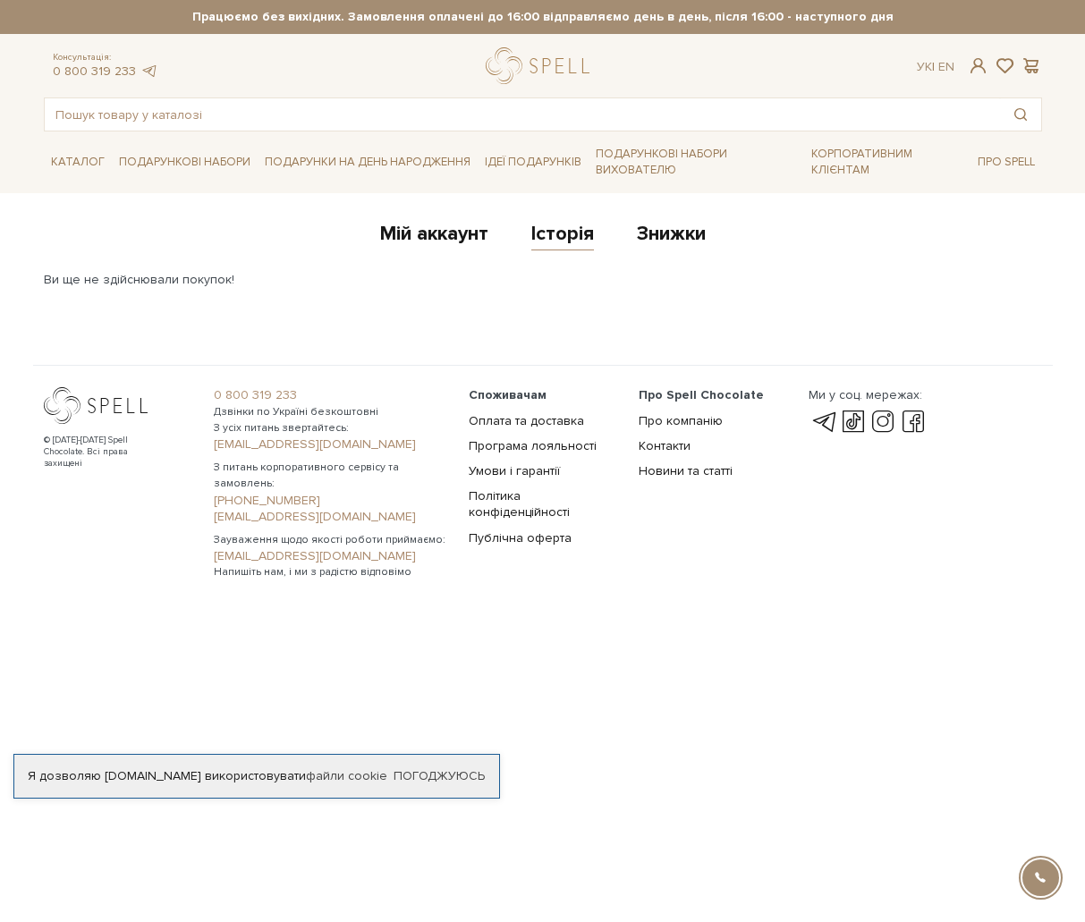
click at [670, 227] on link "Знижки" at bounding box center [671, 237] width 69 height 30
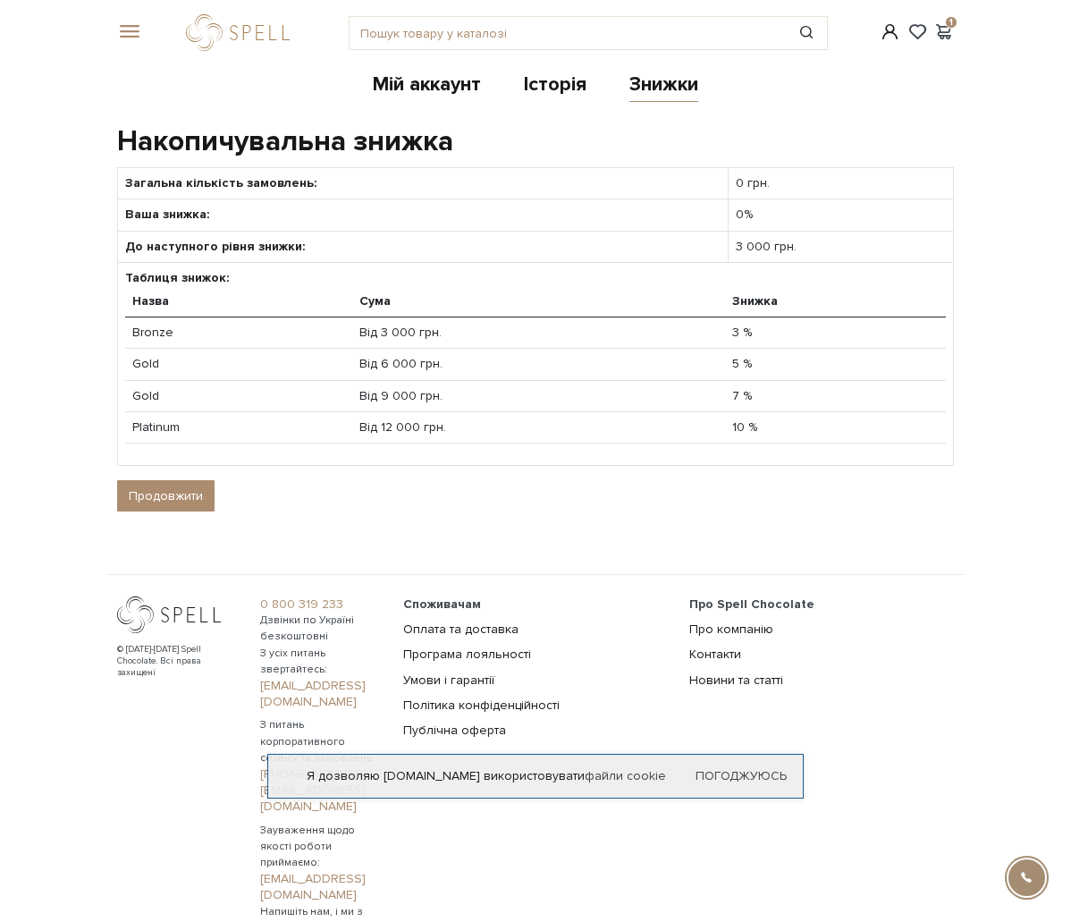
click at [0, 0] on link "logo" at bounding box center [0, 0] width 0 height 0
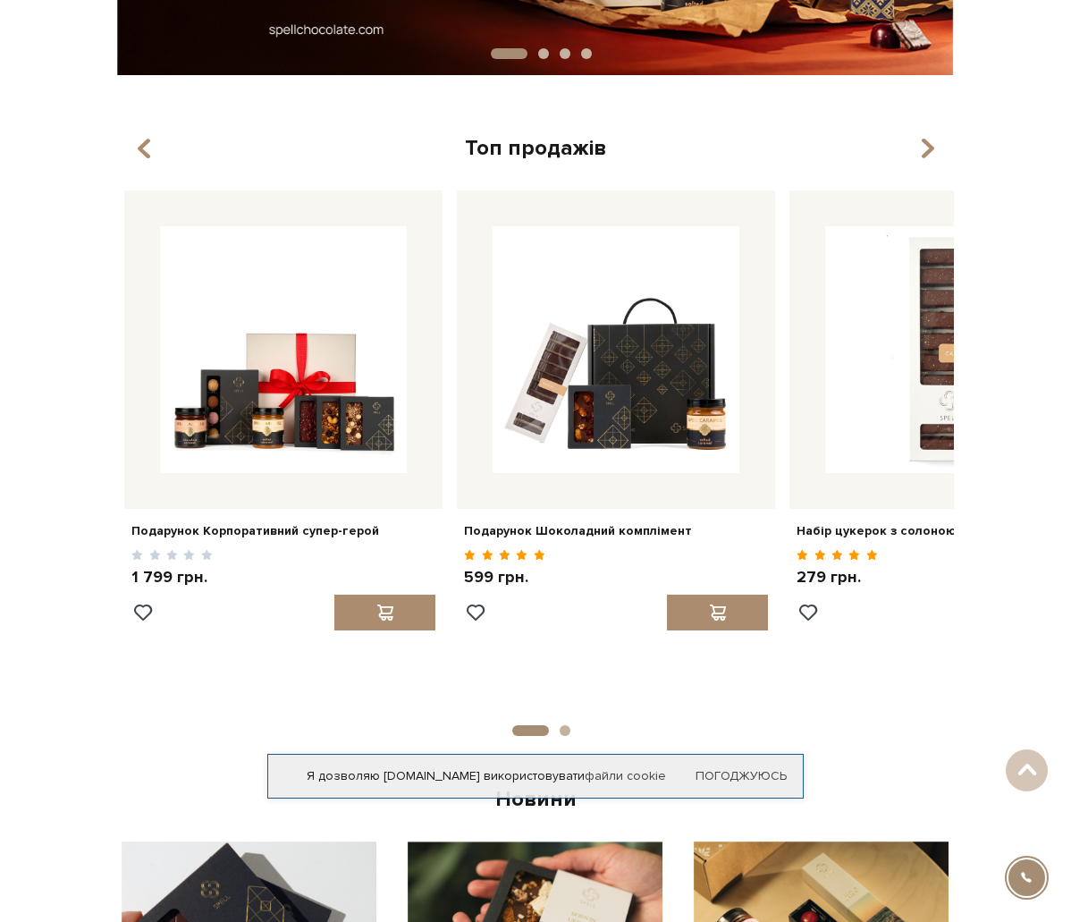
scroll to position [358, 0]
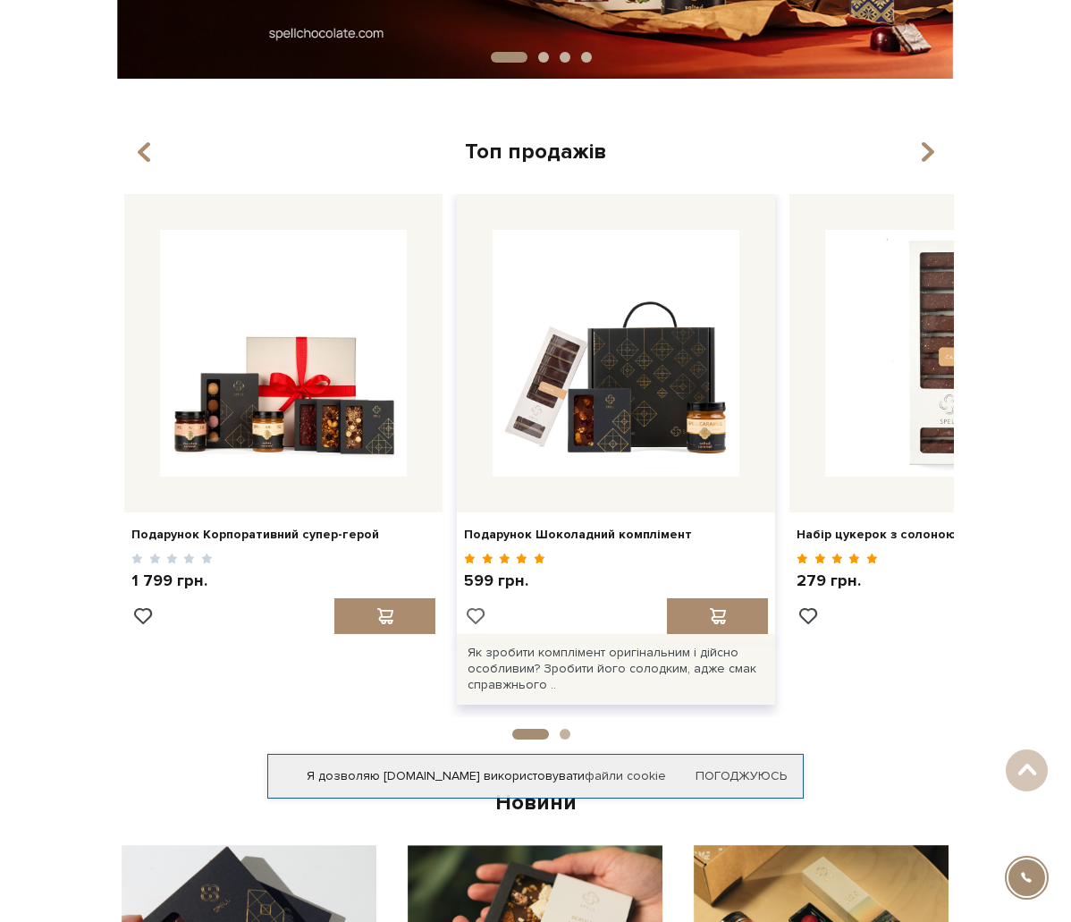
click at [486, 624] on span at bounding box center [474, 616] width 22 height 16
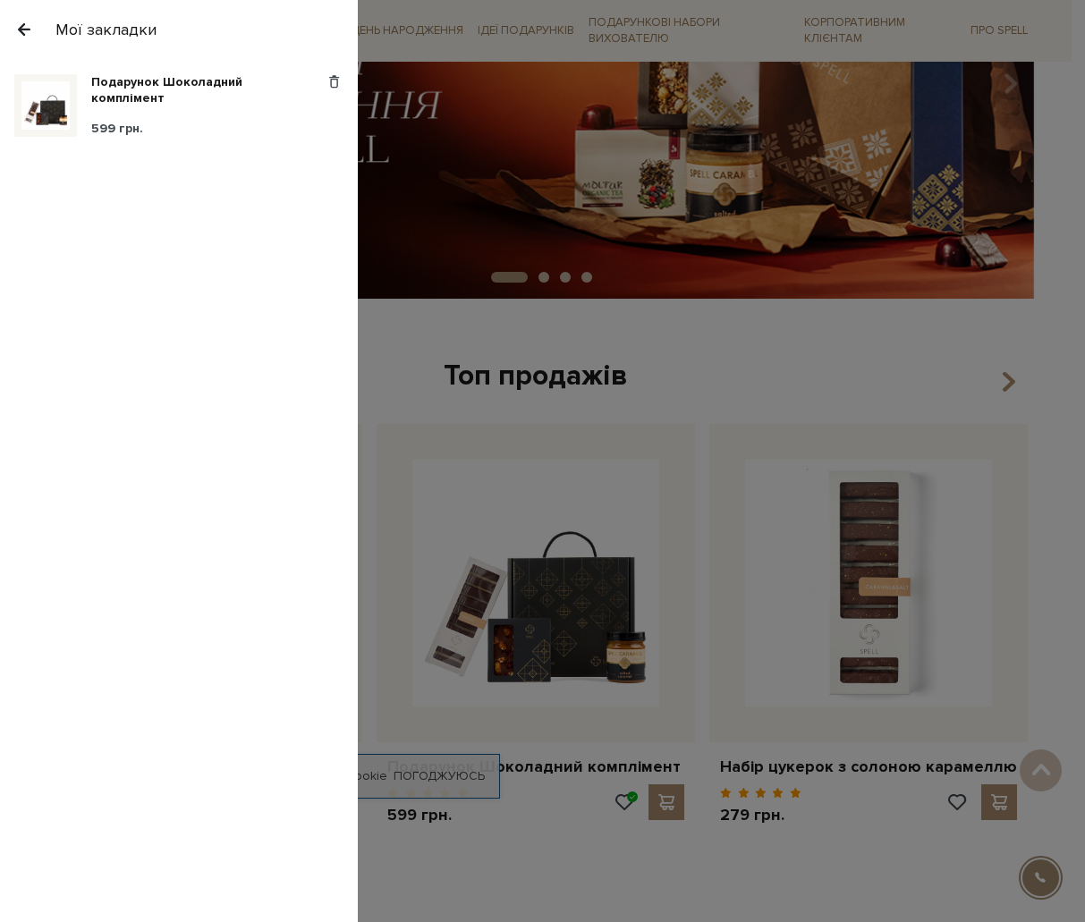
click at [928, 794] on div at bounding box center [542, 461] width 1085 height 922
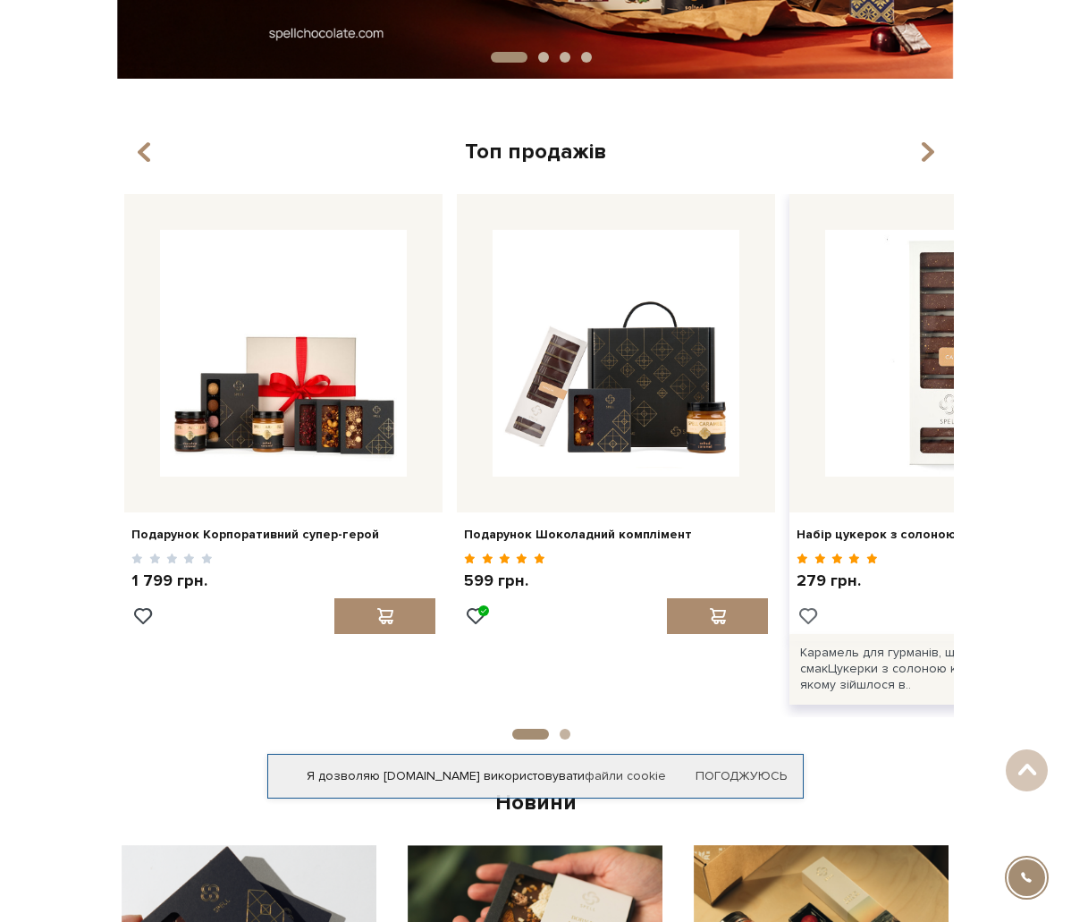
click at [818, 624] on span at bounding box center [807, 616] width 22 height 16
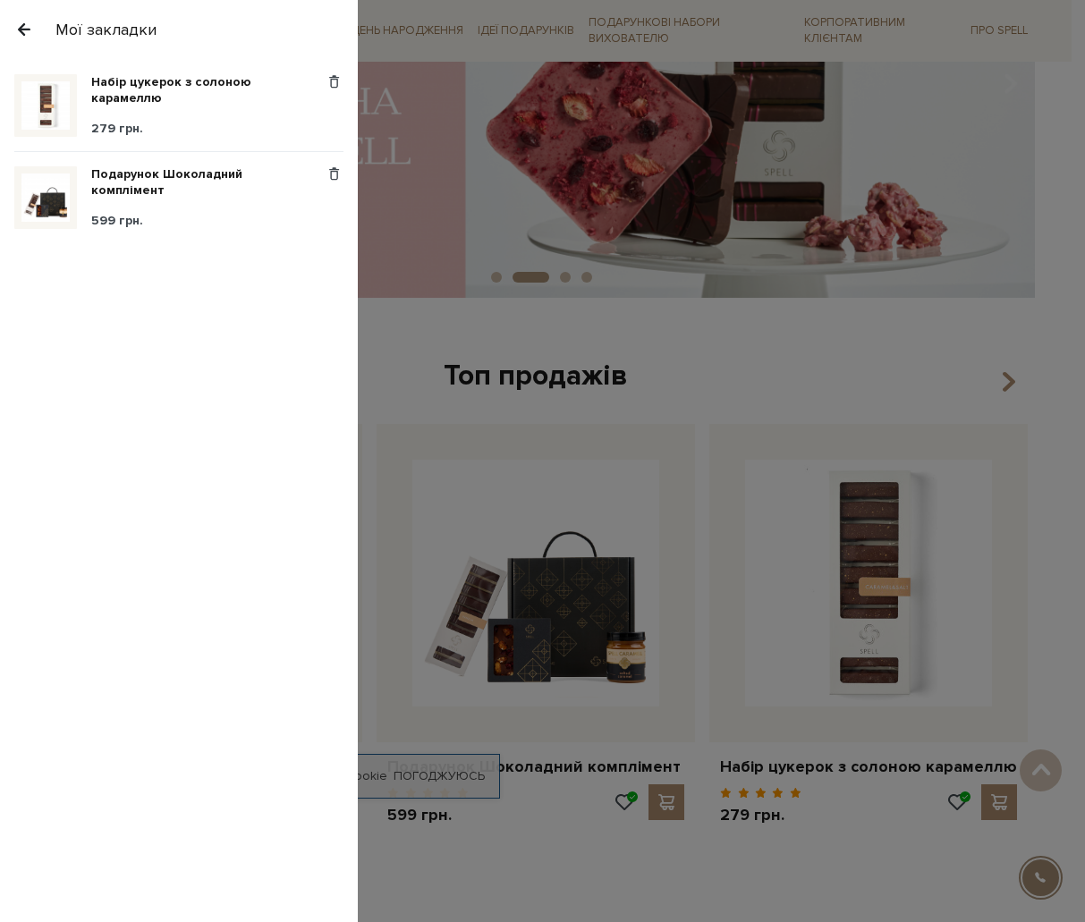
click at [850, 487] on div at bounding box center [542, 461] width 1085 height 922
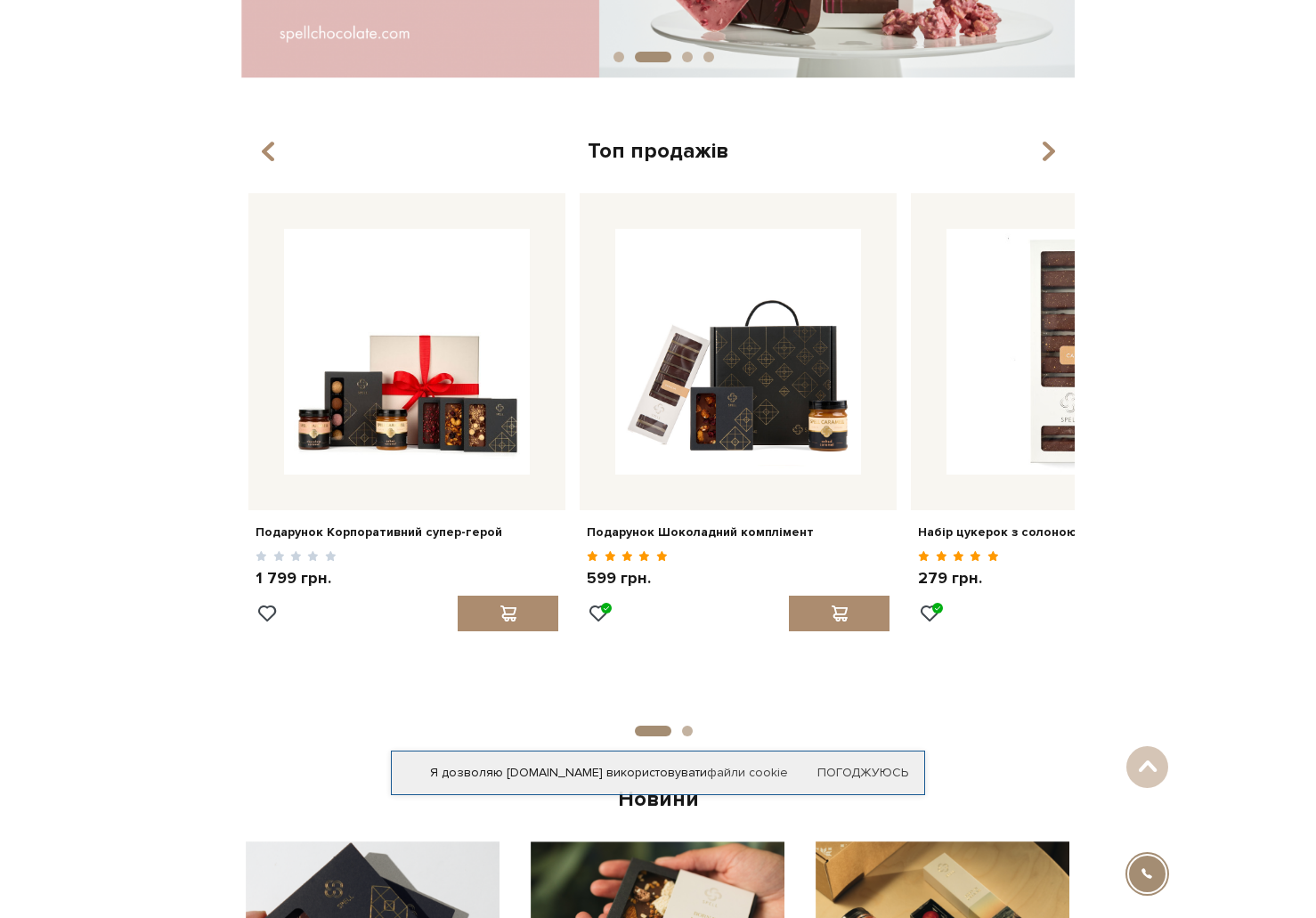
scroll to position [0, 0]
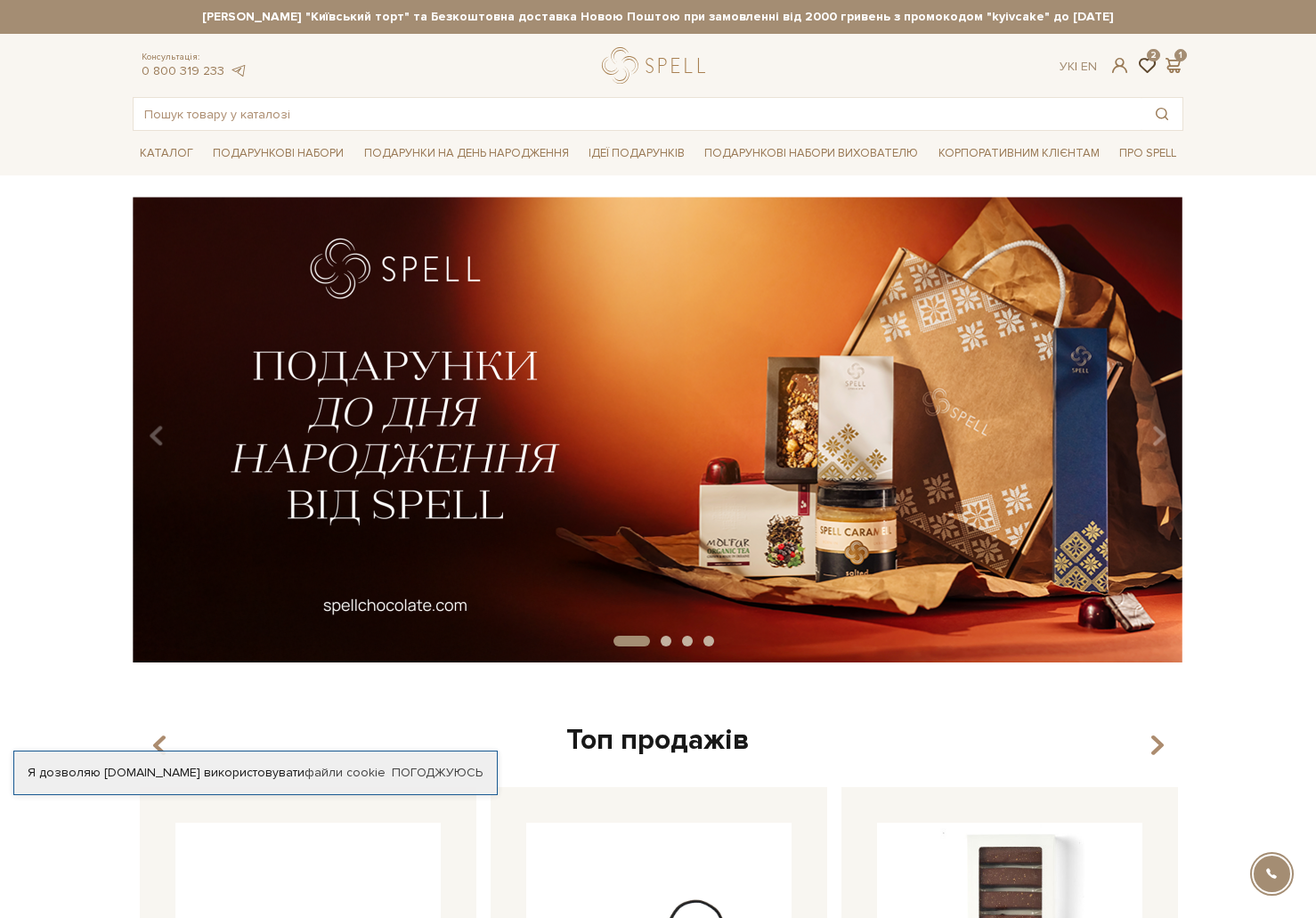
click at [1065, 72] on span at bounding box center [1145, 65] width 21 height 19
click at [1065, 64] on span at bounding box center [1145, 65] width 21 height 19
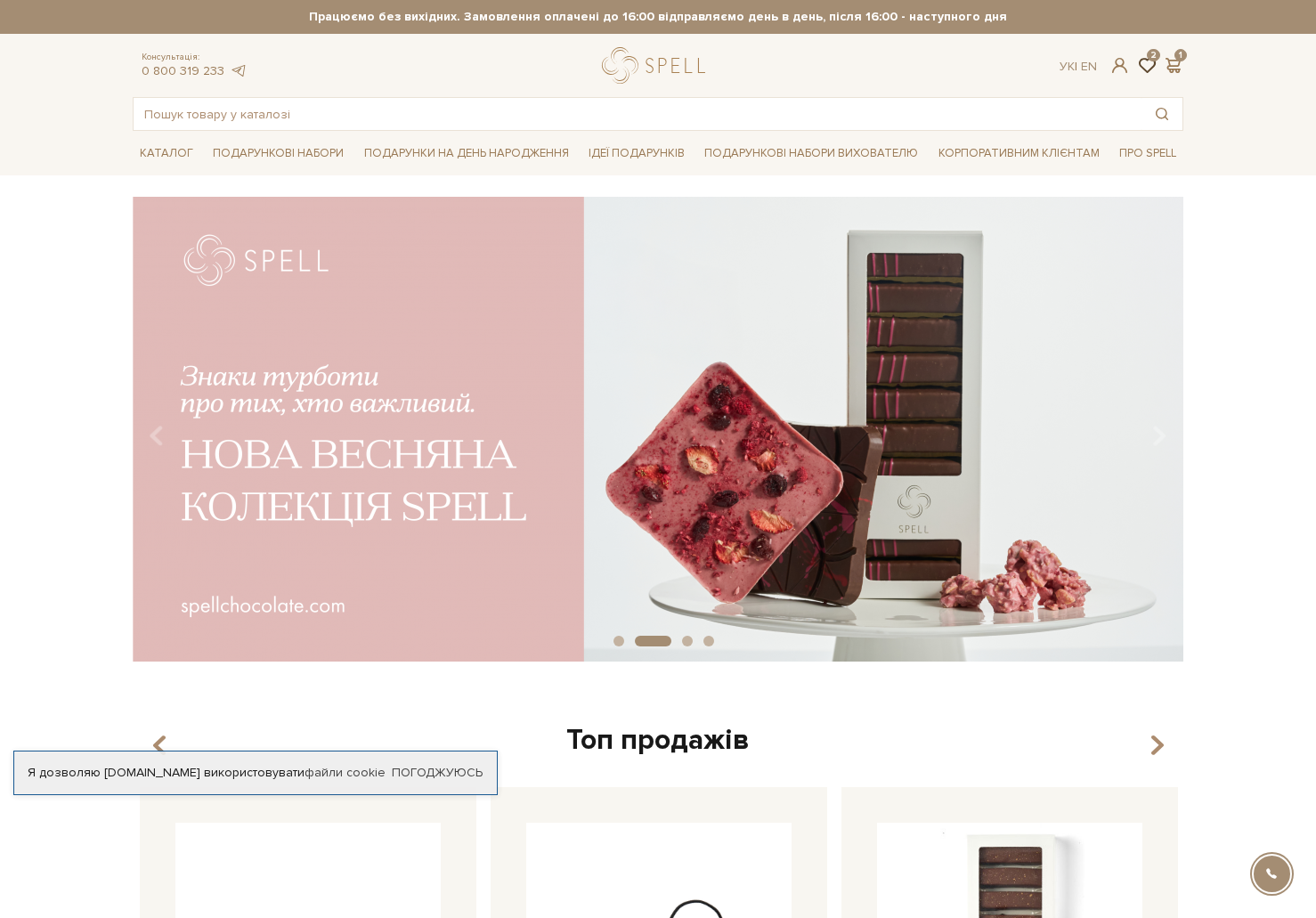
click at [1065, 66] on span at bounding box center [1145, 65] width 21 height 19
click at [1065, 64] on div "Ук | En | 2 1" at bounding box center [1121, 66] width 145 height 16
click at [1065, 64] on span at bounding box center [1172, 65] width 21 height 19
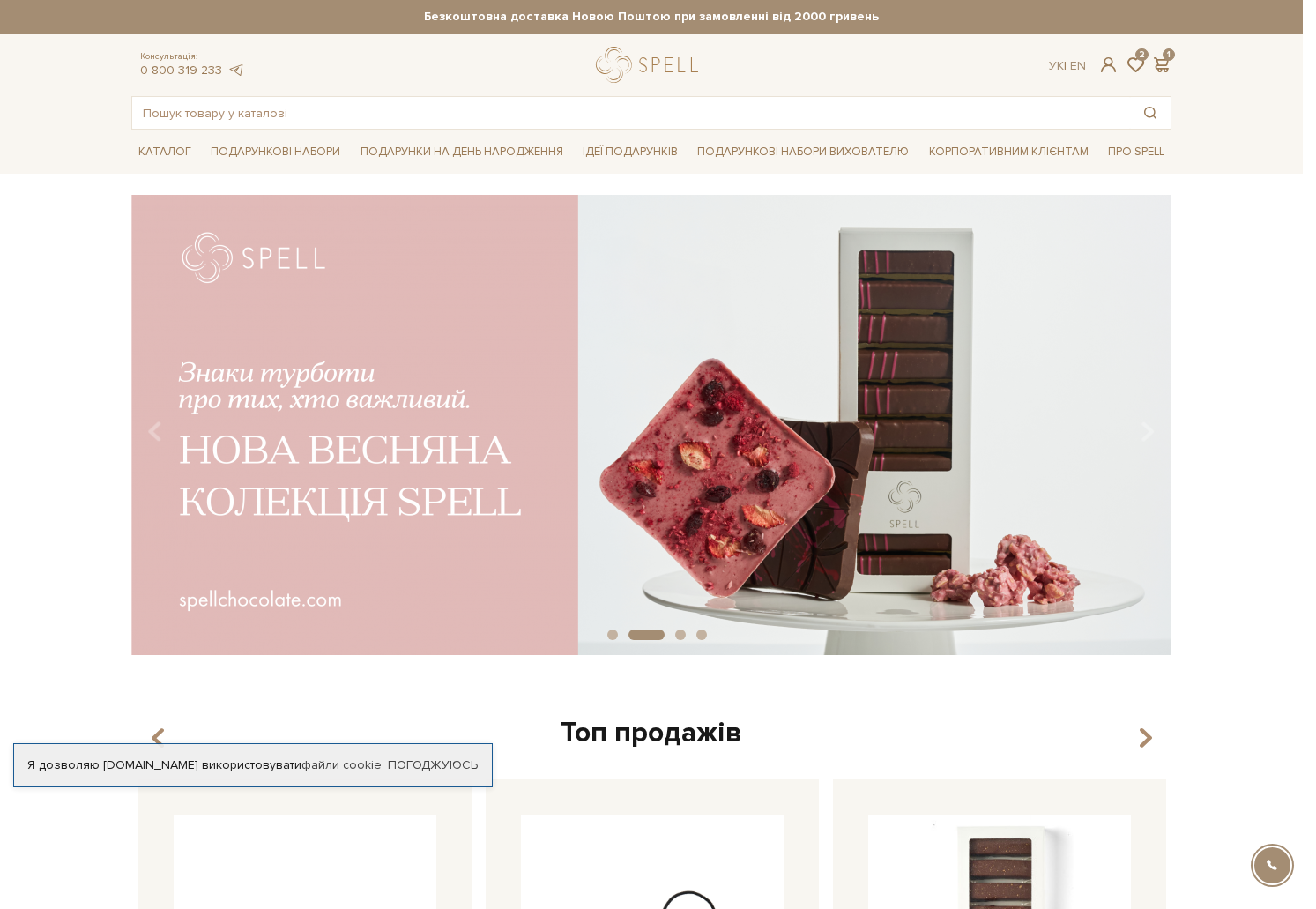
click at [839, 77] on div at bounding box center [658, 454] width 1316 height 909
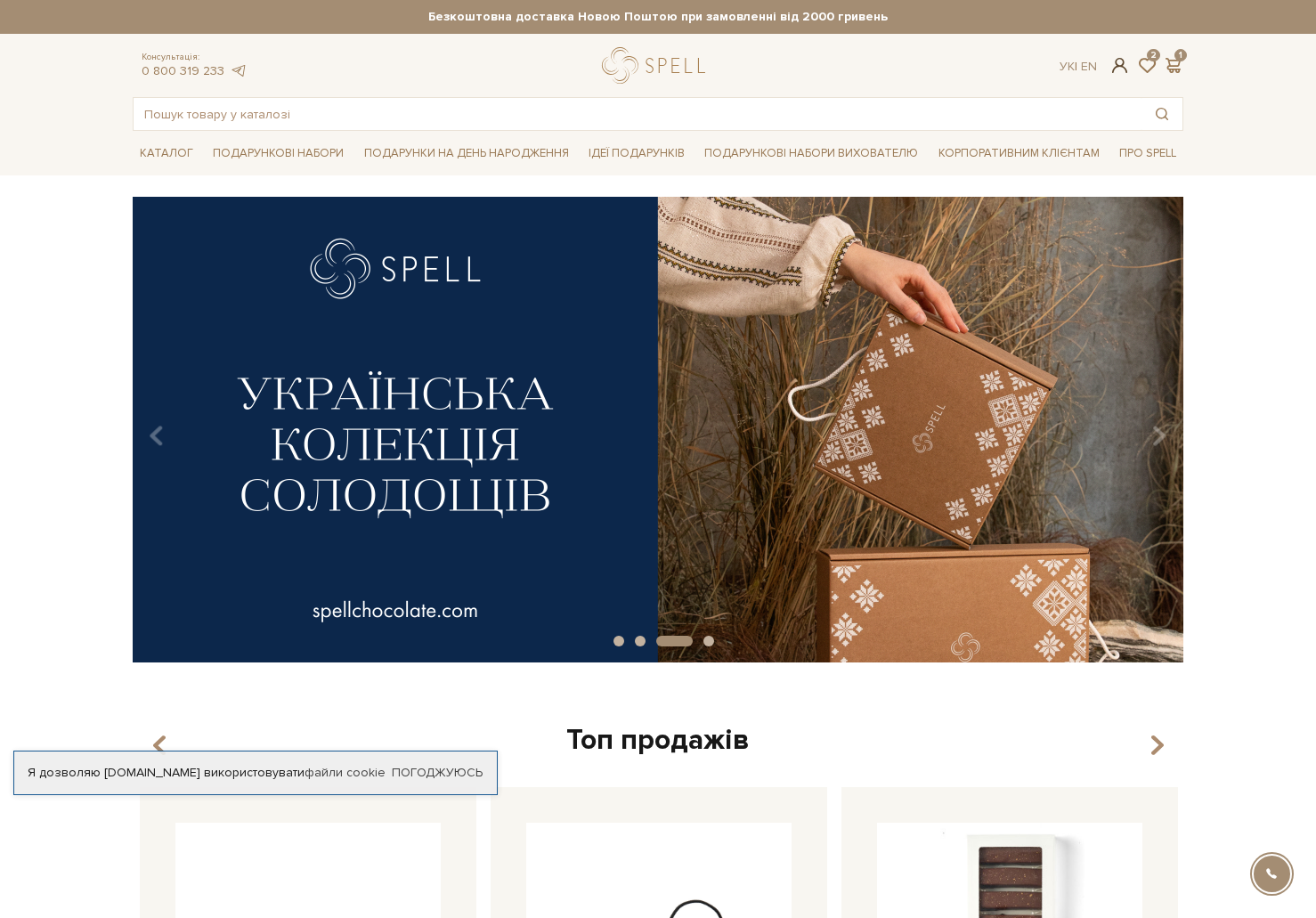
click at [1065, 67] on span at bounding box center [1119, 65] width 21 height 19
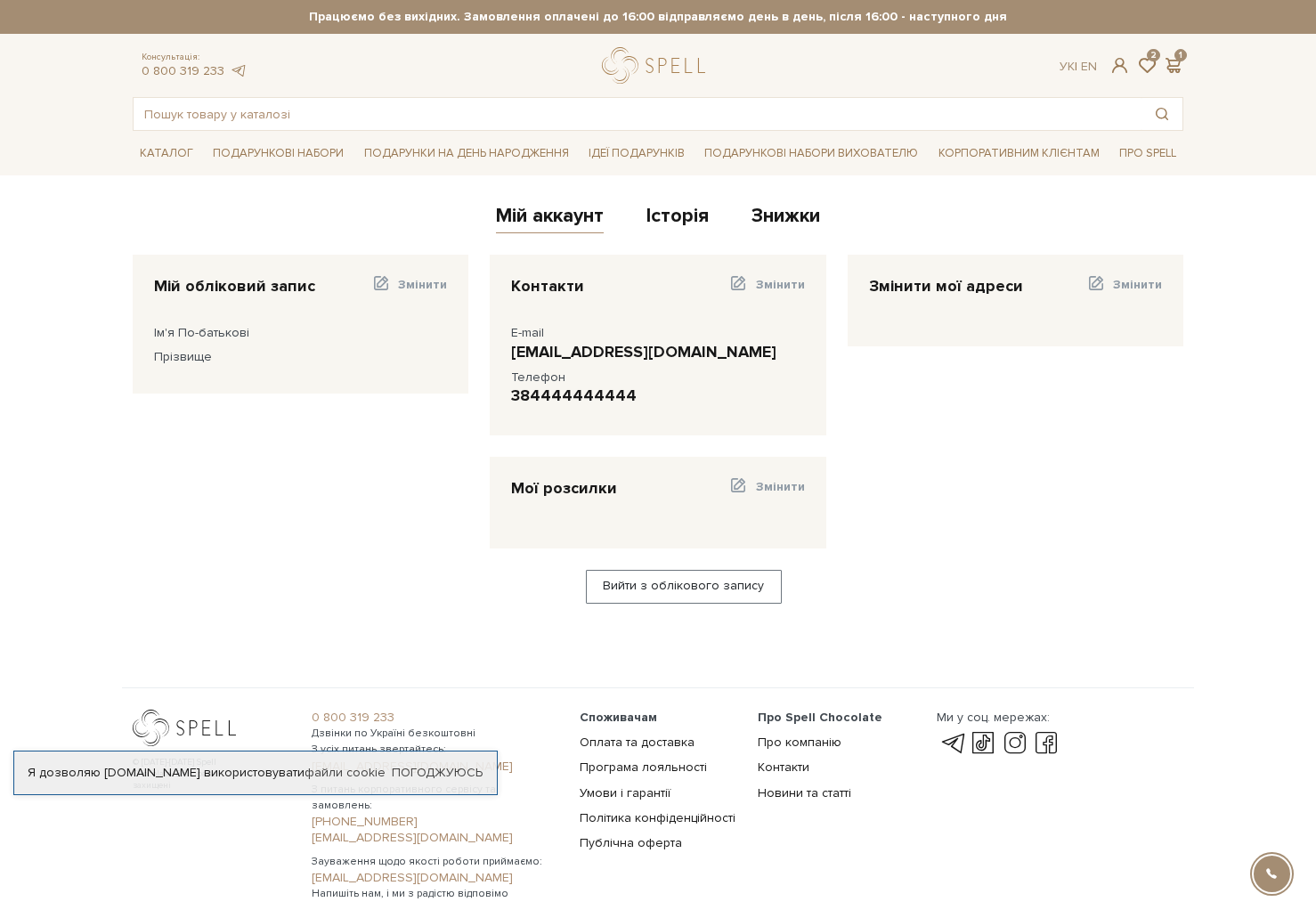
click at [644, 215] on div "Мій аккаунт Історія Знижки" at bounding box center [657, 219] width 1050 height 44
click at [652, 215] on link "Історія" at bounding box center [677, 219] width 63 height 30
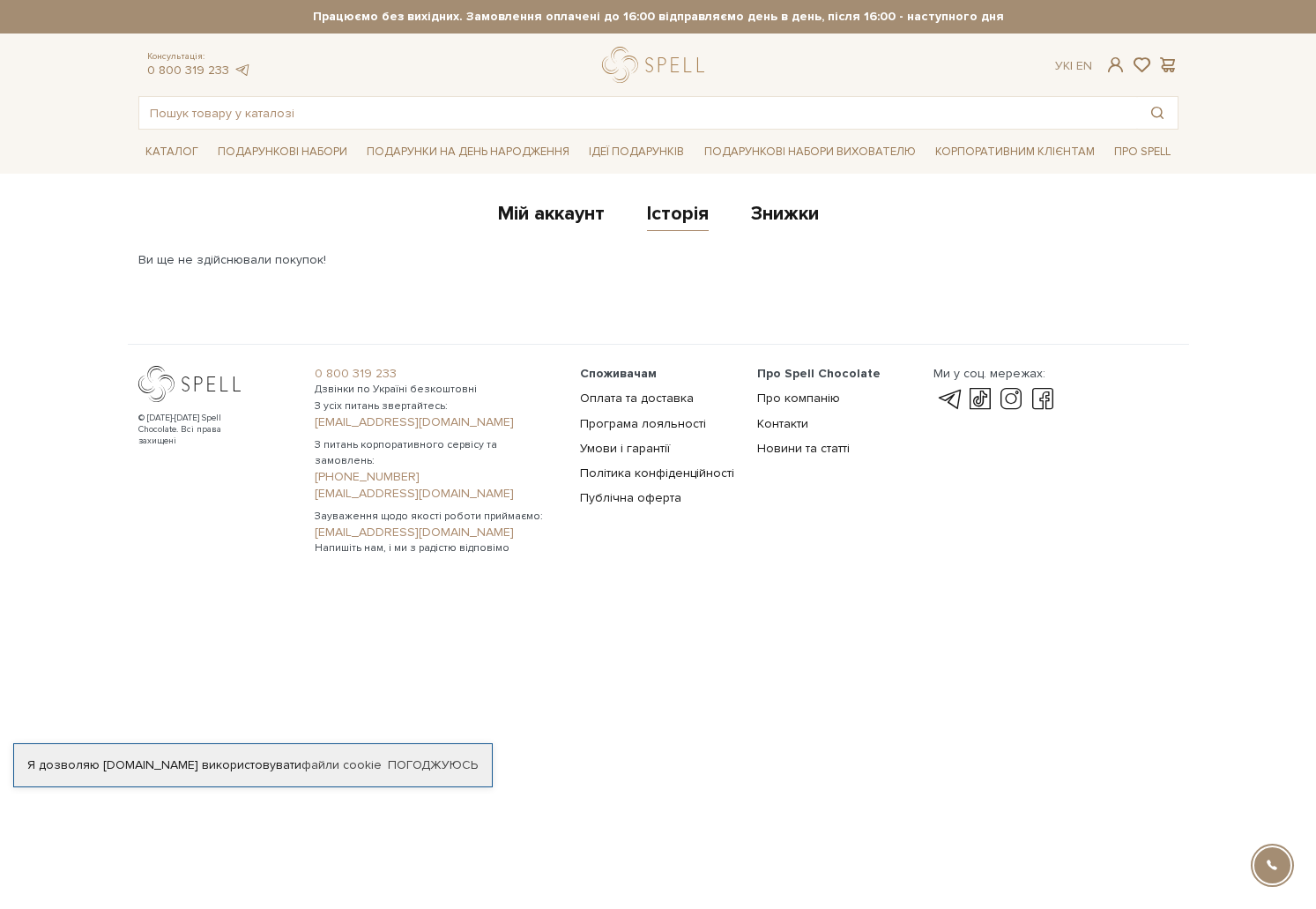
click at [764, 221] on link "Знижки" at bounding box center [785, 217] width 68 height 30
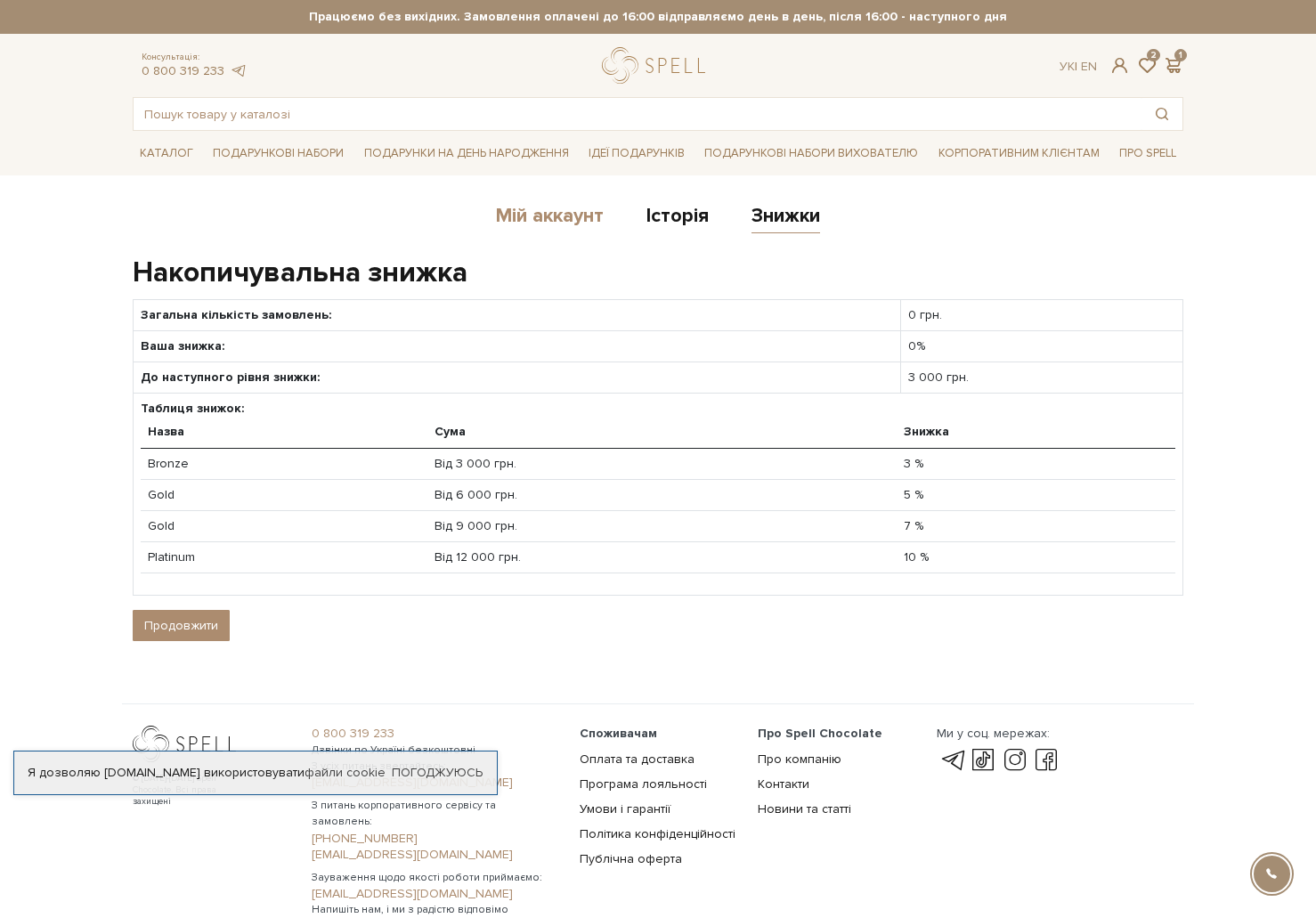
click at [576, 216] on link "Мій аккаунт" at bounding box center [549, 219] width 108 height 30
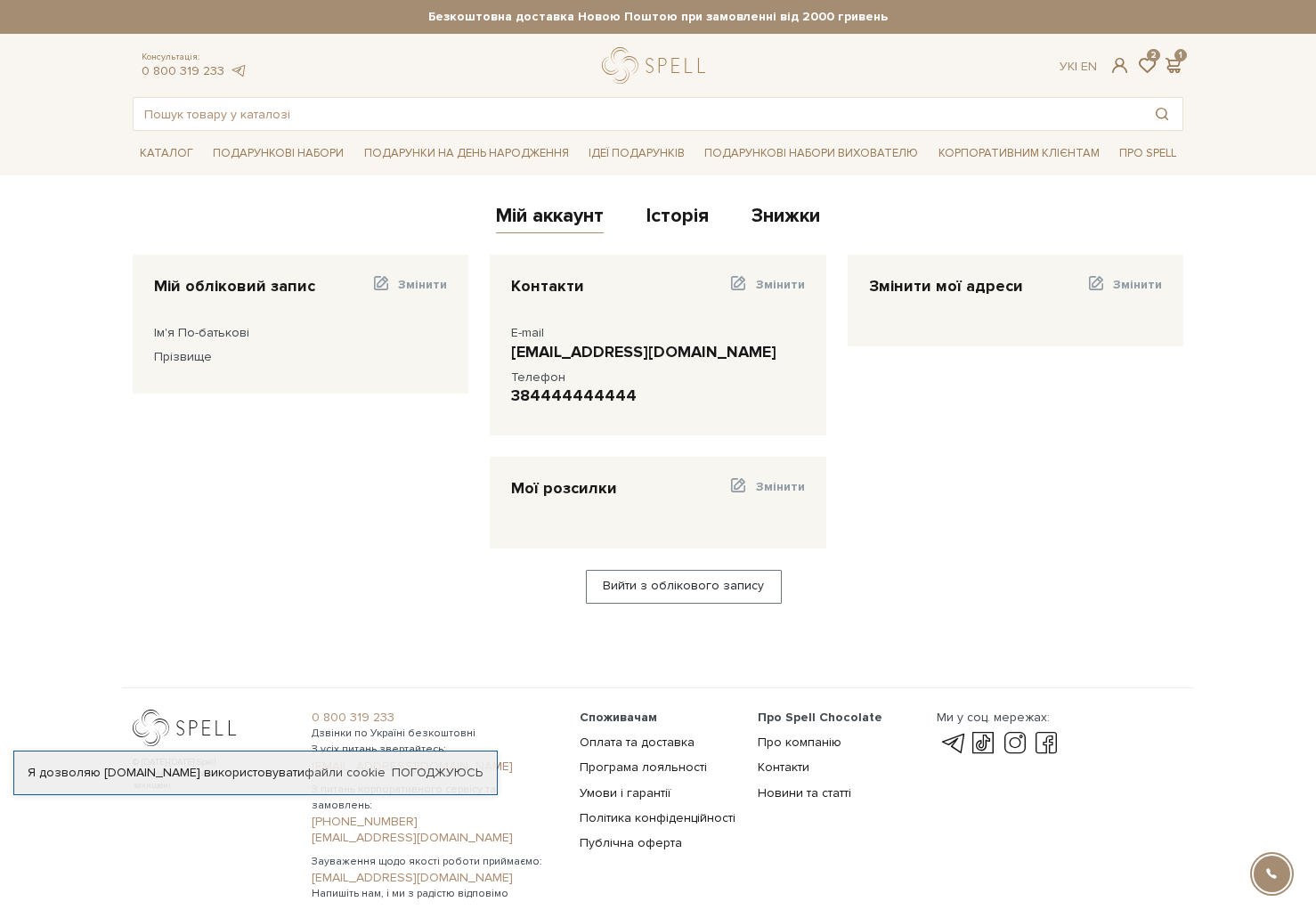
click at [29, 167] on div "Каталог Всі солодощі Дивитись всі" at bounding box center [658, 152] width 1316 height 45
click at [1177, 64] on span at bounding box center [1172, 65] width 21 height 19
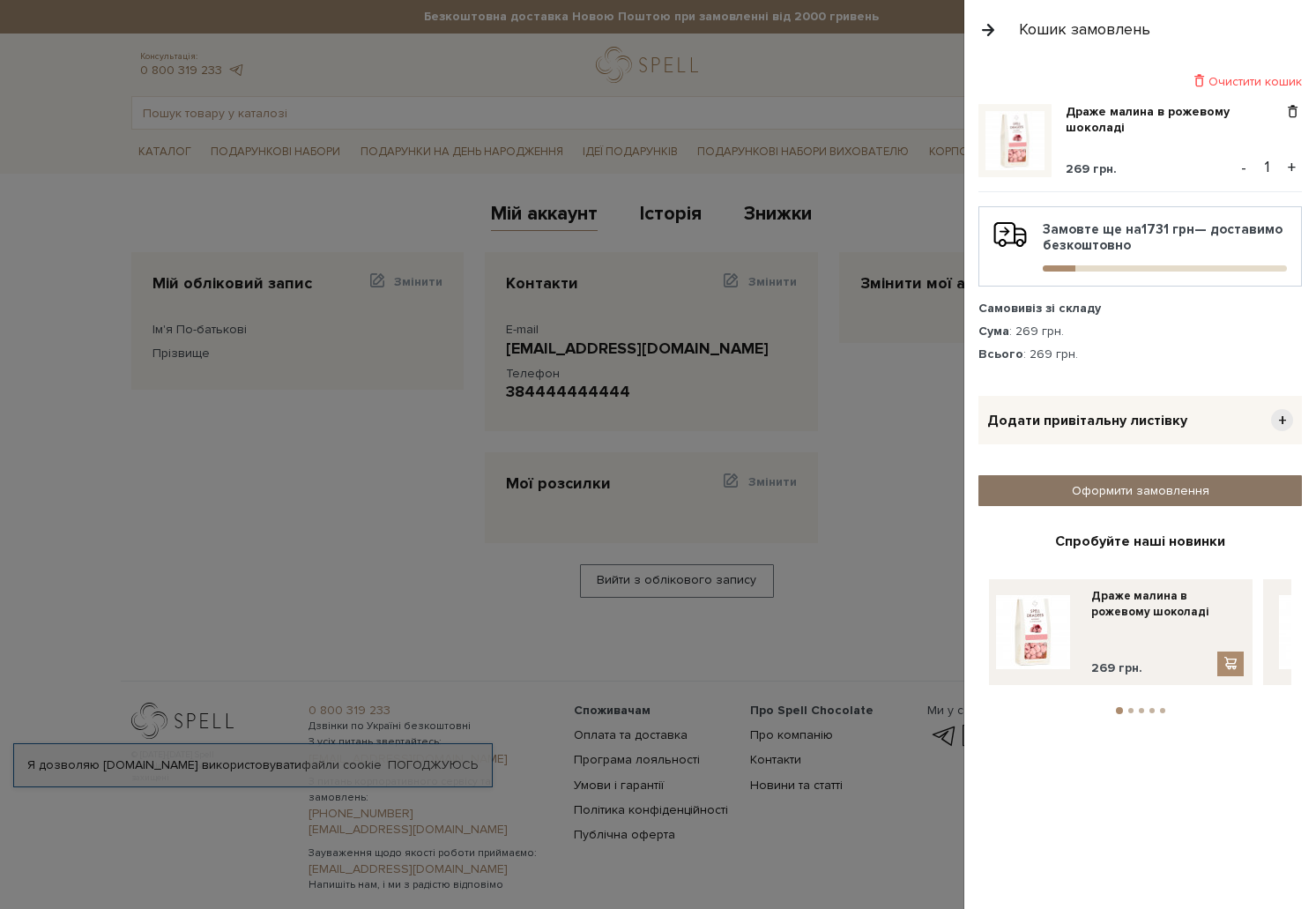
click at [1154, 497] on link "Оформити замовлення" at bounding box center [1141, 490] width 323 height 31
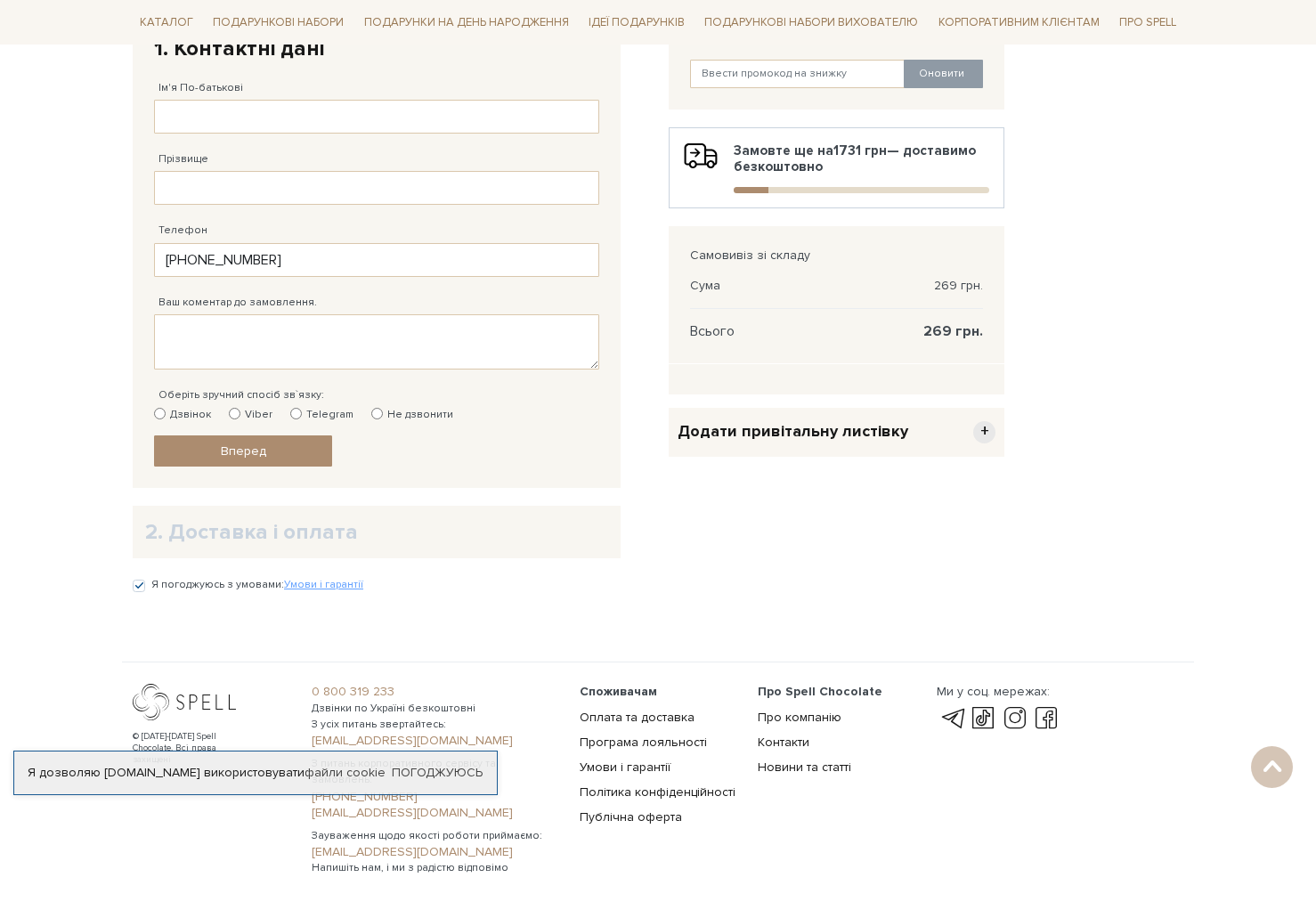
scroll to position [413, 0]
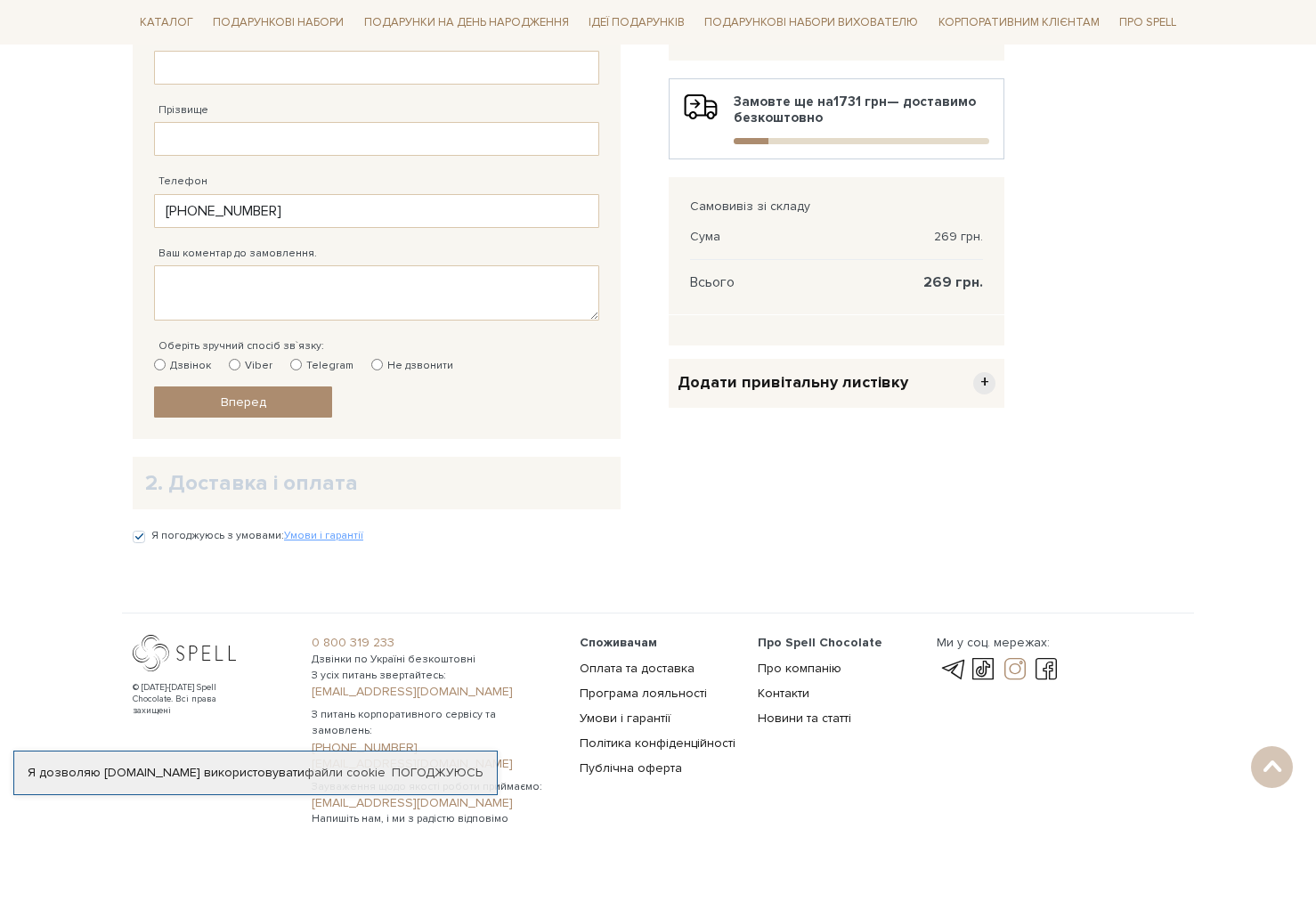
click at [1006, 671] on link at bounding box center [1014, 669] width 30 height 21
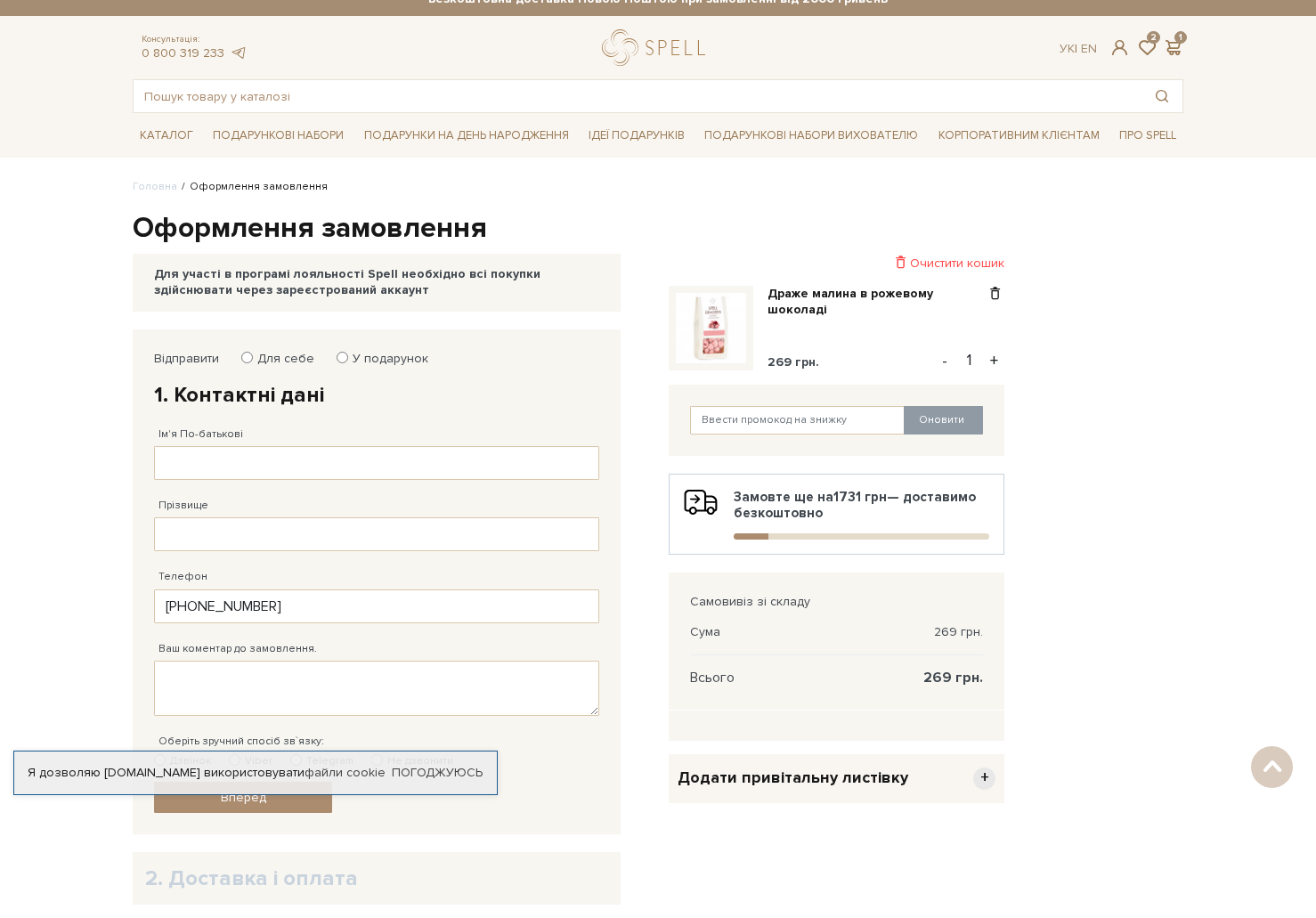
scroll to position [0, 0]
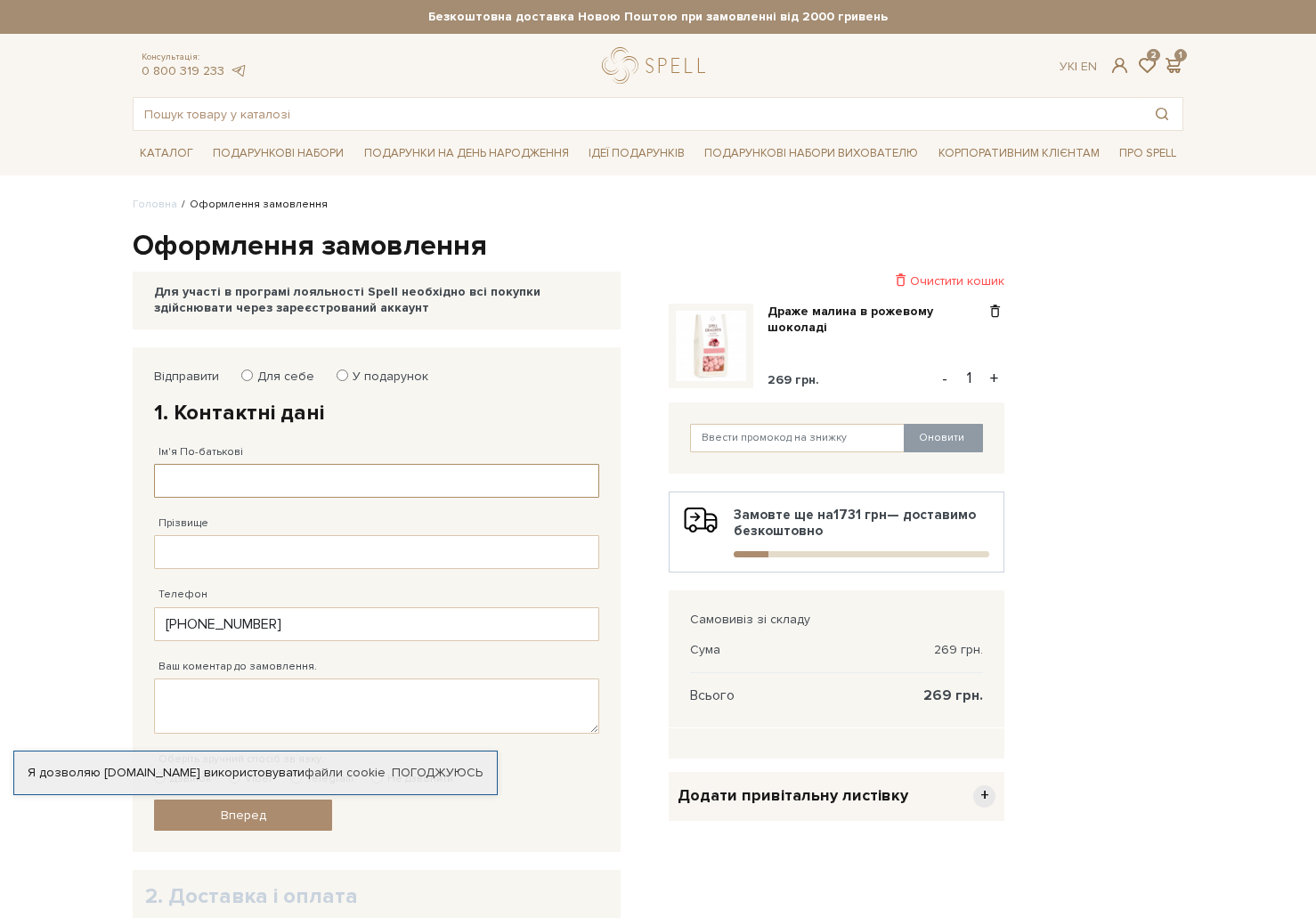
click at [304, 479] on input "Ім'я По-батькові" at bounding box center [376, 481] width 445 height 34
type input "тест"
click at [283, 545] on input "Прізвище" at bounding box center [376, 552] width 445 height 34
type input "тест"
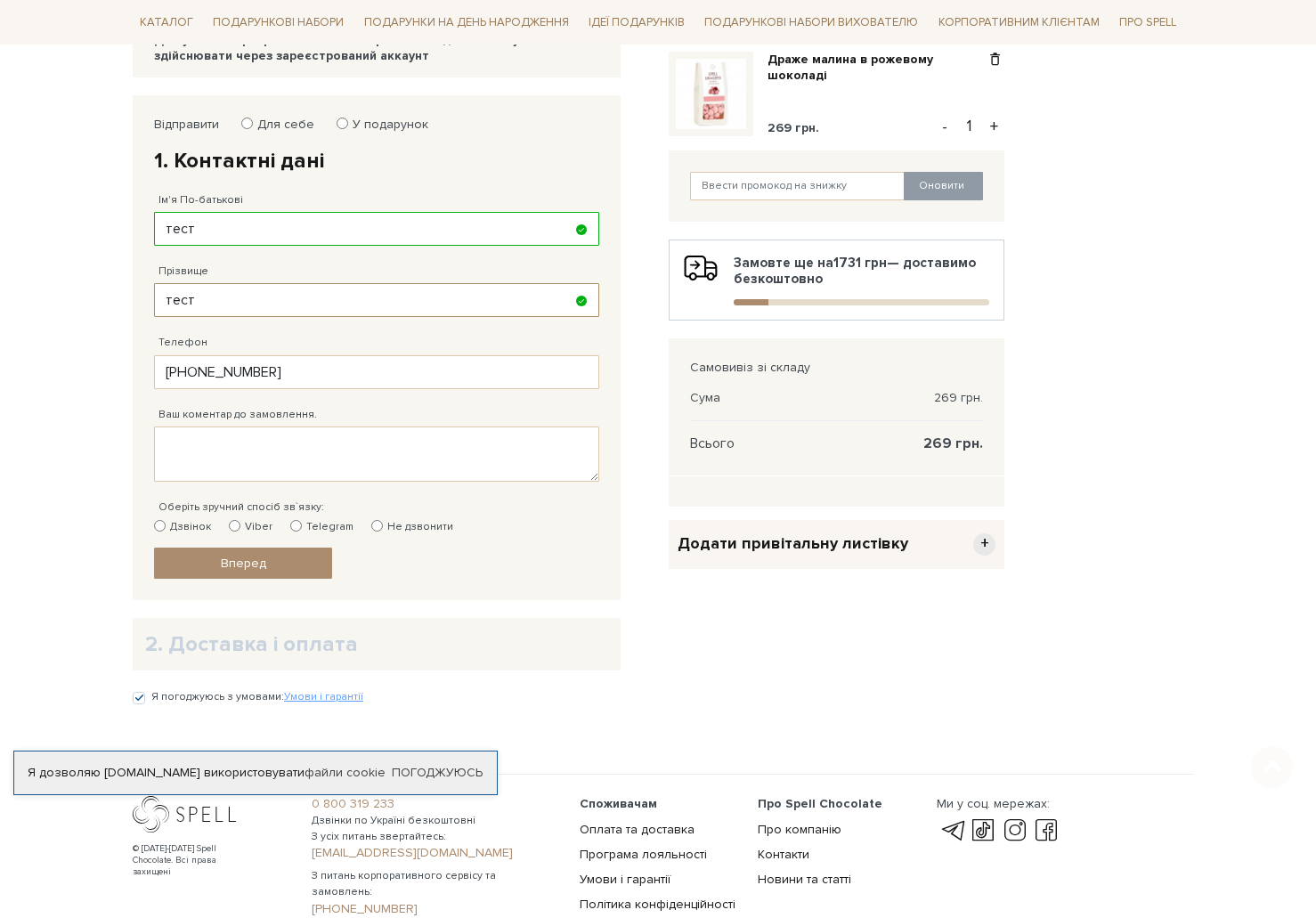
scroll to position [267, 0]
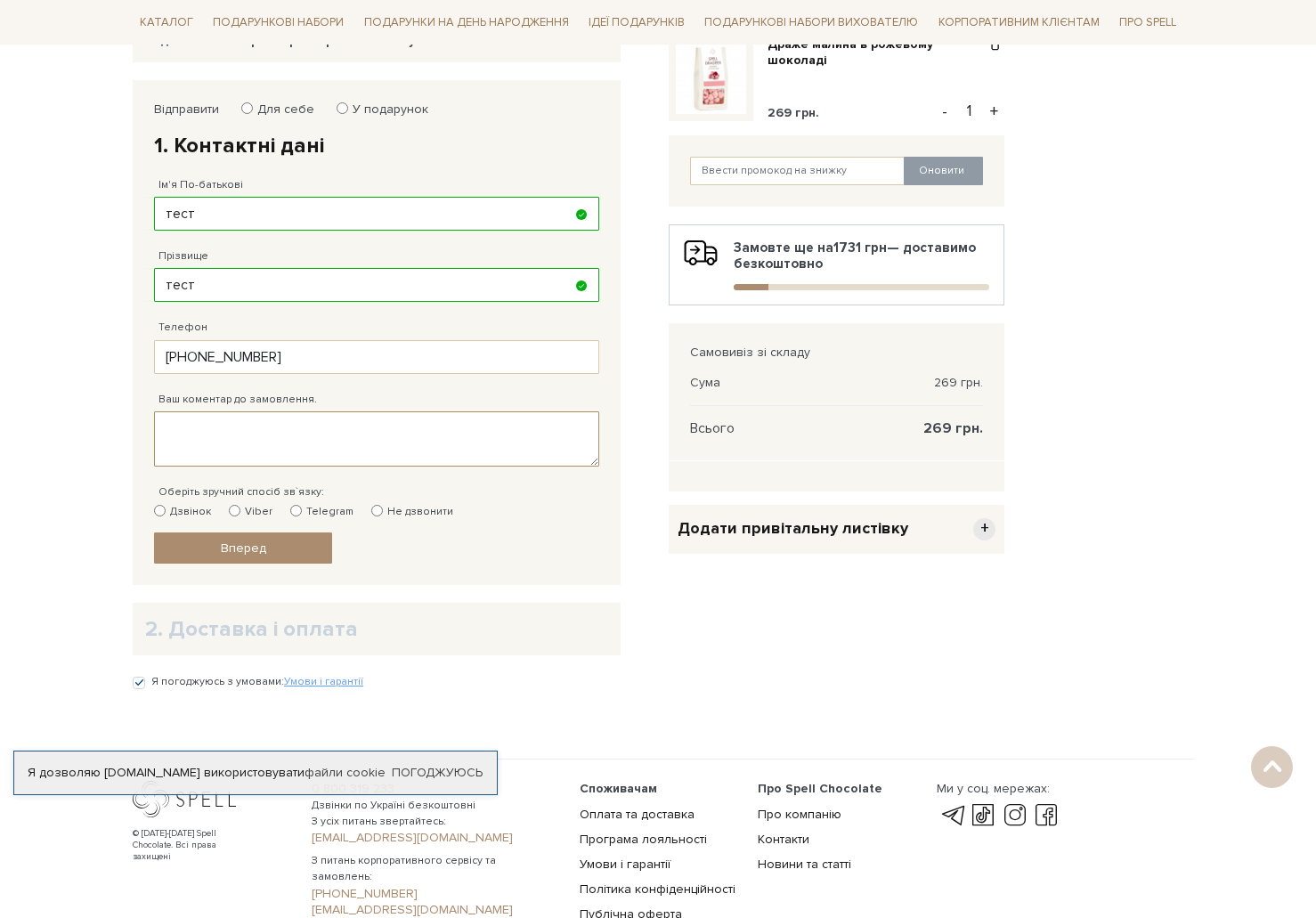
click at [300, 433] on textarea "Ваш коментар до замовлення." at bounding box center [376, 438] width 445 height 55
click at [376, 511] on label "Не дзвонити" at bounding box center [412, 512] width 82 height 16
click at [376, 511] on input "Не дзвонити" at bounding box center [377, 511] width 12 height 12
radio input "true"
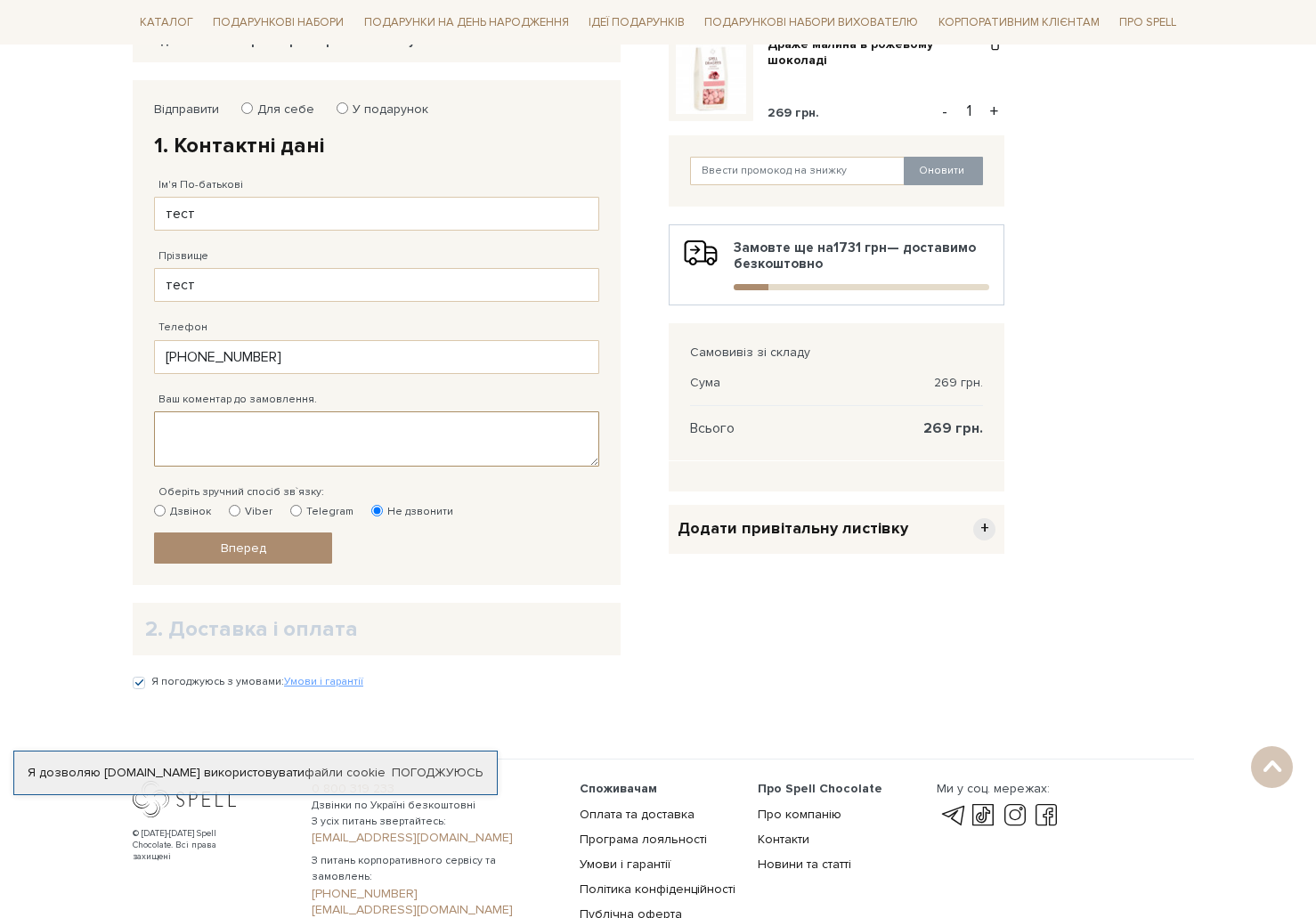
click at [272, 457] on textarea "Ваш коментар до замовлення." at bounding box center [376, 438] width 445 height 55
type textarea "е"
type textarea "test"
click at [290, 550] on link "Вперед" at bounding box center [243, 548] width 178 height 31
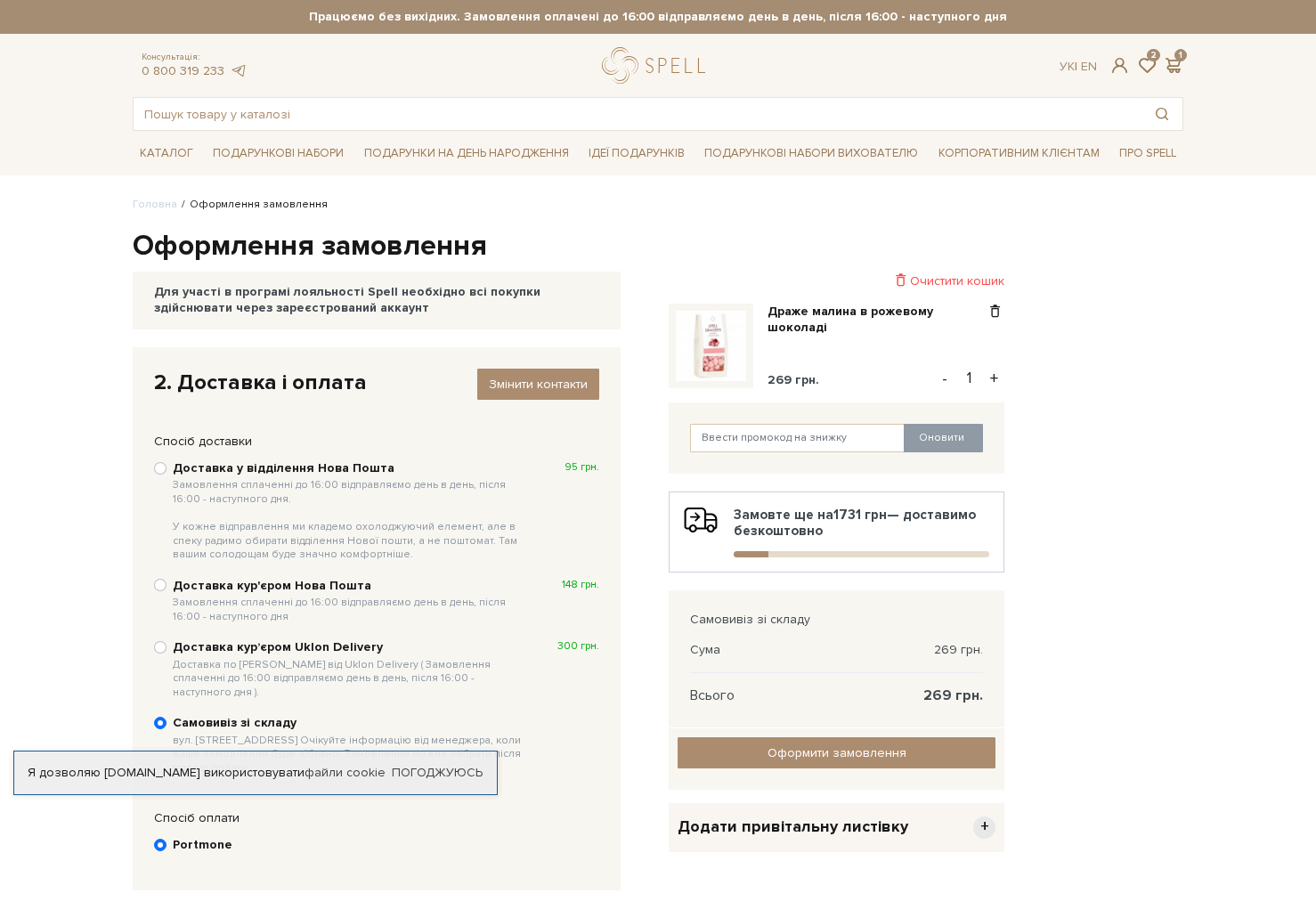
click at [0, 198] on body "Подарункові набори SALE Корпоративним клієнтам Доставка і оплата Консультація: …" at bounding box center [658, 608] width 1316 height 1218
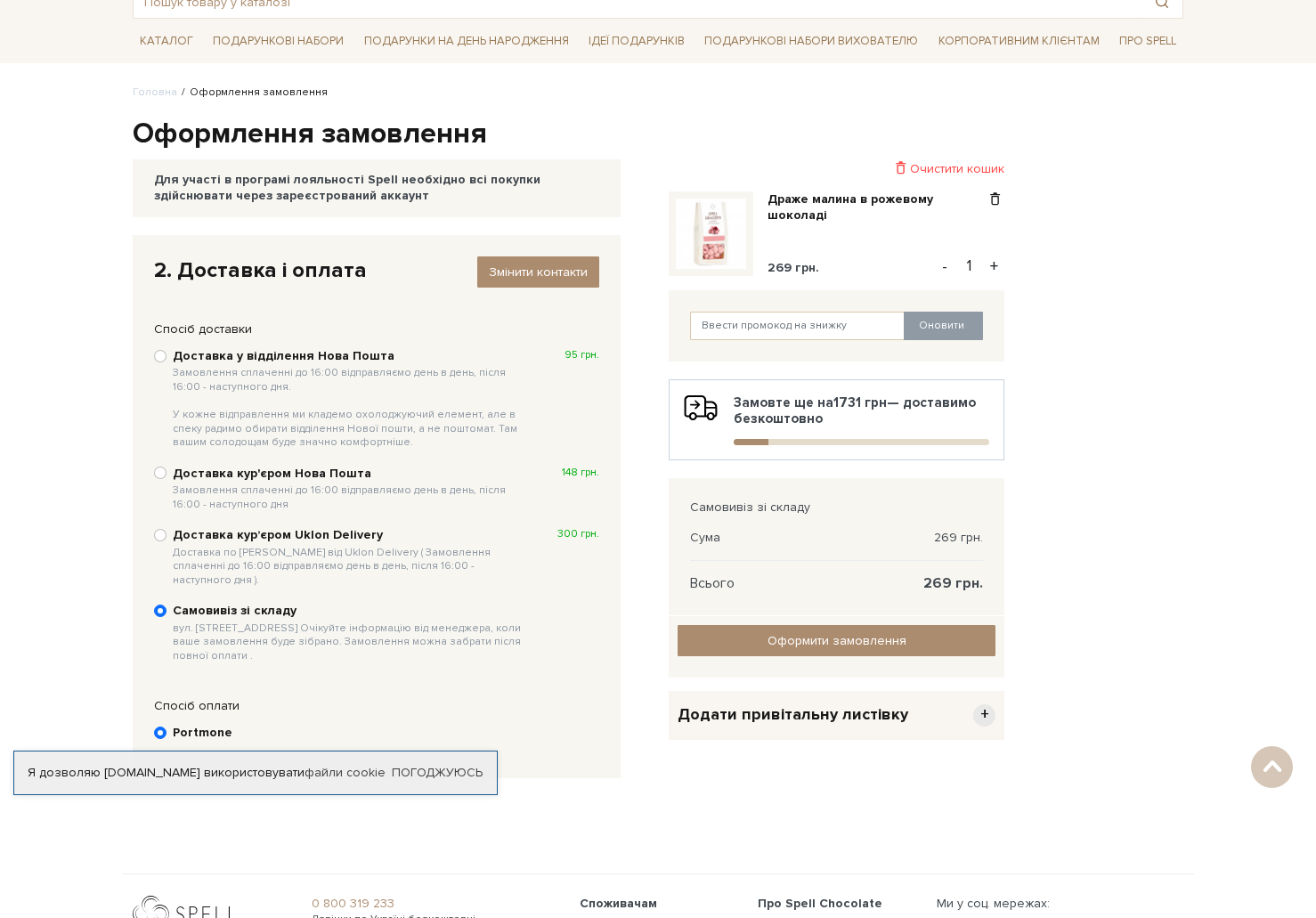
scroll to position [106, 0]
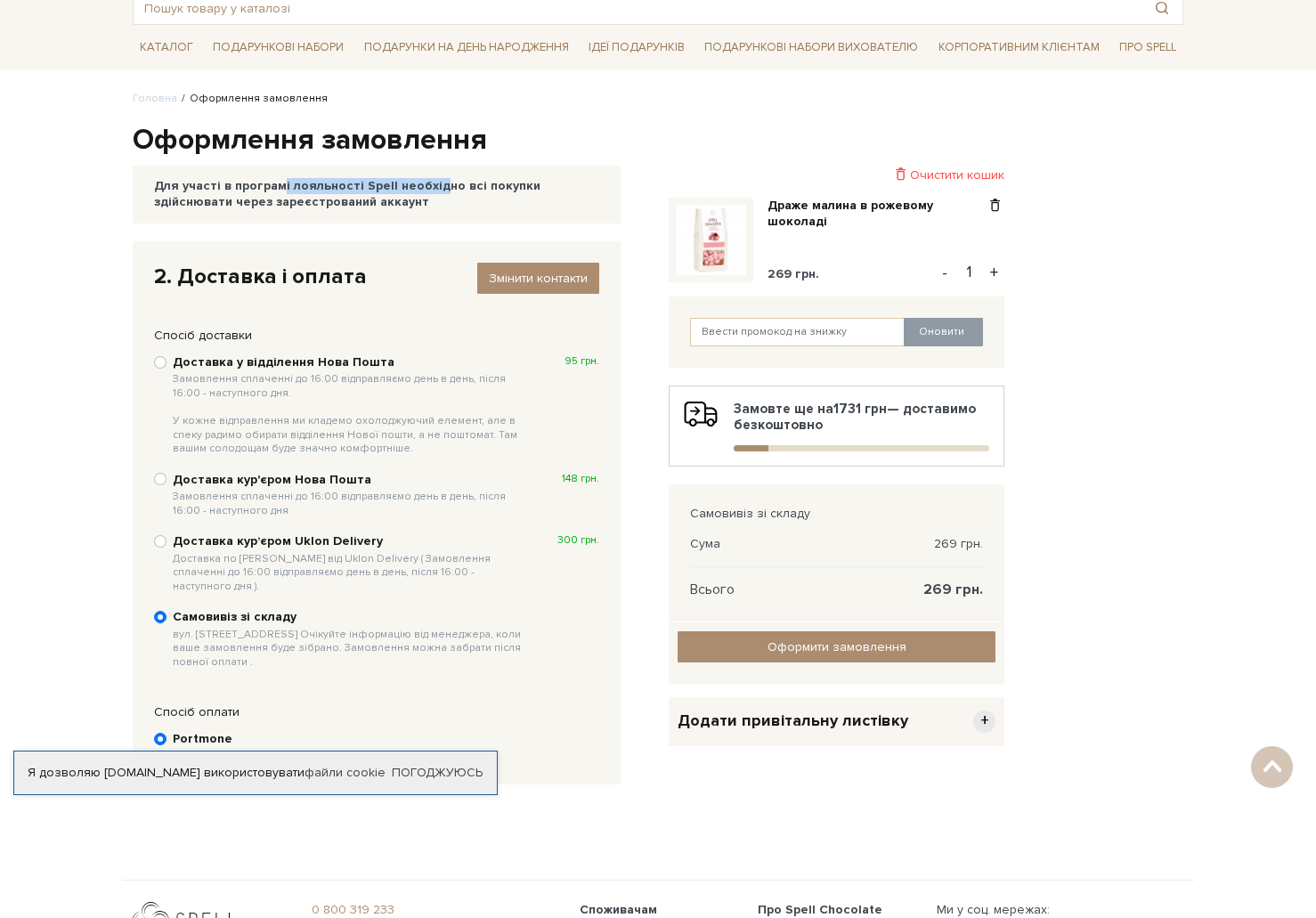
drag, startPoint x: 203, startPoint y: 182, endPoint x: 354, endPoint y: 185, distance: 151.0
click at [354, 185] on div "Для участі в програмі лояльності Spell необхідно всі покупки здійснювати через …" at bounding box center [376, 194] width 445 height 32
click at [363, 200] on div "Для участі в програмі лояльності Spell необхідно всі покупки здійснювати через …" at bounding box center [376, 194] width 445 height 32
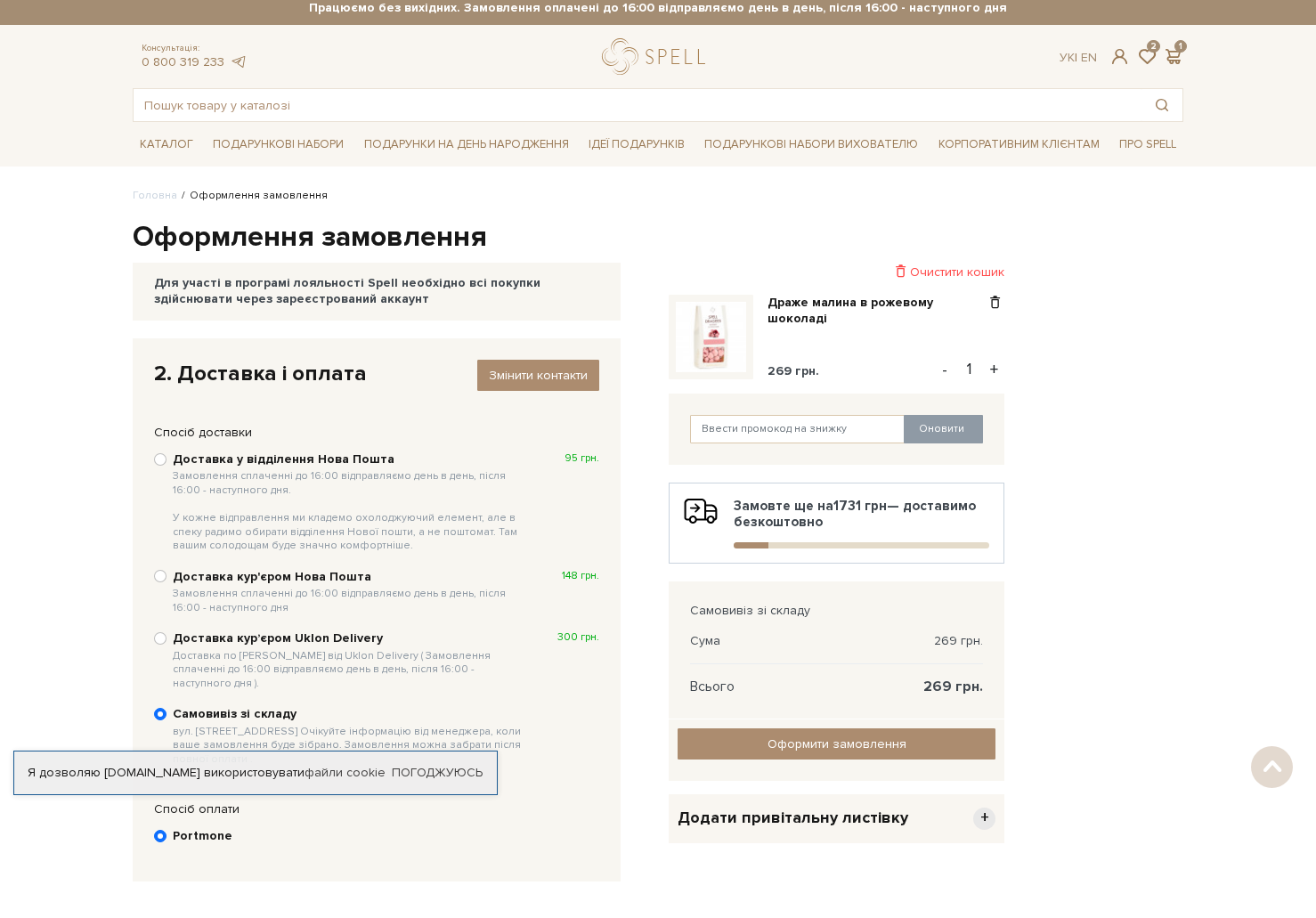
scroll to position [0, 0]
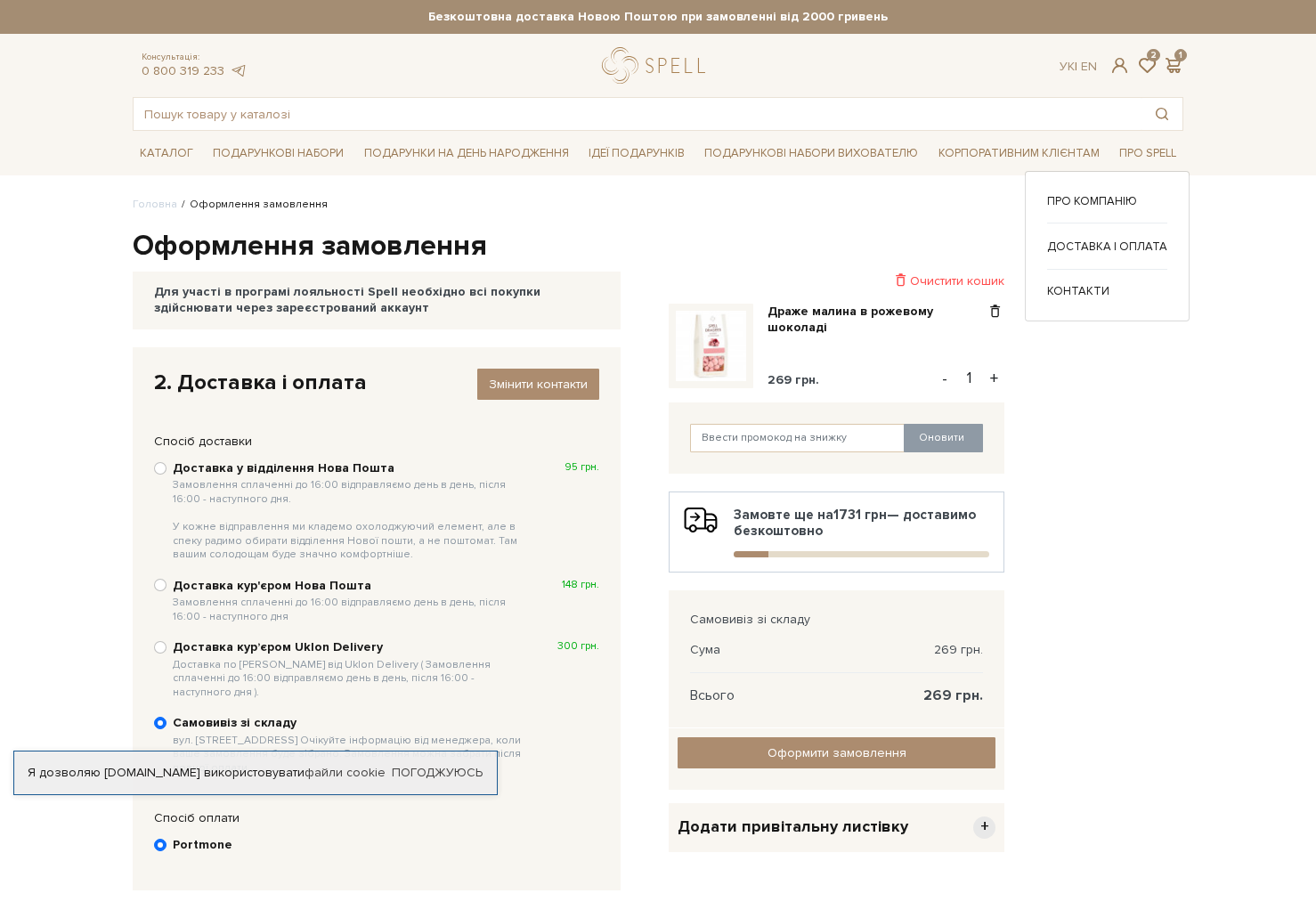
click at [1124, 258] on div "Доставка і оплата" at bounding box center [1107, 253] width 120 height 32
click at [1115, 247] on link "Доставка і оплата" at bounding box center [1107, 247] width 120 height 16
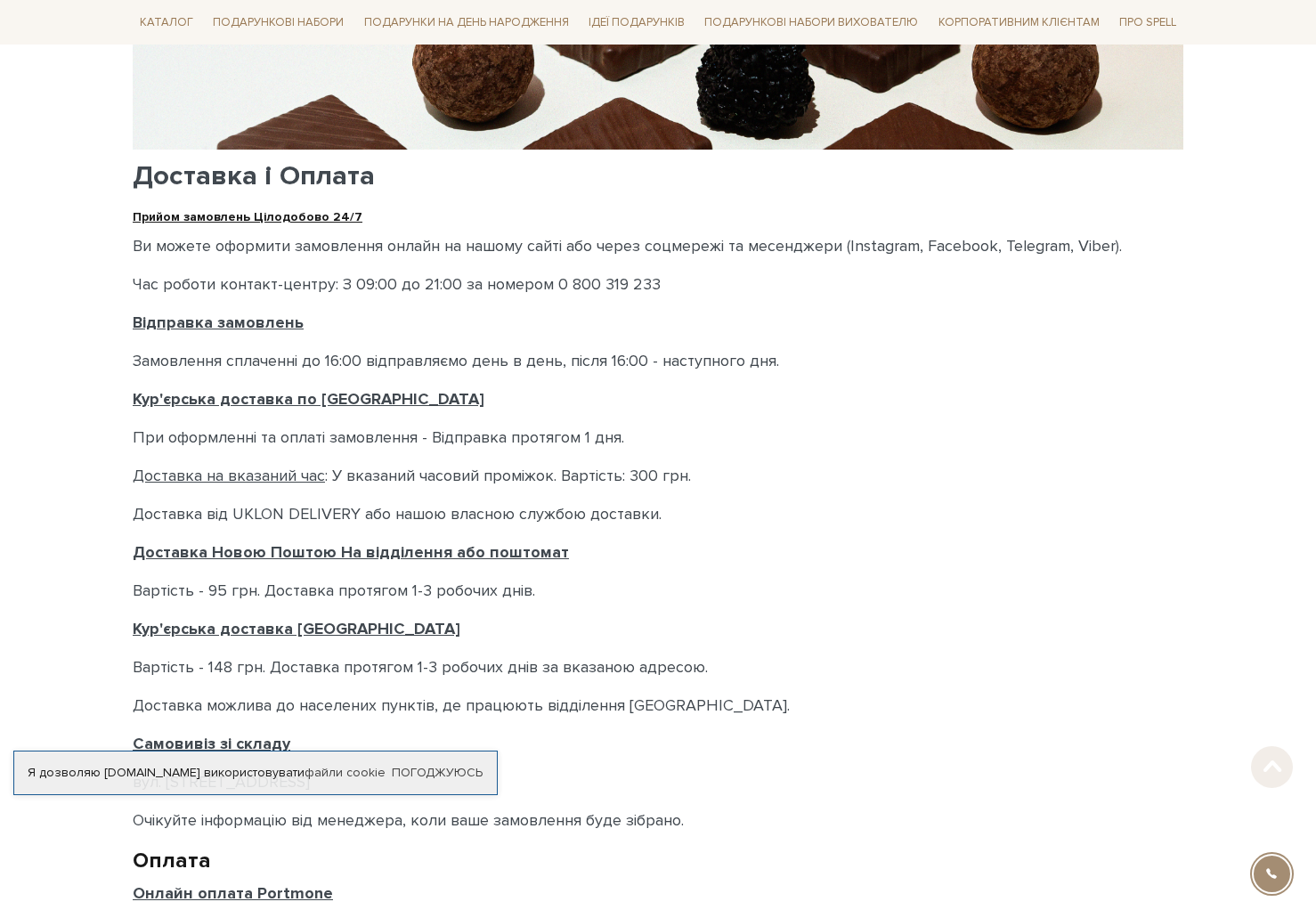
scroll to position [356, 0]
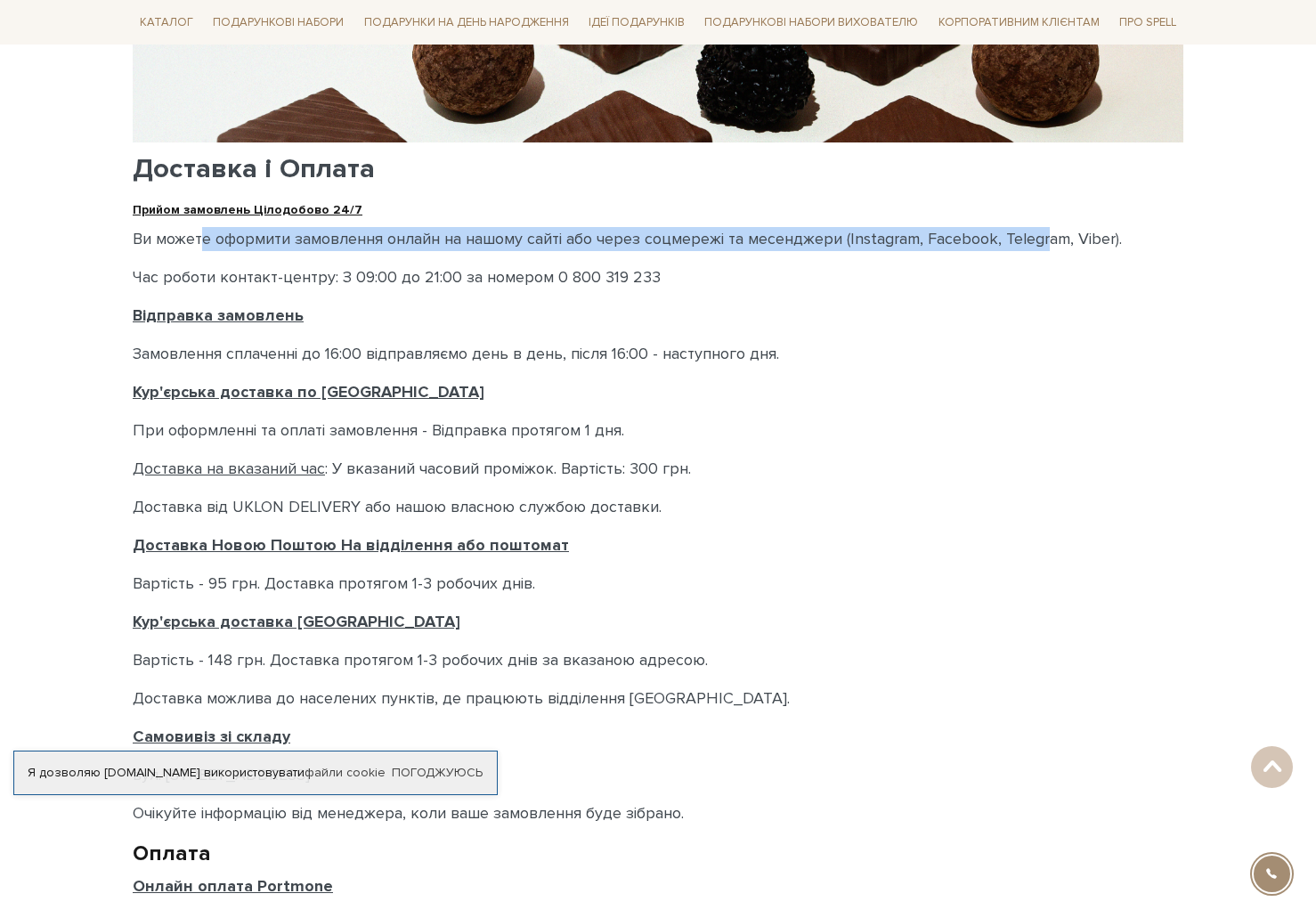
drag, startPoint x: 195, startPoint y: 245, endPoint x: 1042, endPoint y: 246, distance: 847.0
click at [1042, 246] on p "Ви можете оформити замовлення онлайн на нашому сайті або через соцмережі та мес…" at bounding box center [657, 239] width 1050 height 24
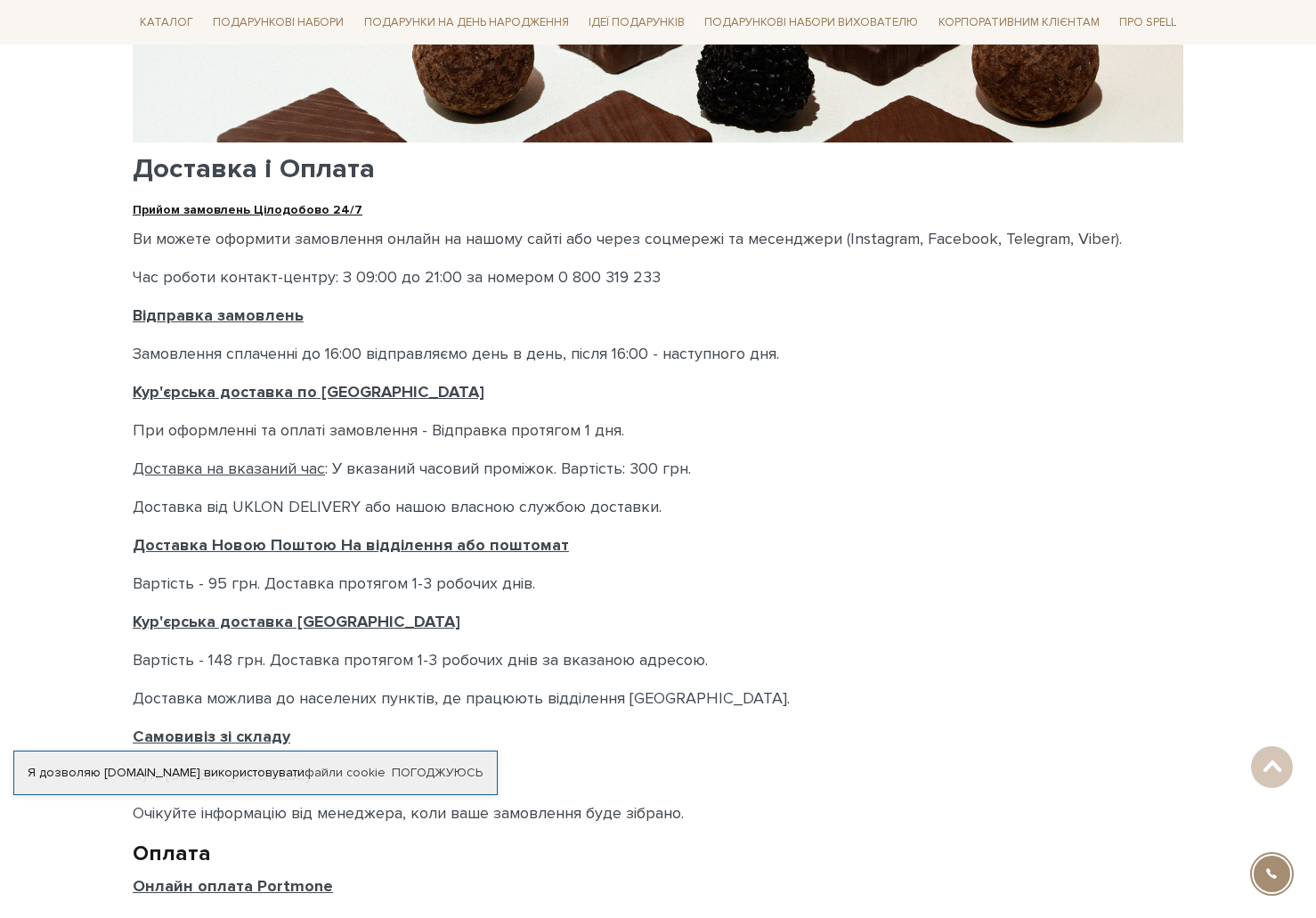
click at [830, 275] on p "Час роботи контакт-центру: З 09:00 до 21:00 за номером 0 800 319 233" at bounding box center [657, 277] width 1050 height 24
drag, startPoint x: 820, startPoint y: 244, endPoint x: 1099, endPoint y: 225, distance: 279.6
click at [1099, 225] on div "Доставка і Оплата Прийом замовлень Цілодобово 24/7 Ви можете оформити замовленн…" at bounding box center [657, 480] width 1050 height 1115
click at [127, 281] on div "Головна Доставка і Оплата Доставка і Оплата Доставка і Оплата Прийом замовлень …" at bounding box center [658, 460] width 1072 height 1240
drag, startPoint x: 139, startPoint y: 277, endPoint x: 416, endPoint y: 279, distance: 277.0
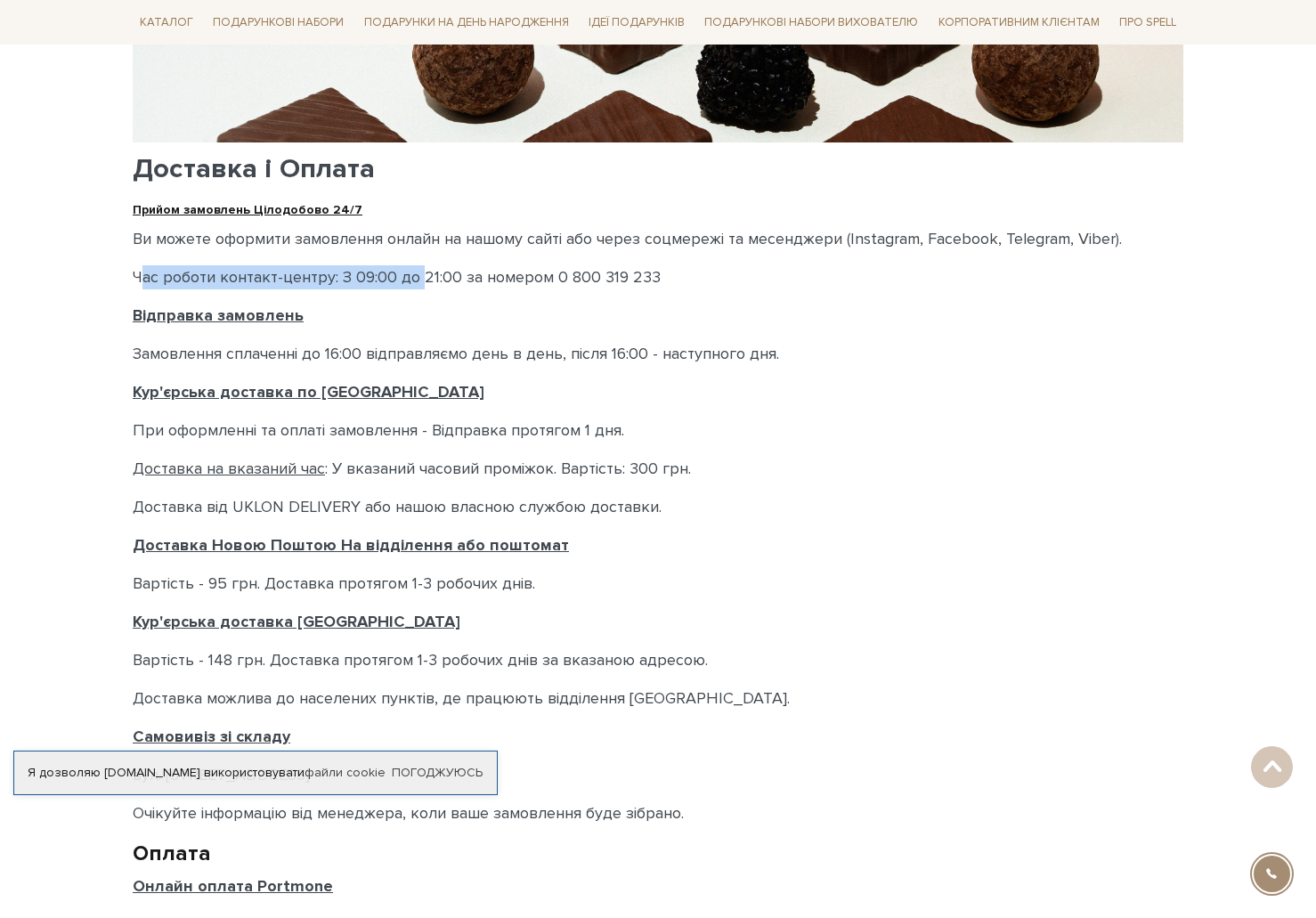
click at [416, 279] on p "Час роботи контакт-центру: З 09:00 до 21:00 за номером 0 800 319 233" at bounding box center [657, 277] width 1050 height 24
click at [535, 279] on p "Час роботи контакт-центру: З 09:00 до 21:00 за номером 0 800 319 233" at bounding box center [657, 277] width 1050 height 24
drag, startPoint x: 207, startPoint y: 352, endPoint x: 306, endPoint y: 356, distance: 99.1
click at [306, 356] on p "Замовлення сплаченні до 16:00 відправляємо день в день, після 16:00 - наступног…" at bounding box center [657, 353] width 1050 height 24
drag, startPoint x: 257, startPoint y: 277, endPoint x: 365, endPoint y: 273, distance: 108.1
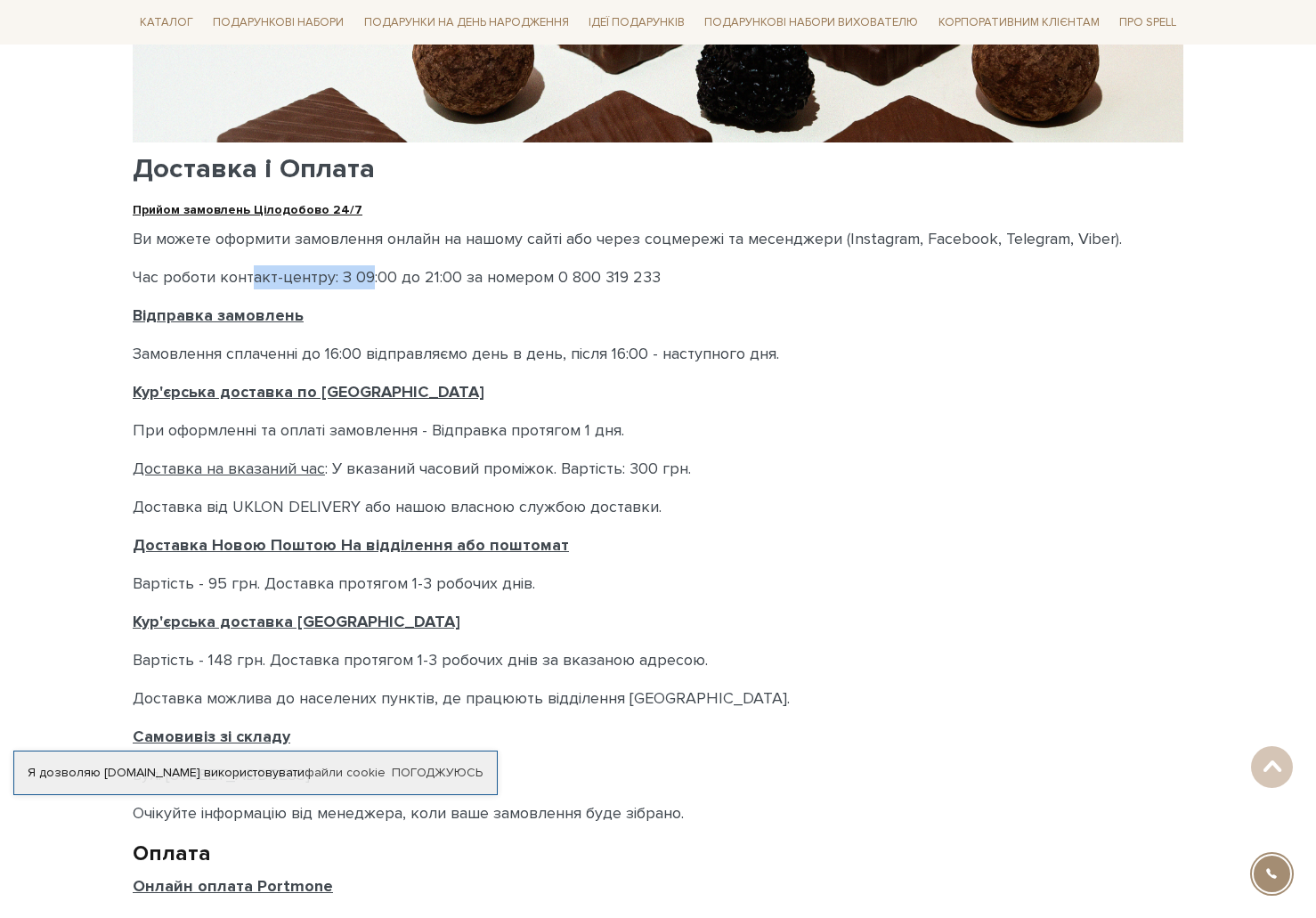
click at [365, 273] on p "Час роботи контакт-центру: З 09:00 до 21:00 за номером 0 800 319 233" at bounding box center [657, 277] width 1050 height 24
click at [205, 357] on p "Замовлення сплаченні до 16:00 відправляємо день в день, після 16:00 - наступног…" at bounding box center [657, 353] width 1050 height 24
drag, startPoint x: 174, startPoint y: 354, endPoint x: 418, endPoint y: 350, distance: 244.0
click at [417, 350] on p "Замовлення сплаченні до 16:00 відправляємо день в день, після 16:00 - наступног…" at bounding box center [657, 353] width 1050 height 24
click at [543, 349] on p "Замовлення сплаченні до 16:00 відправляємо день в день, після 16:00 - наступног…" at bounding box center [657, 353] width 1050 height 24
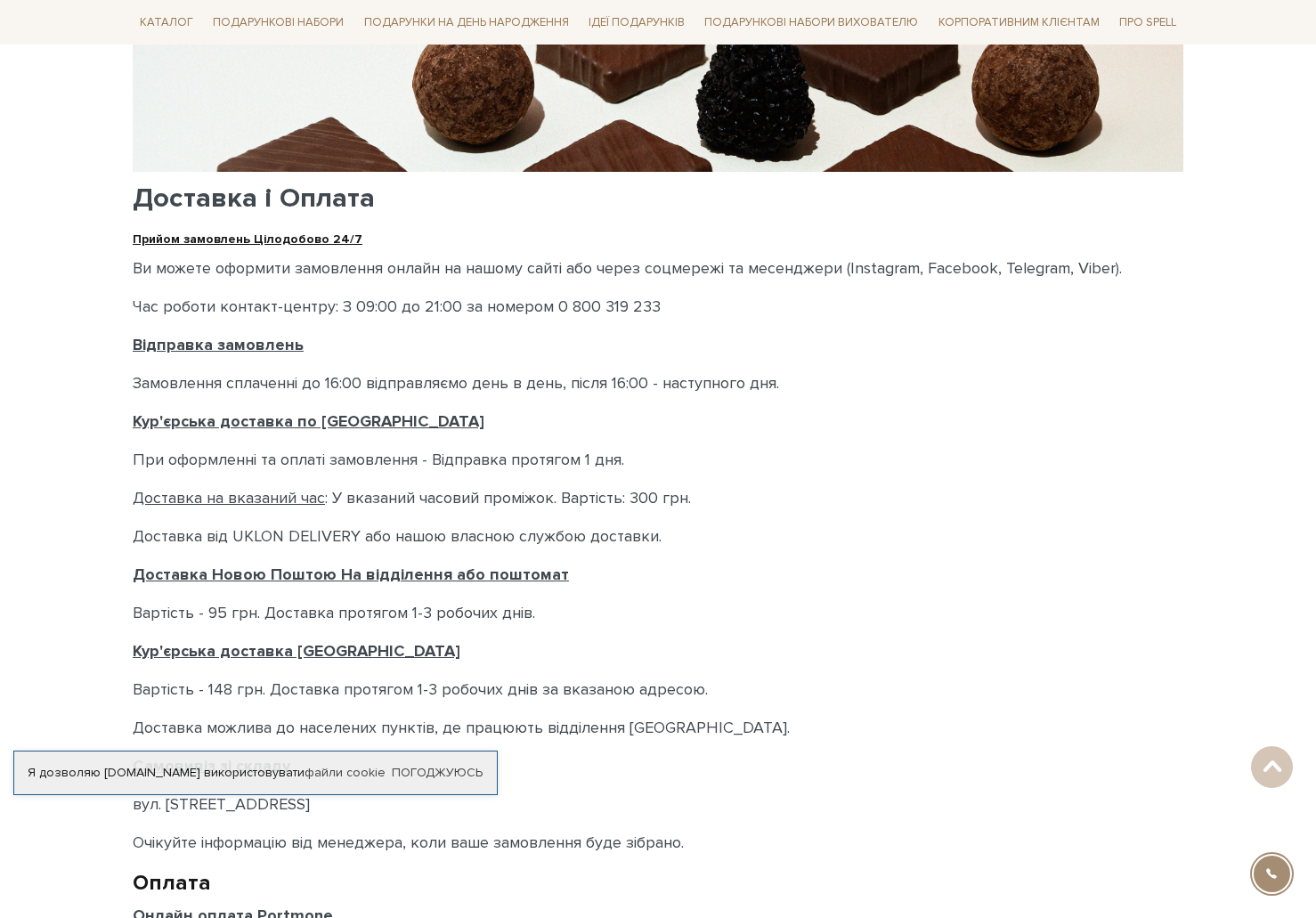
scroll to position [0, 0]
